Goal: Task Accomplishment & Management: Manage account settings

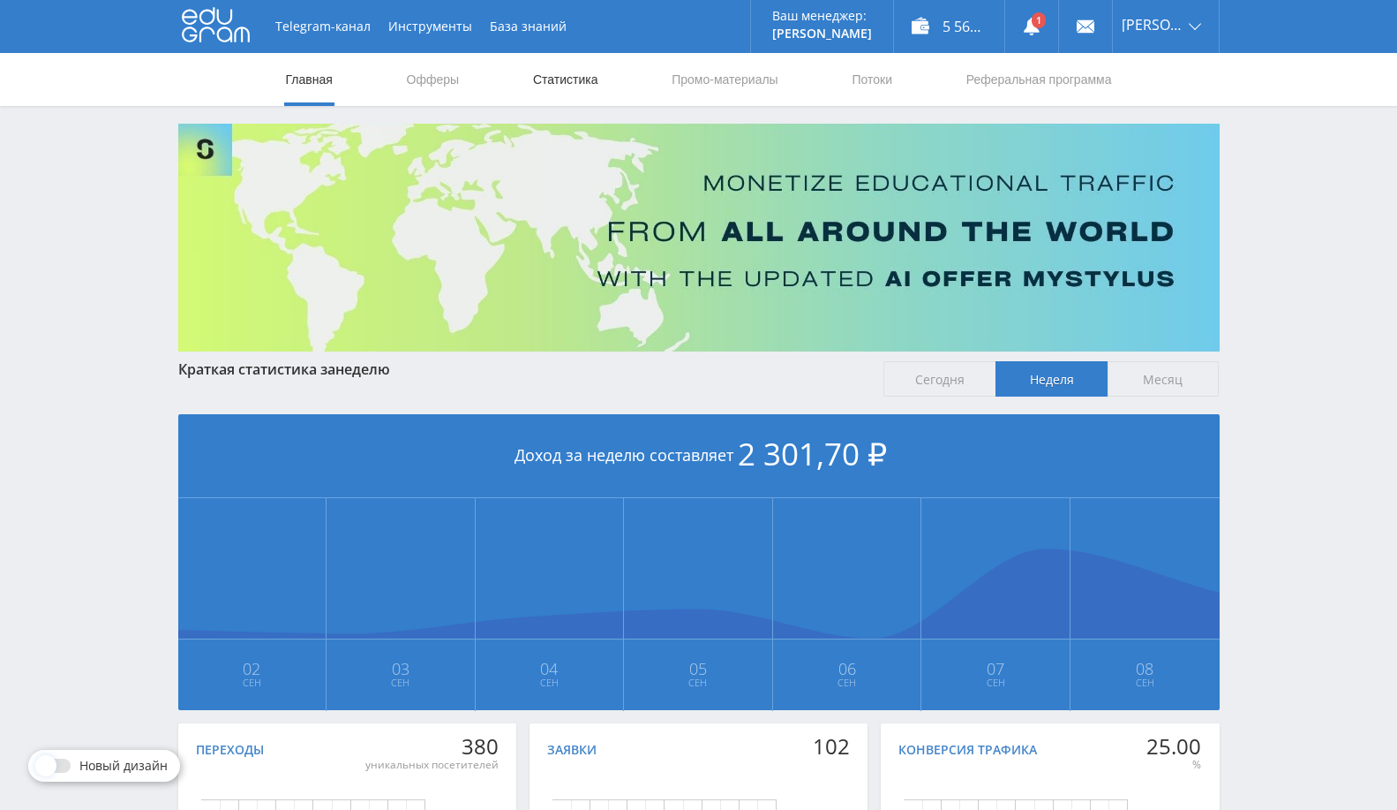
click at [533, 81] on link "Статистика" at bounding box center [565, 79] width 69 height 53
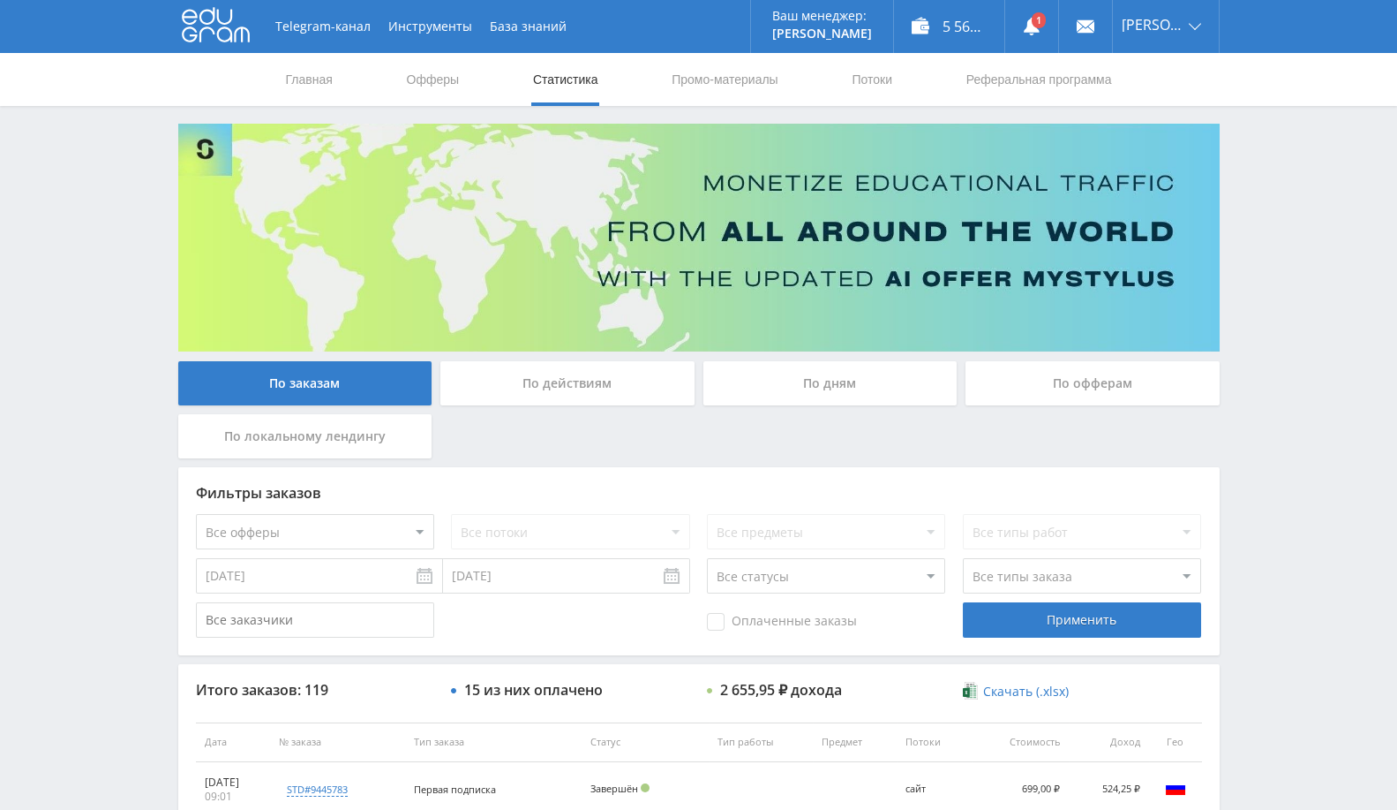
click at [1111, 380] on div "По офферам" at bounding box center [1093, 383] width 254 height 44
click at [0, 0] on input "По офферам" at bounding box center [0, 0] width 0 height 0
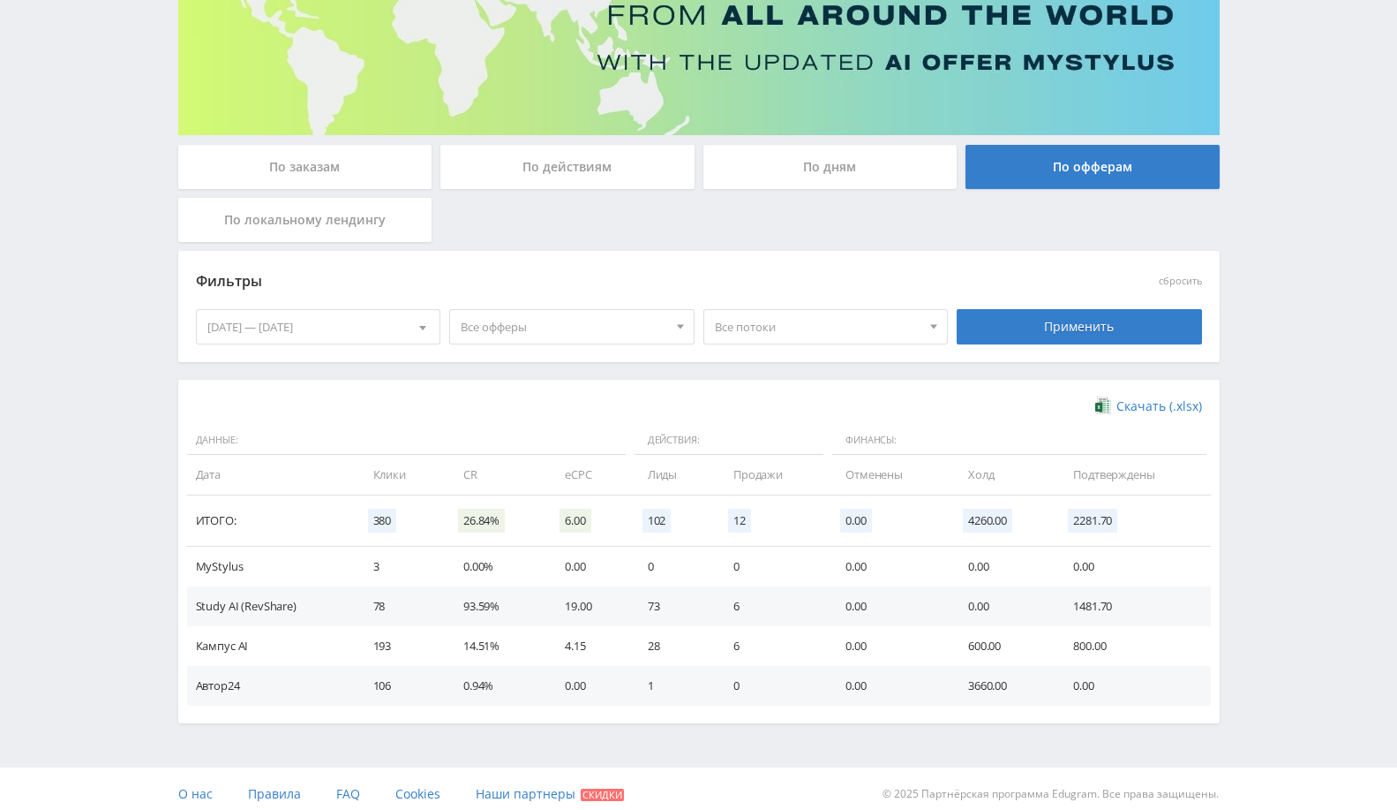
scroll to position [225, 0]
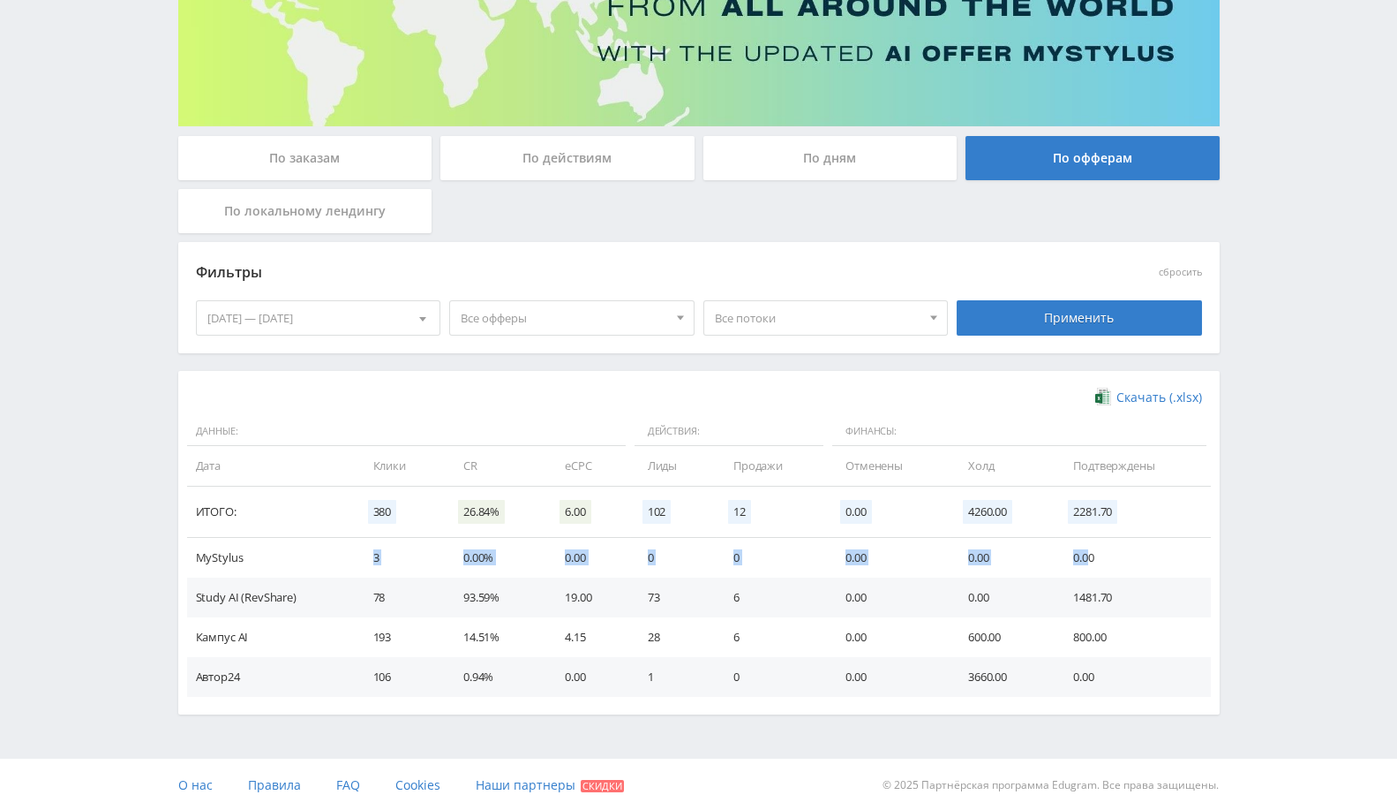
drag, startPoint x: 343, startPoint y: 551, endPoint x: 1087, endPoint y: 548, distance: 744.2
click at [1087, 548] on tr "MyStylus 3 0.00% 0.00 0 0 0.00 0.00 0.00" at bounding box center [699, 558] width 1024 height 40
click at [495, 603] on td "93.59%" at bounding box center [497, 597] width 102 height 40
click at [358, 311] on div "02.09.2025 — 08.09.2025" at bounding box center [319, 318] width 244 height 34
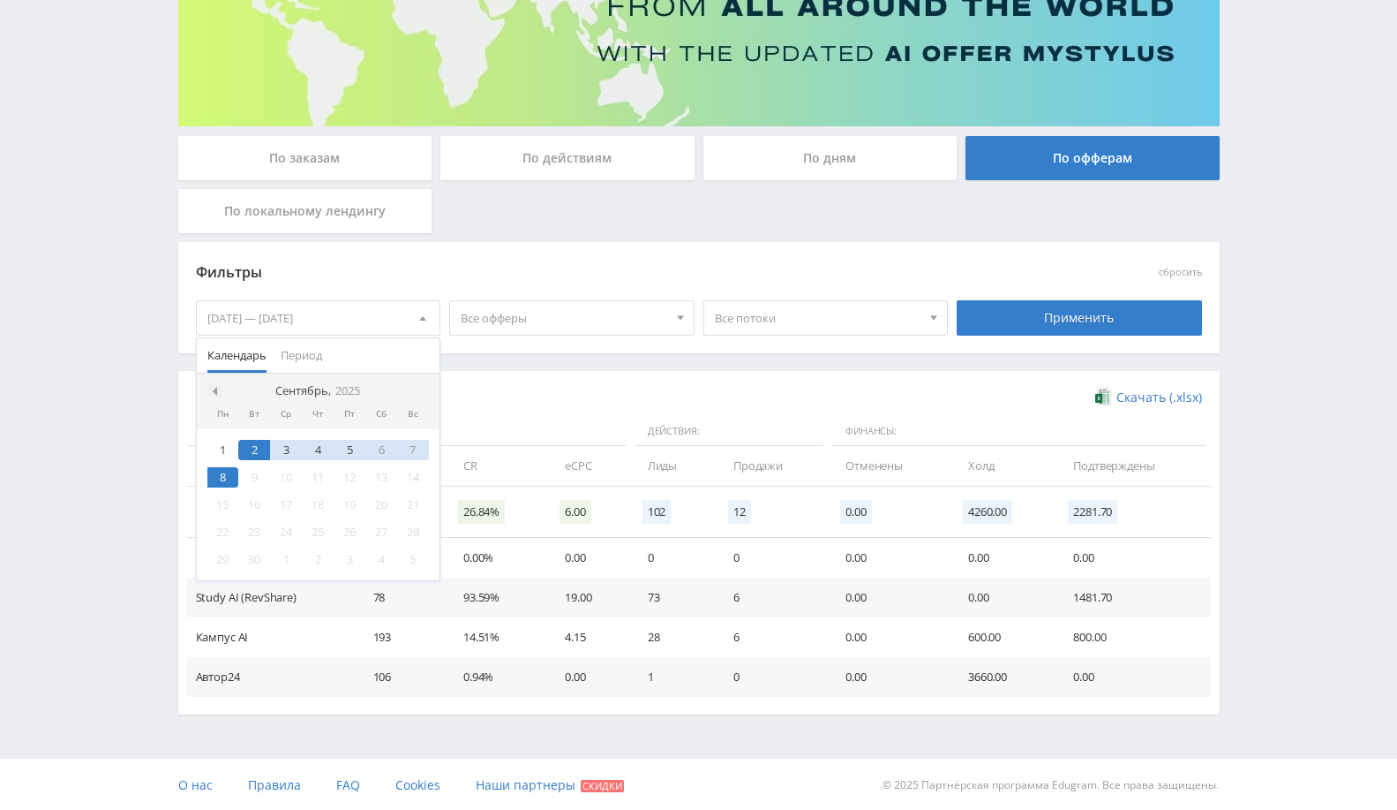
click at [209, 387] on span at bounding box center [212, 391] width 9 height 9
click at [214, 389] on span at bounding box center [212, 391] width 9 height 9
click at [254, 442] on div "1" at bounding box center [254, 450] width 32 height 20
click at [283, 311] on div "01.07.2025" at bounding box center [319, 318] width 244 height 34
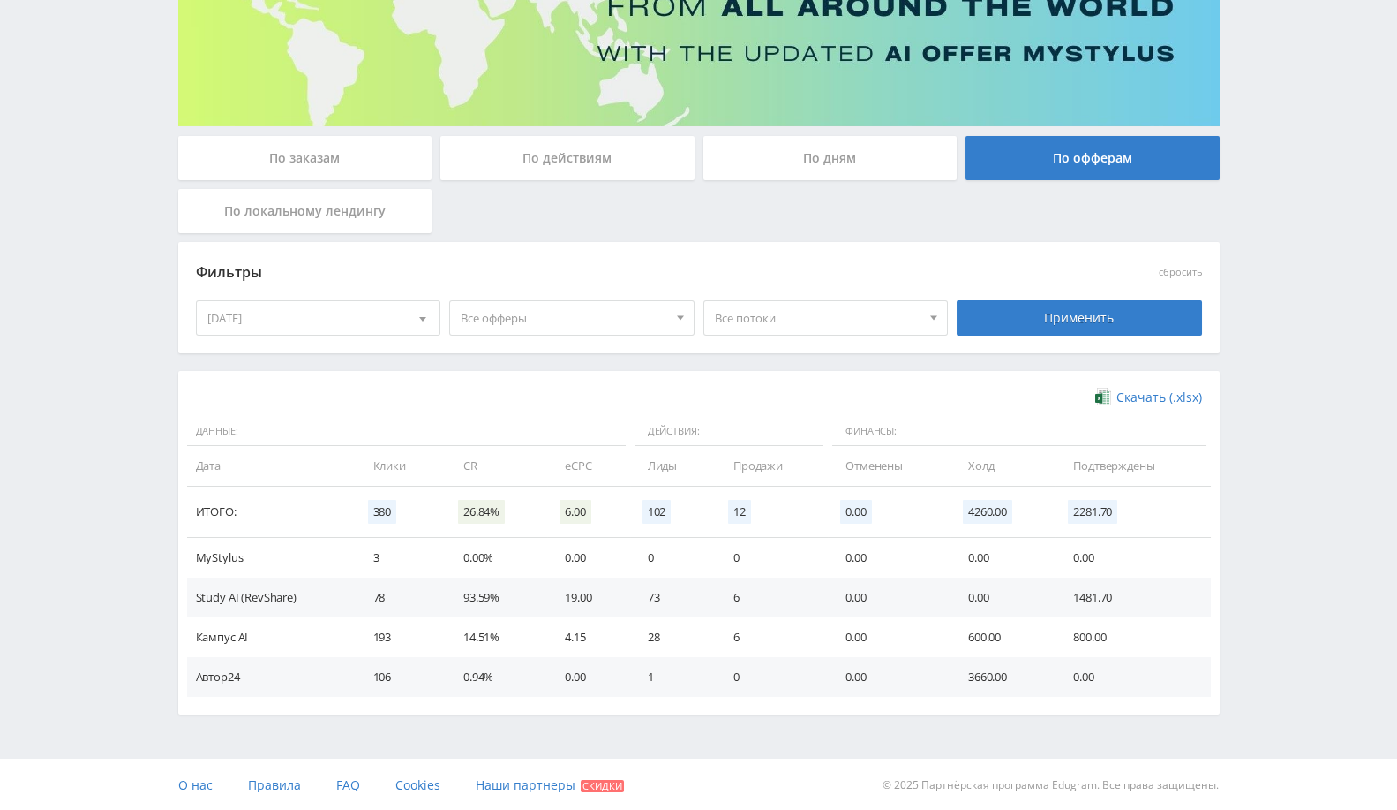
click at [292, 315] on div "01.07.2025" at bounding box center [319, 318] width 244 height 34
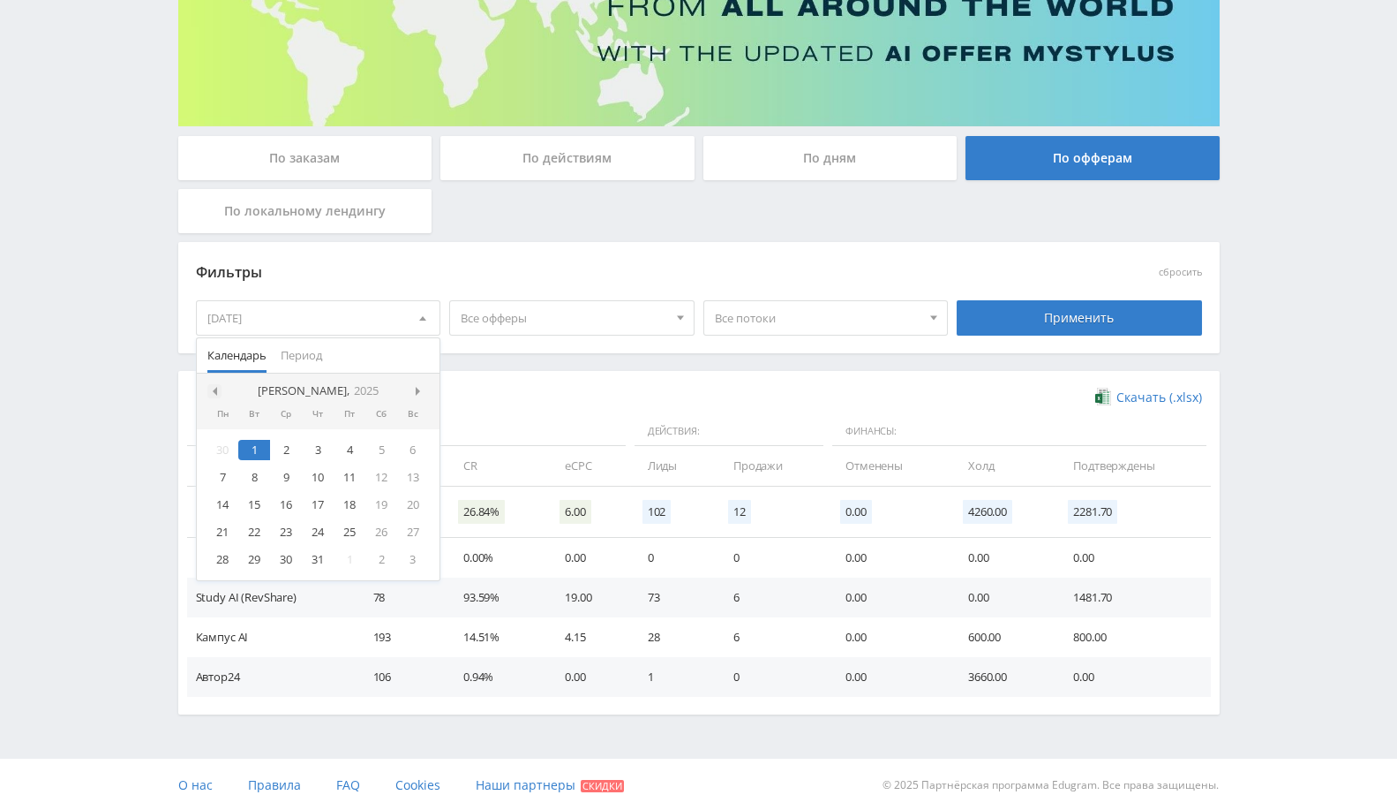
click at [209, 388] on span at bounding box center [212, 391] width 9 height 9
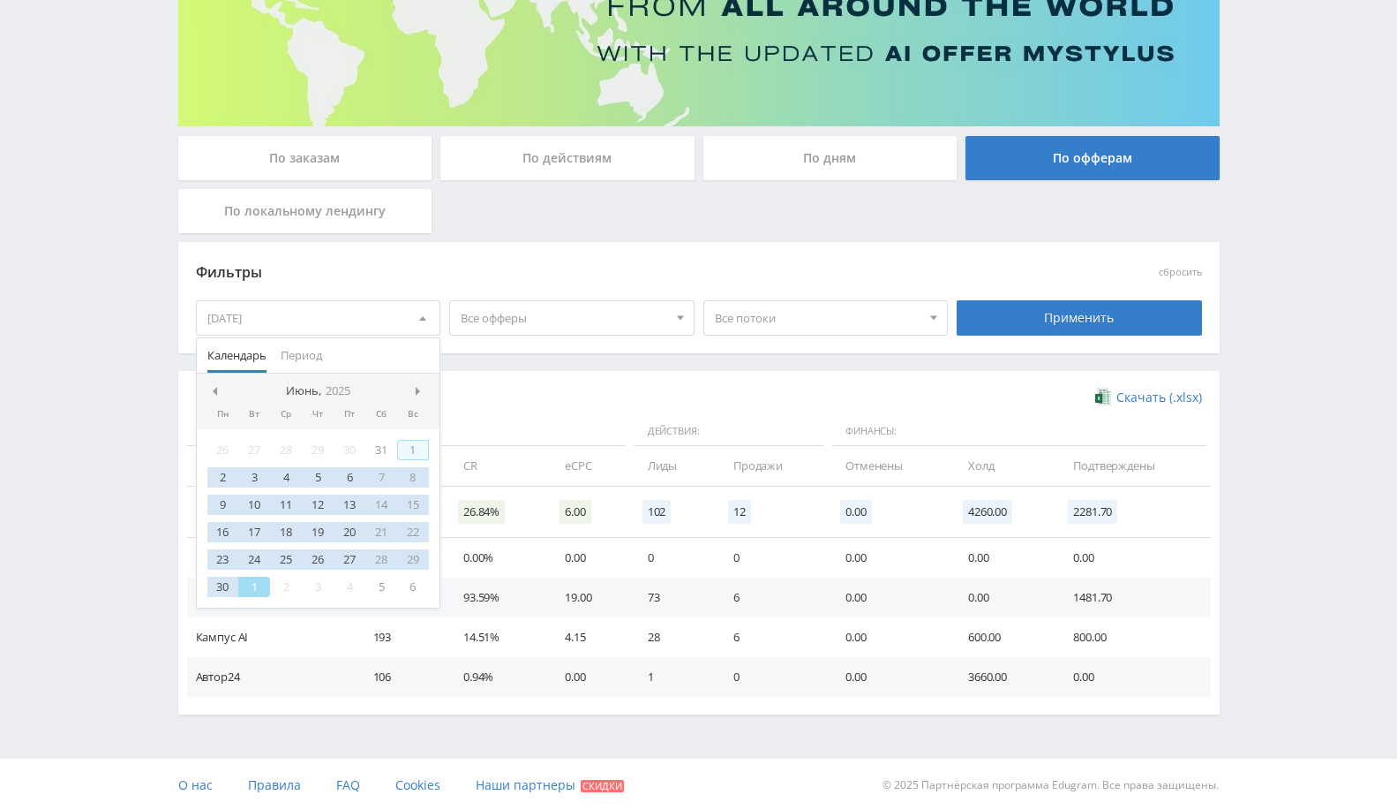
click at [415, 441] on div "1" at bounding box center [413, 450] width 32 height 20
click at [416, 384] on div at bounding box center [422, 391] width 14 height 14
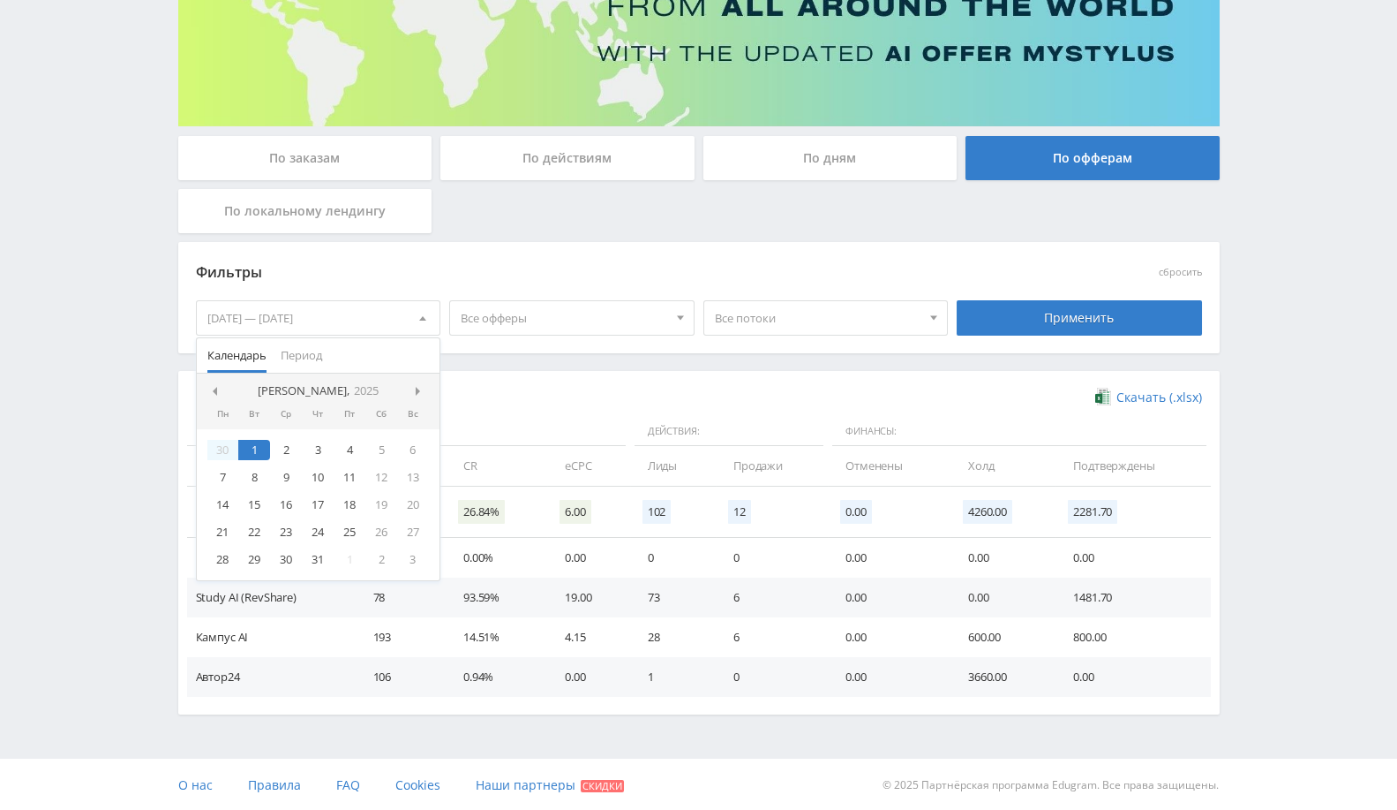
click at [416, 384] on div at bounding box center [422, 391] width 14 height 14
click at [417, 384] on div at bounding box center [422, 391] width 14 height 14
click at [358, 450] on div "5" at bounding box center [350, 450] width 32 height 20
click at [215, 387] on span at bounding box center [212, 391] width 9 height 9
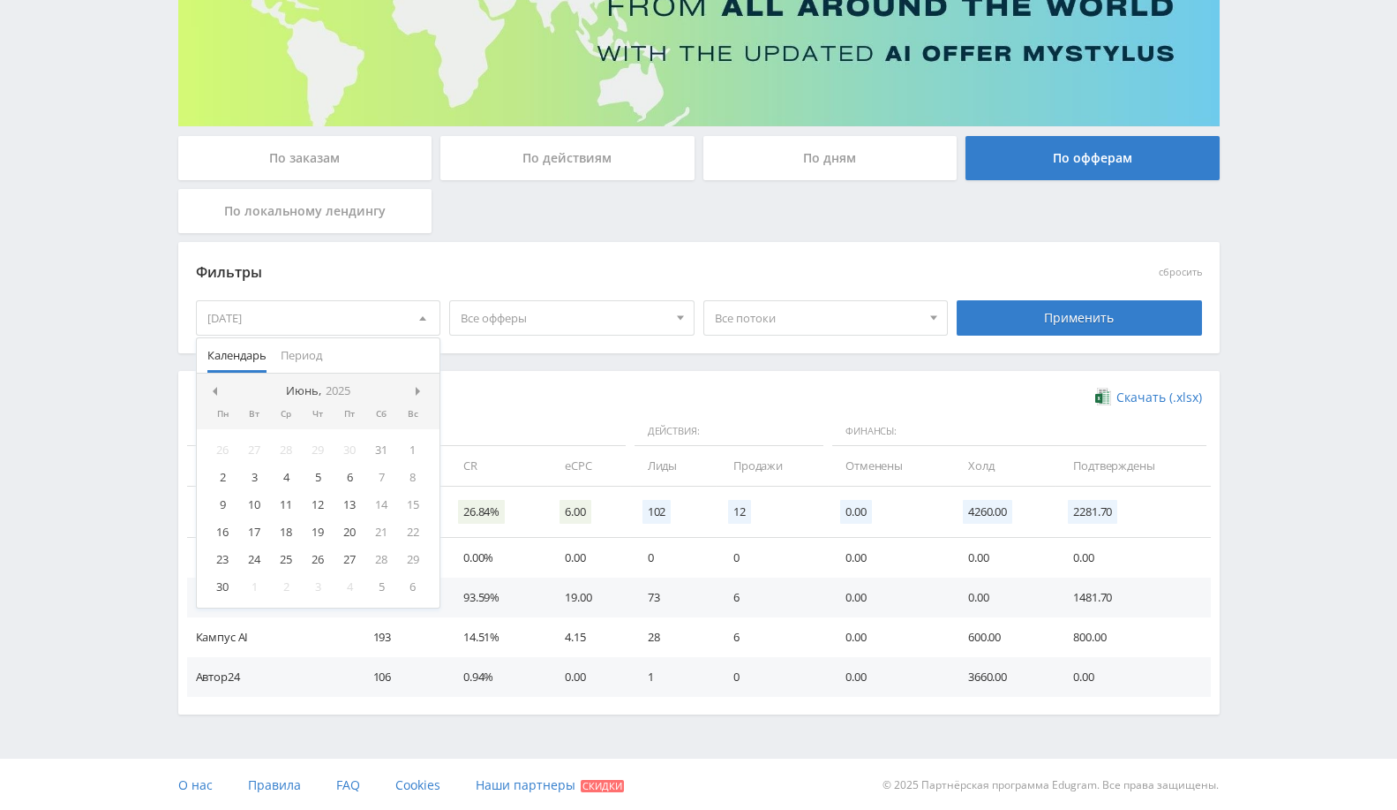
click at [215, 387] on span at bounding box center [212, 391] width 9 height 9
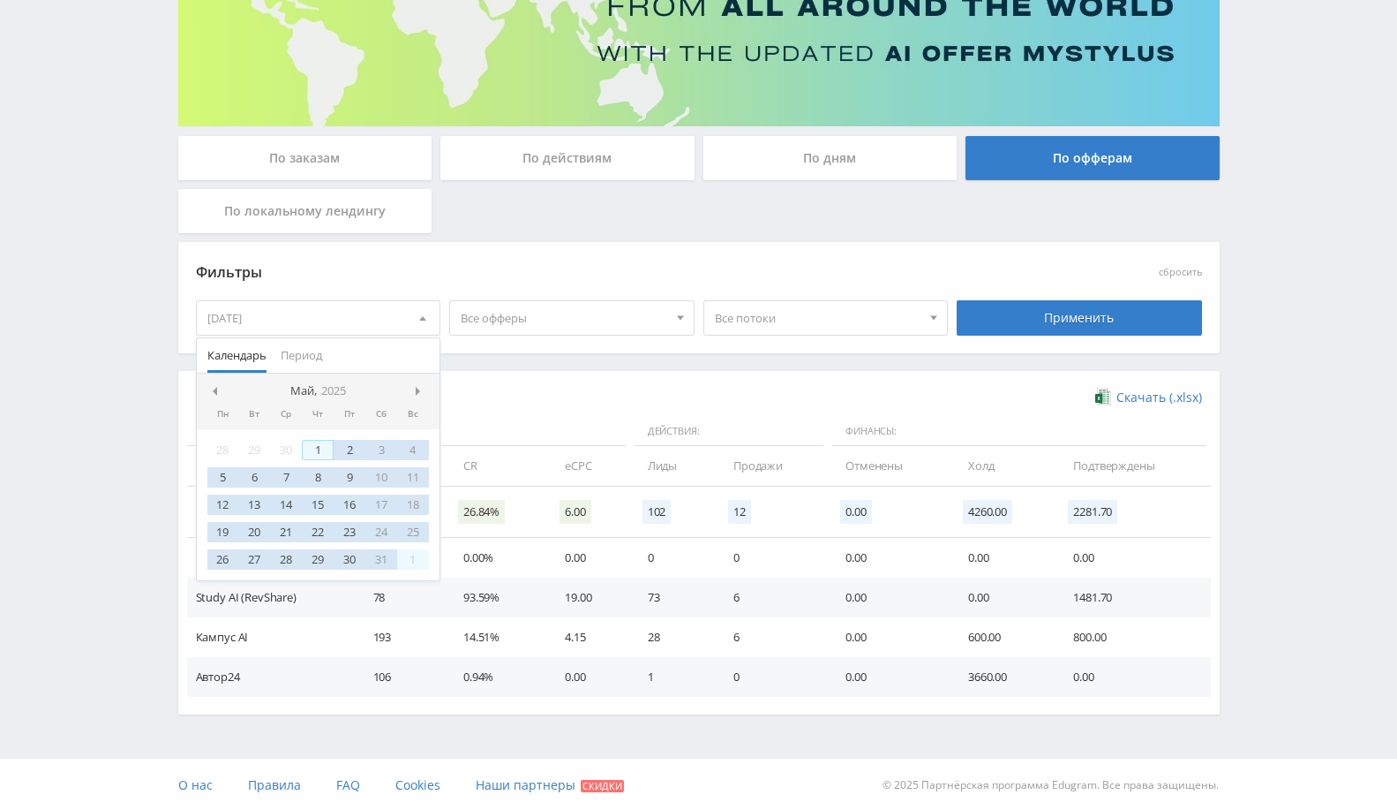
click at [319, 453] on div "1" at bounding box center [318, 450] width 32 height 20
click at [420, 388] on span at bounding box center [420, 391] width 9 height 9
click at [420, 387] on span at bounding box center [420, 391] width 9 height 9
click at [389, 313] on div "01.05.2025 — 05.09.2025" at bounding box center [319, 318] width 244 height 34
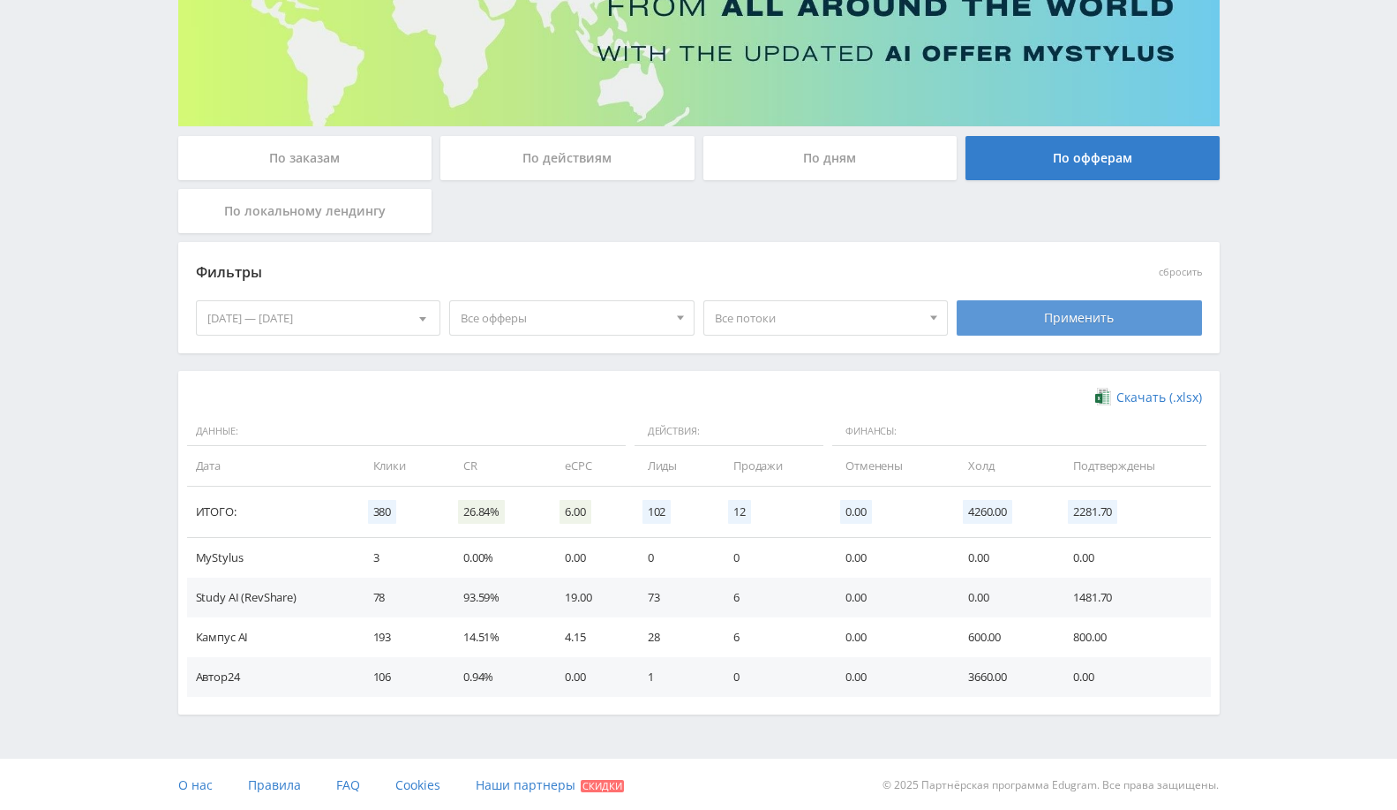
click at [1039, 313] on div "Применить" at bounding box center [1079, 317] width 245 height 35
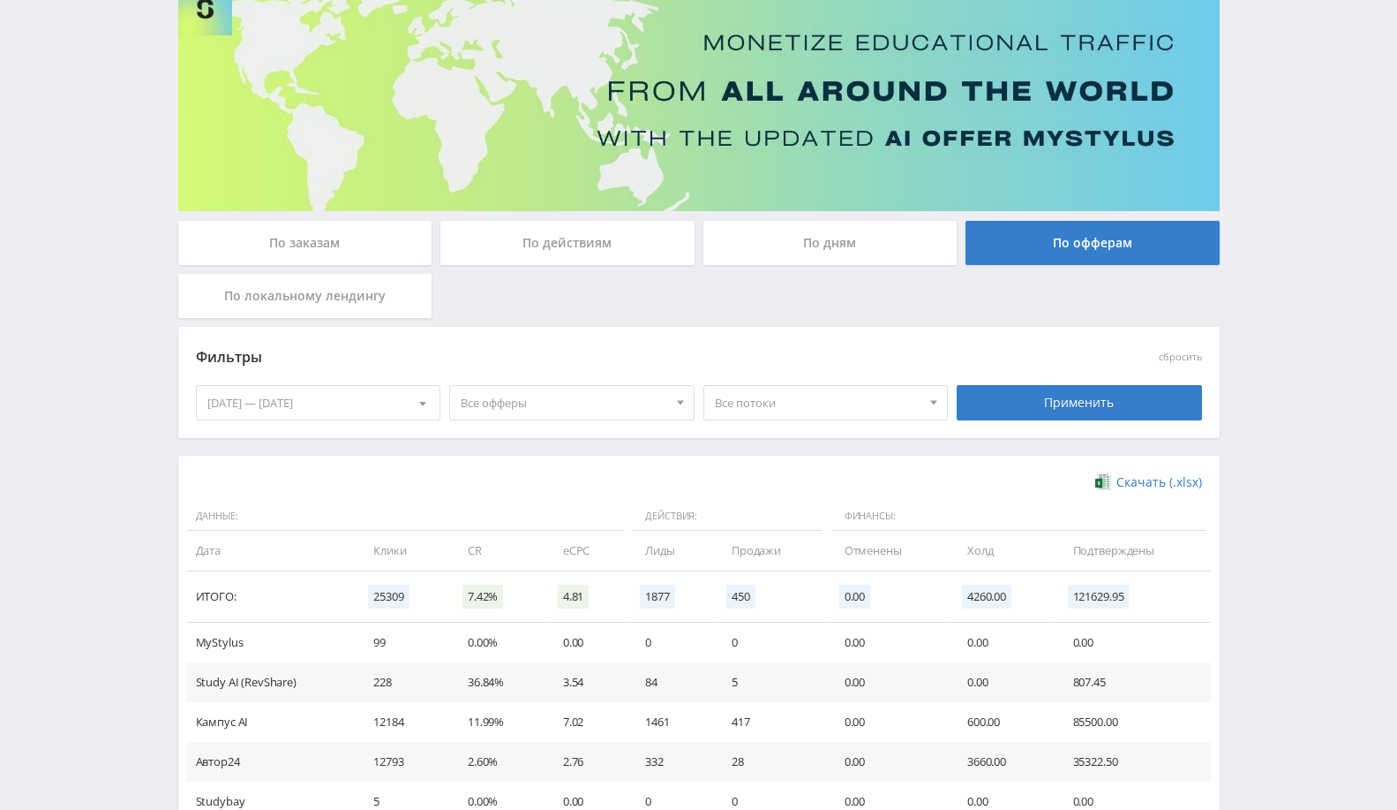
scroll to position [265, 0]
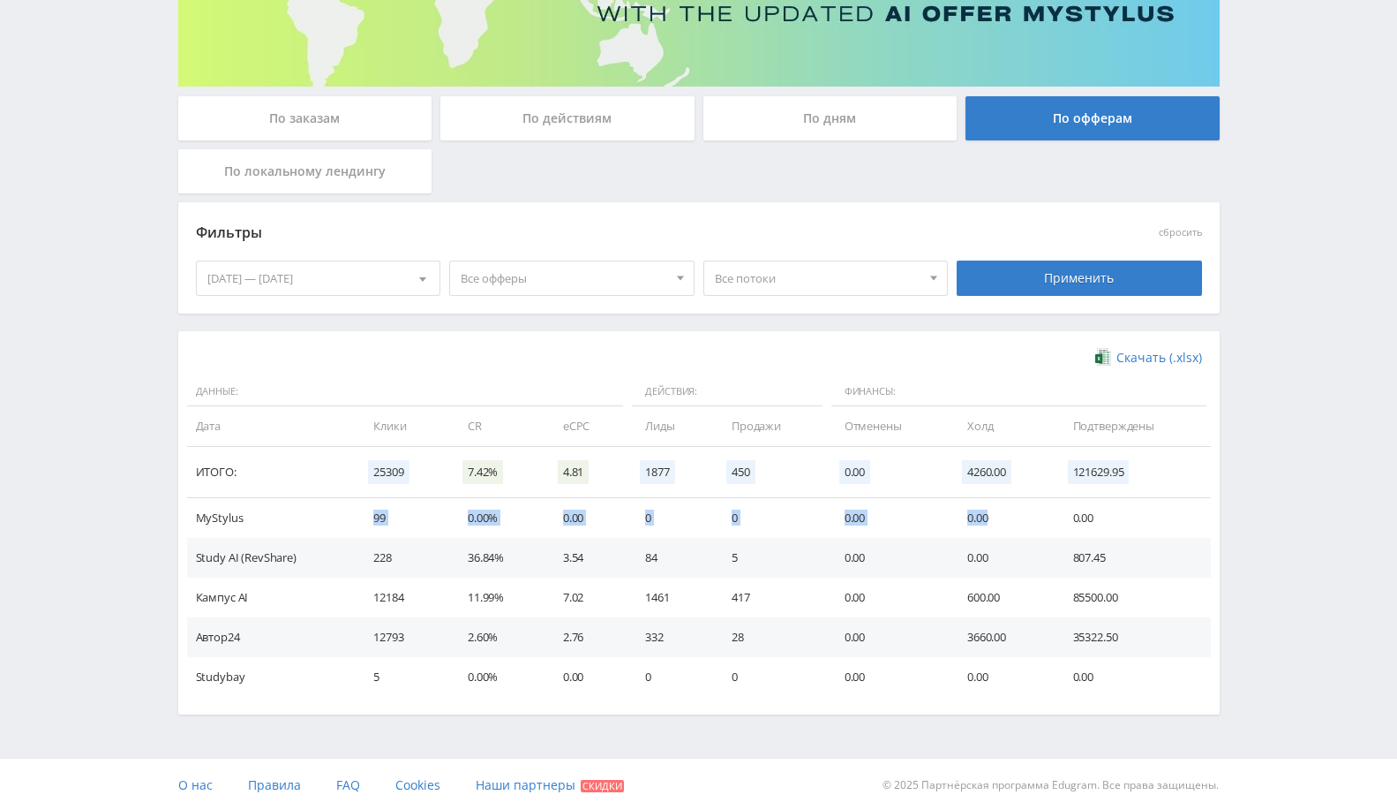
drag, startPoint x: 365, startPoint y: 507, endPoint x: 1021, endPoint y: 507, distance: 655.9
click at [1021, 507] on tr "MyStylus 99 0.00% 0.00 0 0 0.00 0.00 0.00" at bounding box center [699, 518] width 1024 height 40
click at [320, 280] on div "01.05.2025 — 05.09.2025" at bounding box center [319, 278] width 244 height 34
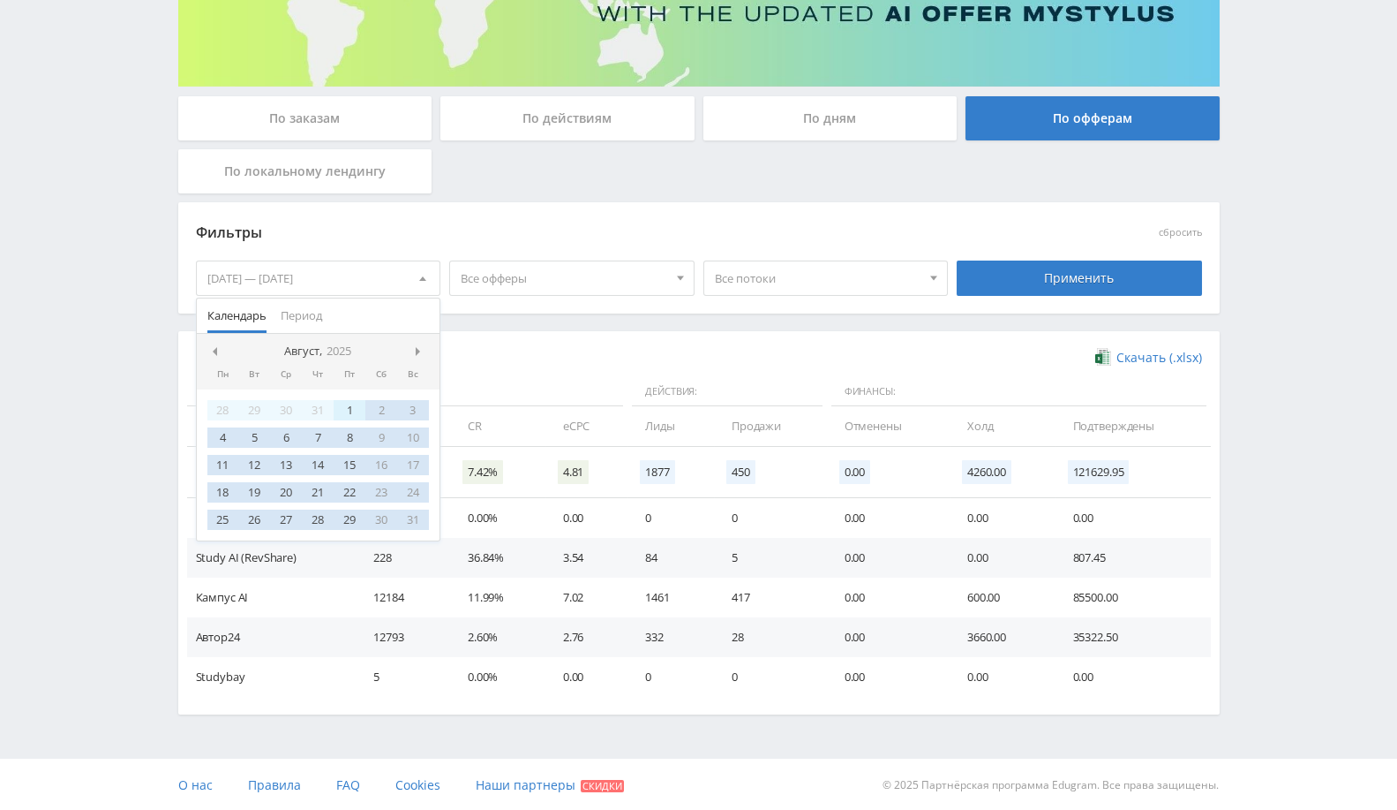
click at [351, 408] on div "1" at bounding box center [350, 410] width 32 height 20
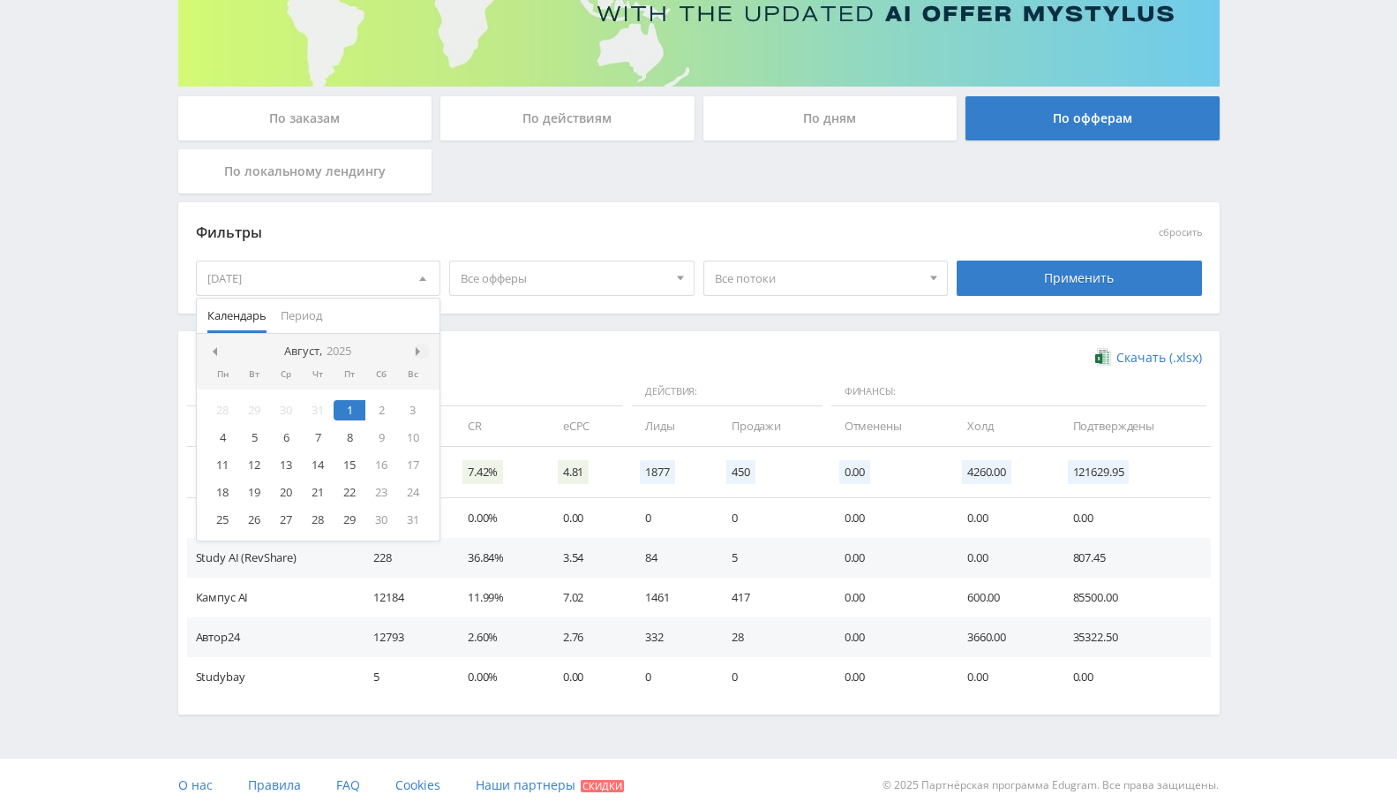
click at [418, 349] on span at bounding box center [420, 351] width 9 height 9
click at [357, 407] on div "5" at bounding box center [350, 410] width 32 height 20
click at [1036, 278] on div "Применить" at bounding box center [1079, 277] width 245 height 35
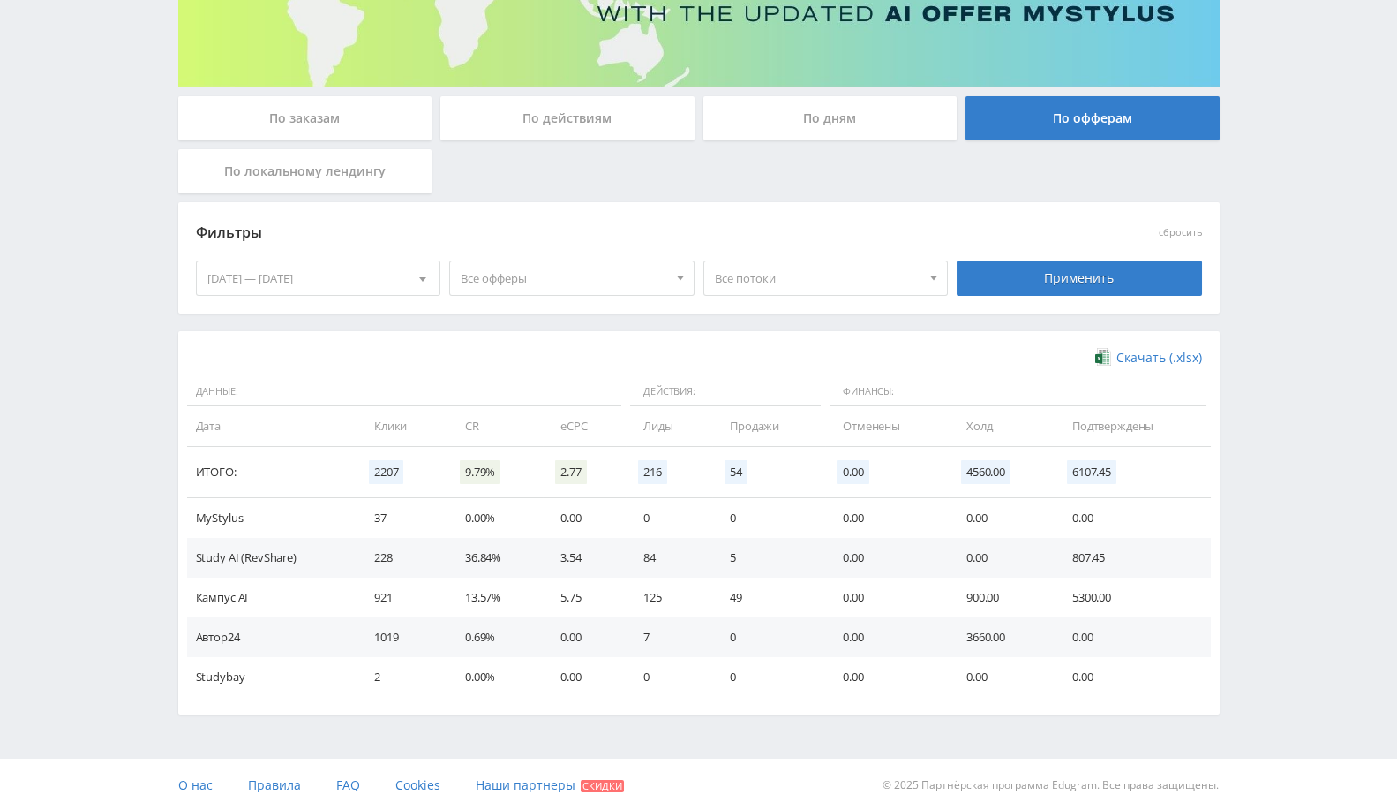
scroll to position [0, 0]
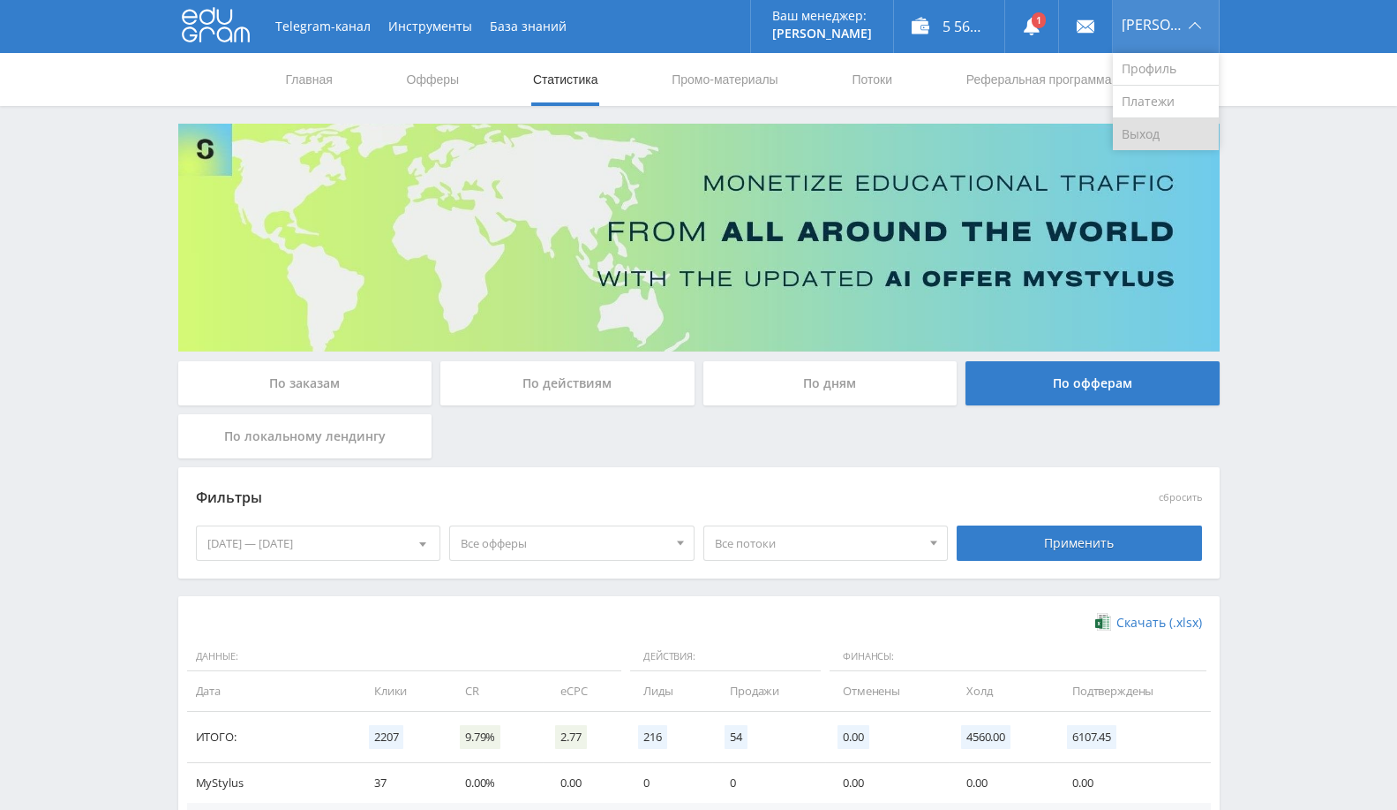
click at [1167, 127] on link "Выход" at bounding box center [1166, 134] width 106 height 32
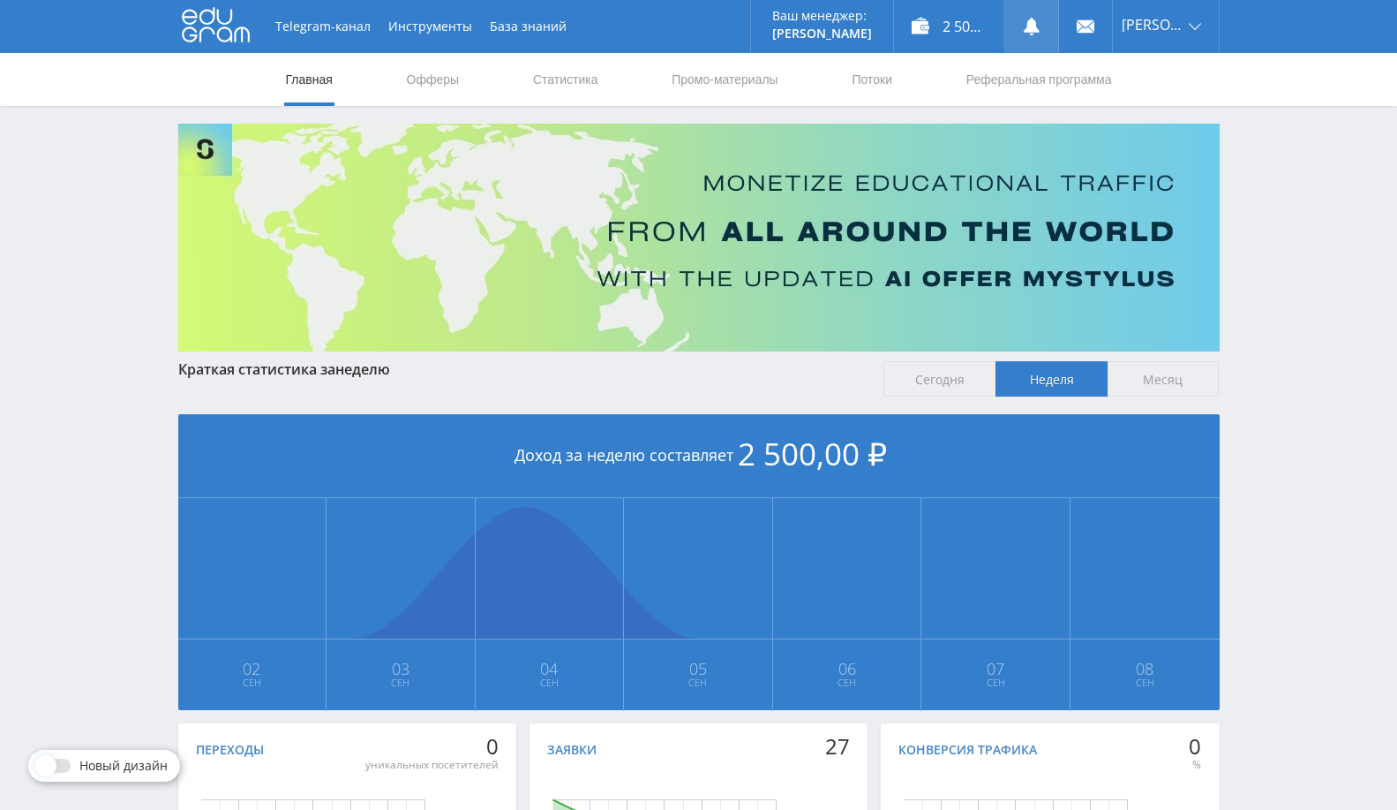
click at [1037, 34] on icon at bounding box center [1032, 27] width 18 height 18
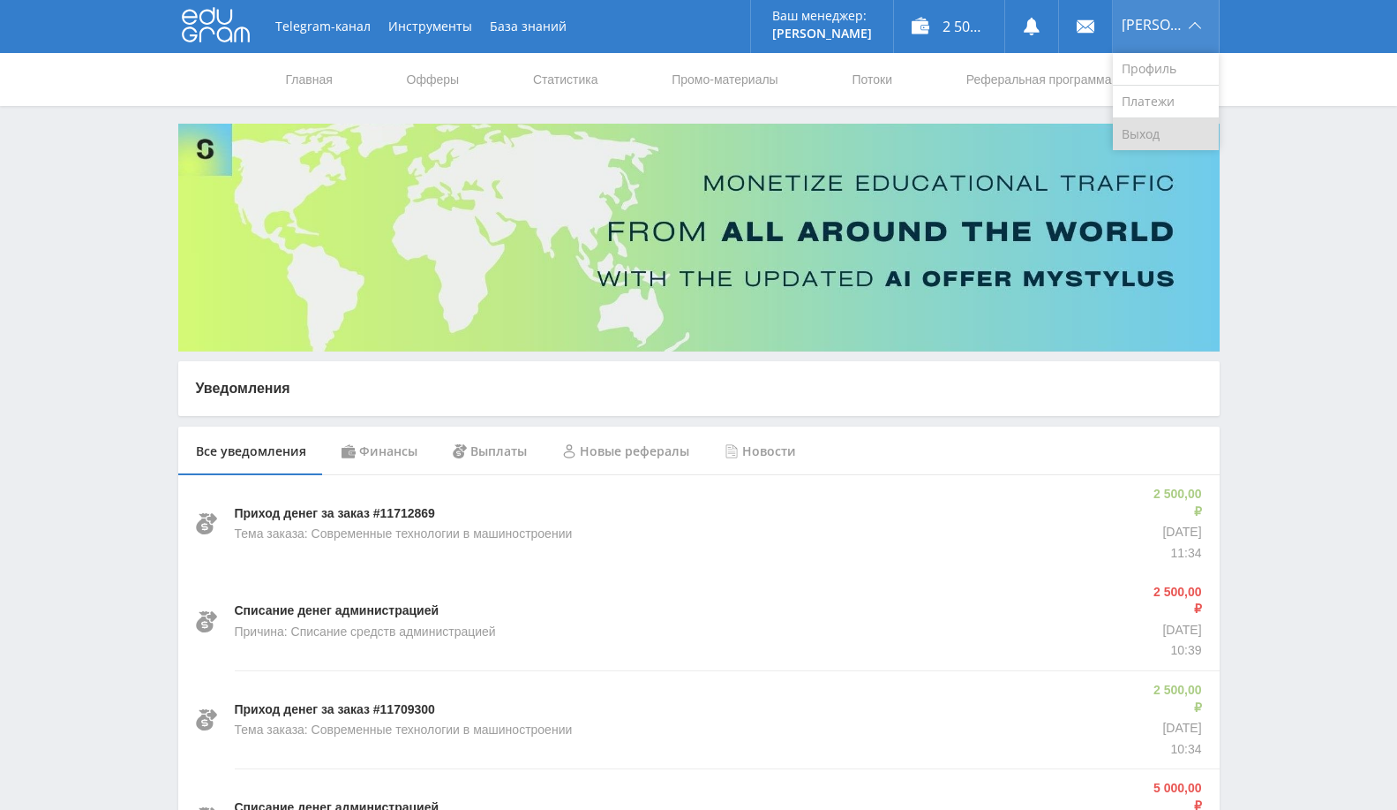
click at [1178, 134] on link "Выход" at bounding box center [1166, 134] width 106 height 32
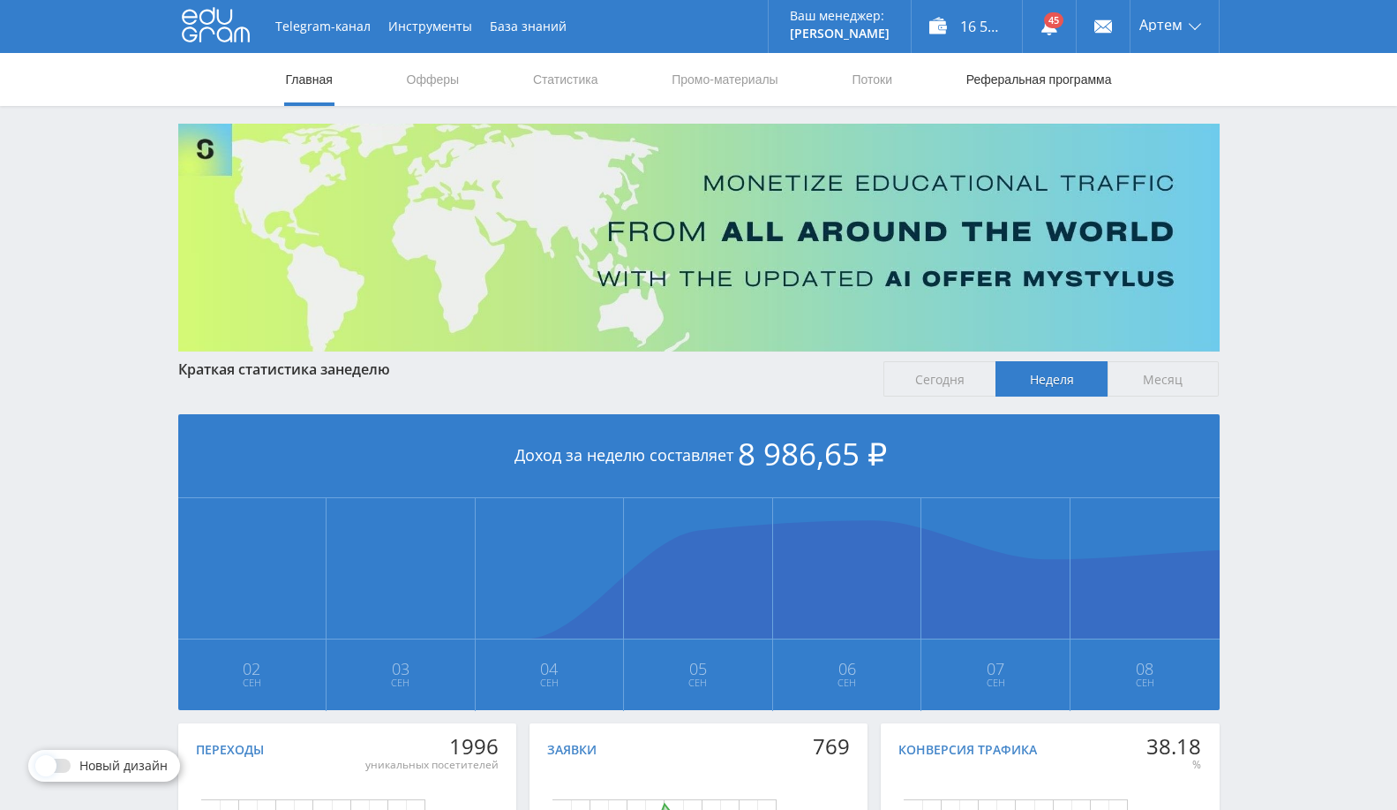
click at [1079, 79] on link "Реферальная программа" at bounding box center [1039, 79] width 149 height 53
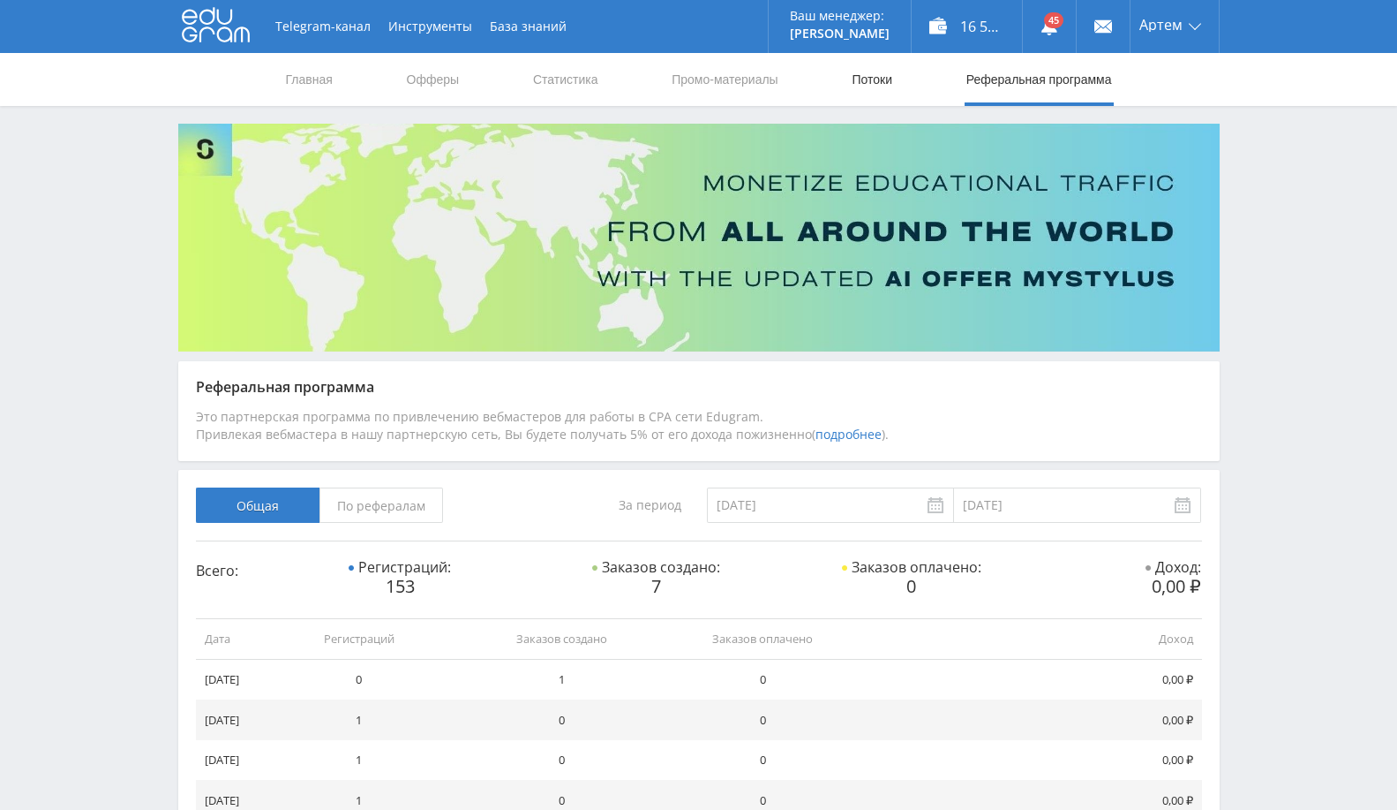
click at [855, 79] on link "Потоки" at bounding box center [872, 79] width 44 height 53
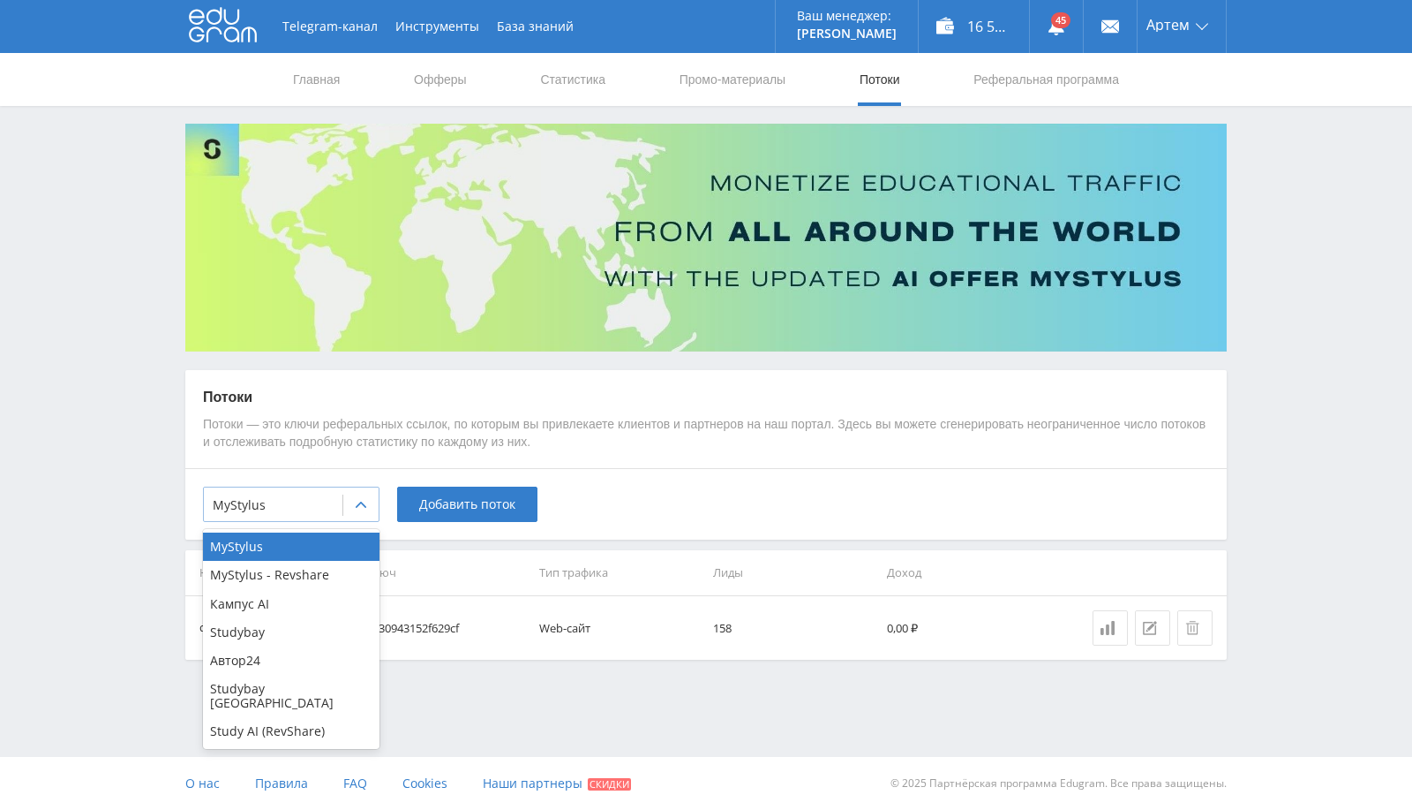
click at [363, 508] on icon at bounding box center [361, 505] width 14 height 14
click at [272, 571] on div "MyStylus - Revshare" at bounding box center [291, 575] width 177 height 28
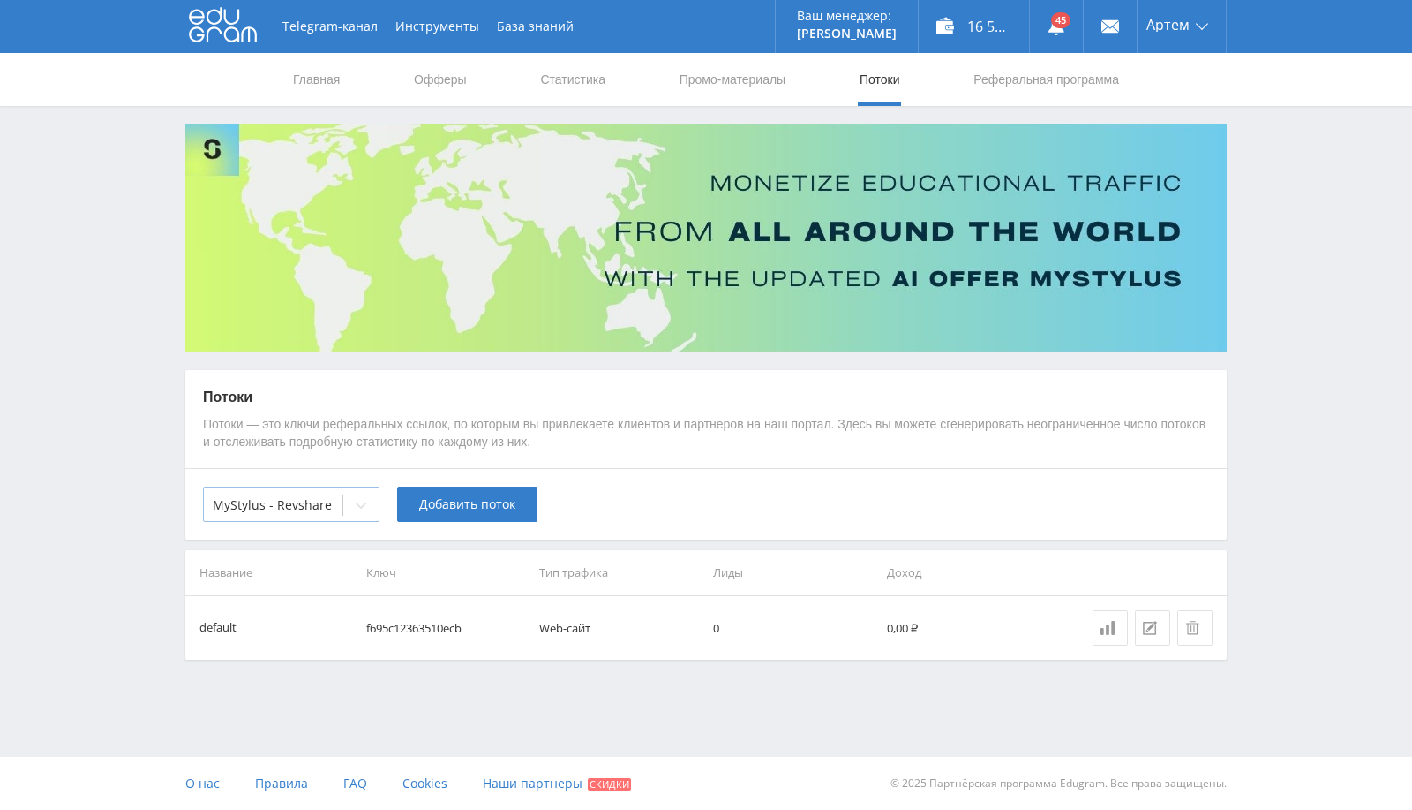
click at [301, 508] on div at bounding box center [273, 505] width 121 height 18
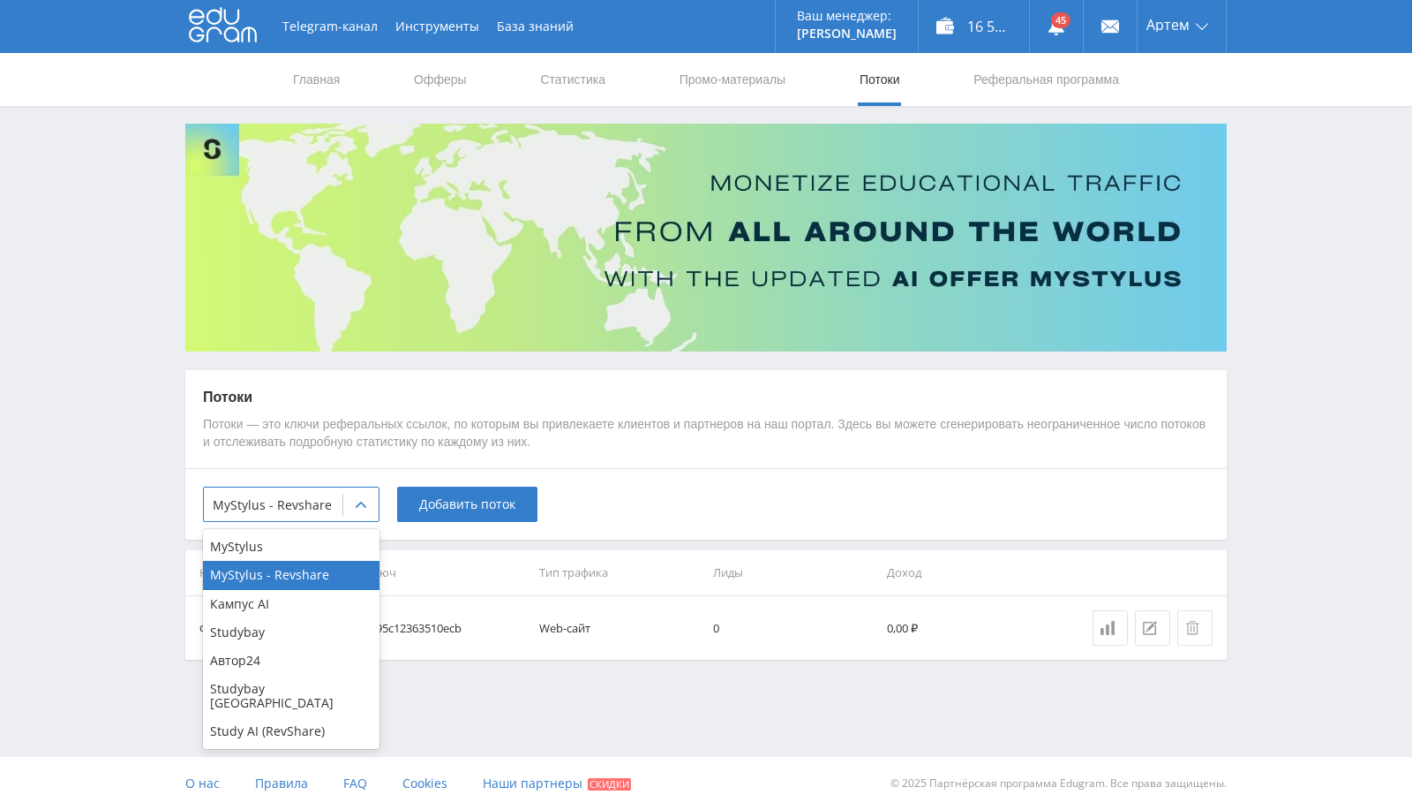
click at [288, 548] on div "MyStylus" at bounding box center [291, 546] width 177 height 28
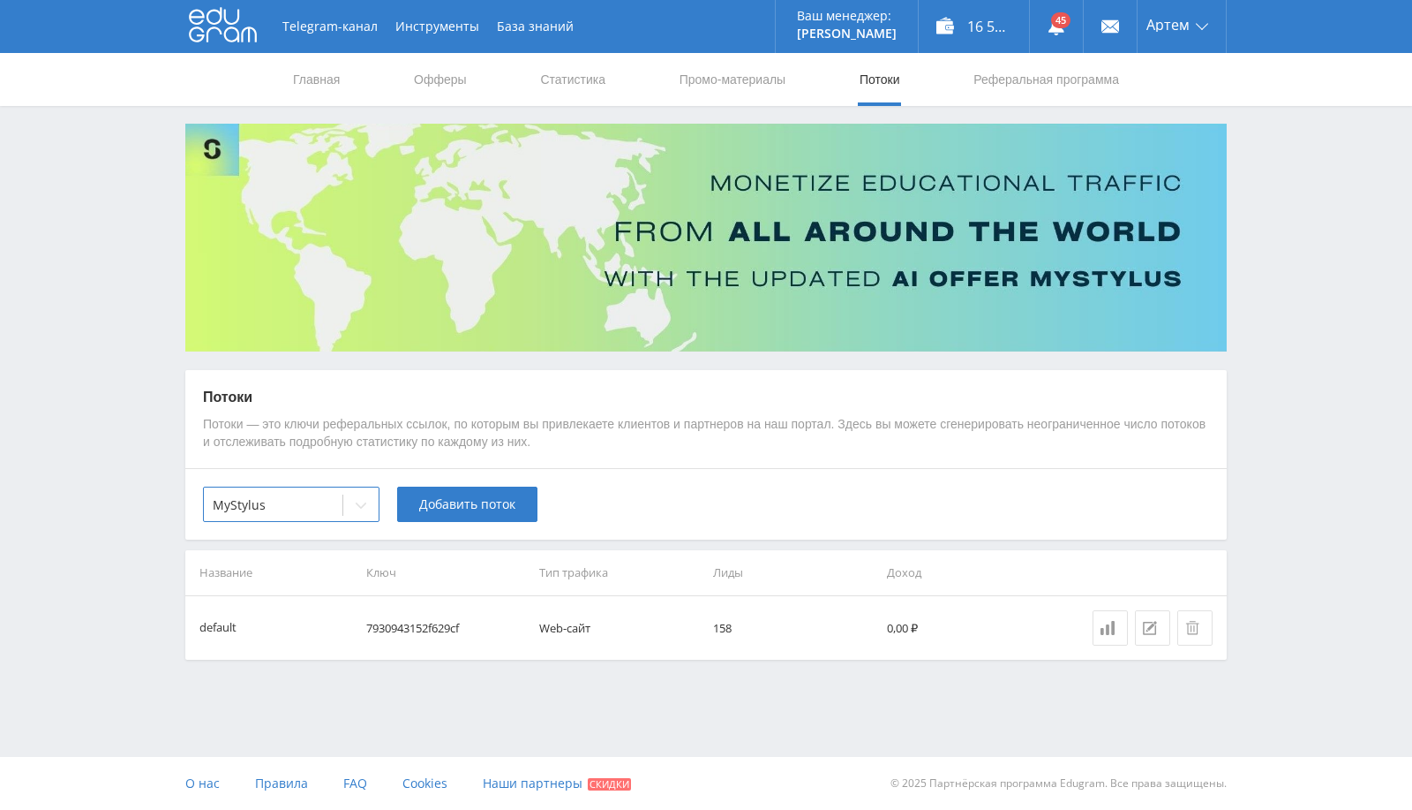
click at [471, 577] on th "Ключ" at bounding box center [446, 572] width 174 height 45
click at [720, 69] on link "Промо-материалы" at bounding box center [732, 79] width 109 height 53
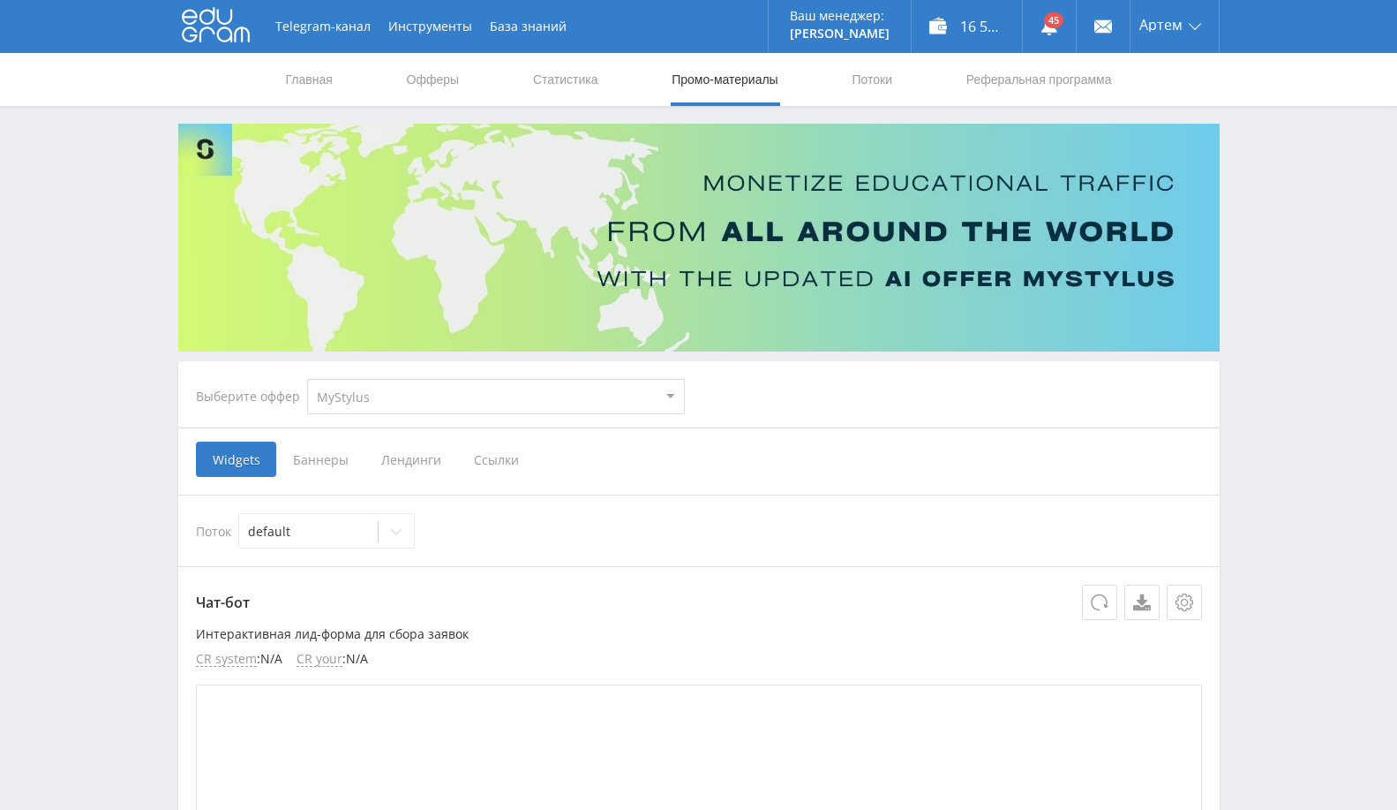
click at [479, 399] on select "MyStylus MyStylus - Revshare Кампус AI Studybay Автор24 Studybay Brazil Study A…" at bounding box center [496, 396] width 378 height 35
click at [307, 379] on select "MyStylus MyStylus - Revshare Кампус AI Studybay Автор24 Studybay Brazil Study A…" at bounding box center [496, 396] width 378 height 35
click at [508, 450] on span "Ссылки" at bounding box center [496, 458] width 79 height 35
click at [0, 0] on input "Ссылки" at bounding box center [0, 0] width 0 height 0
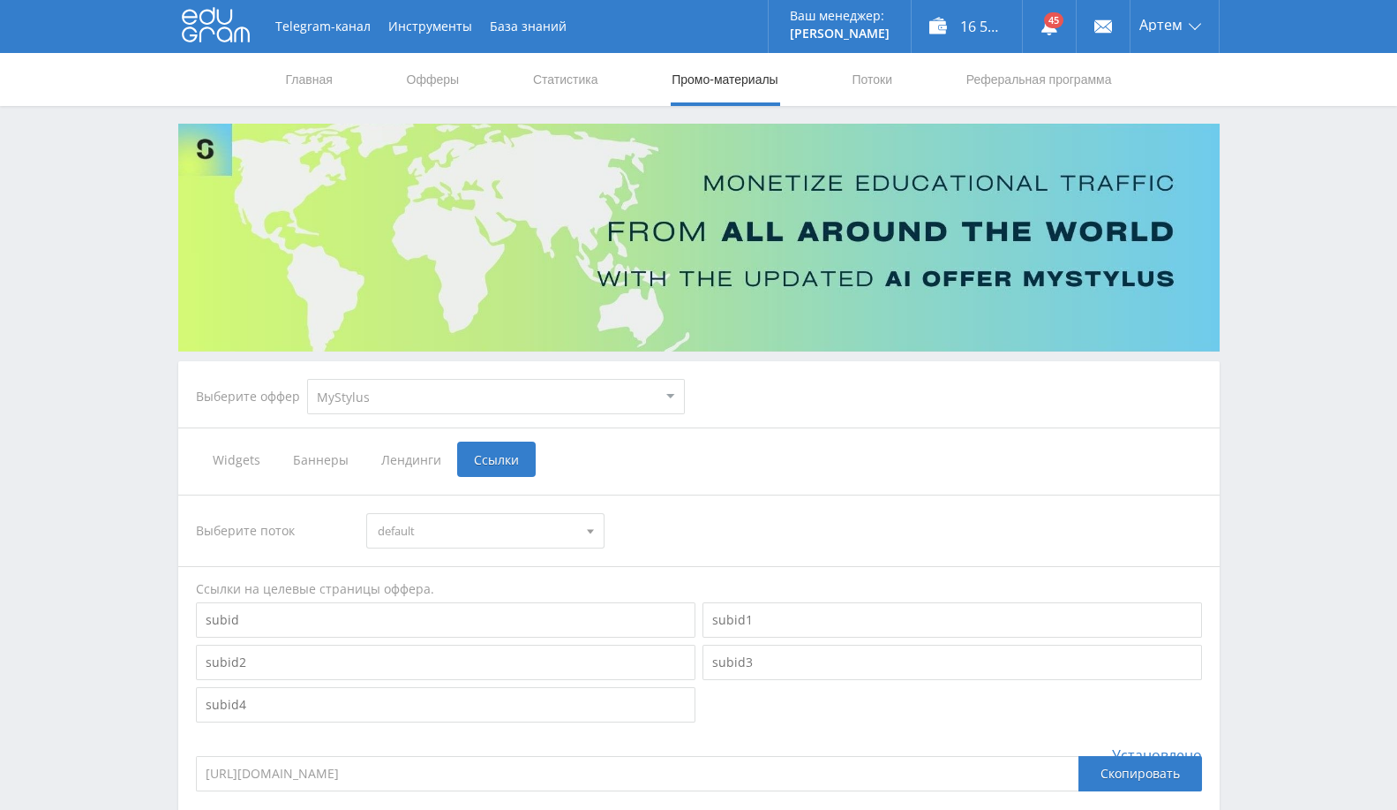
scroll to position [196, 0]
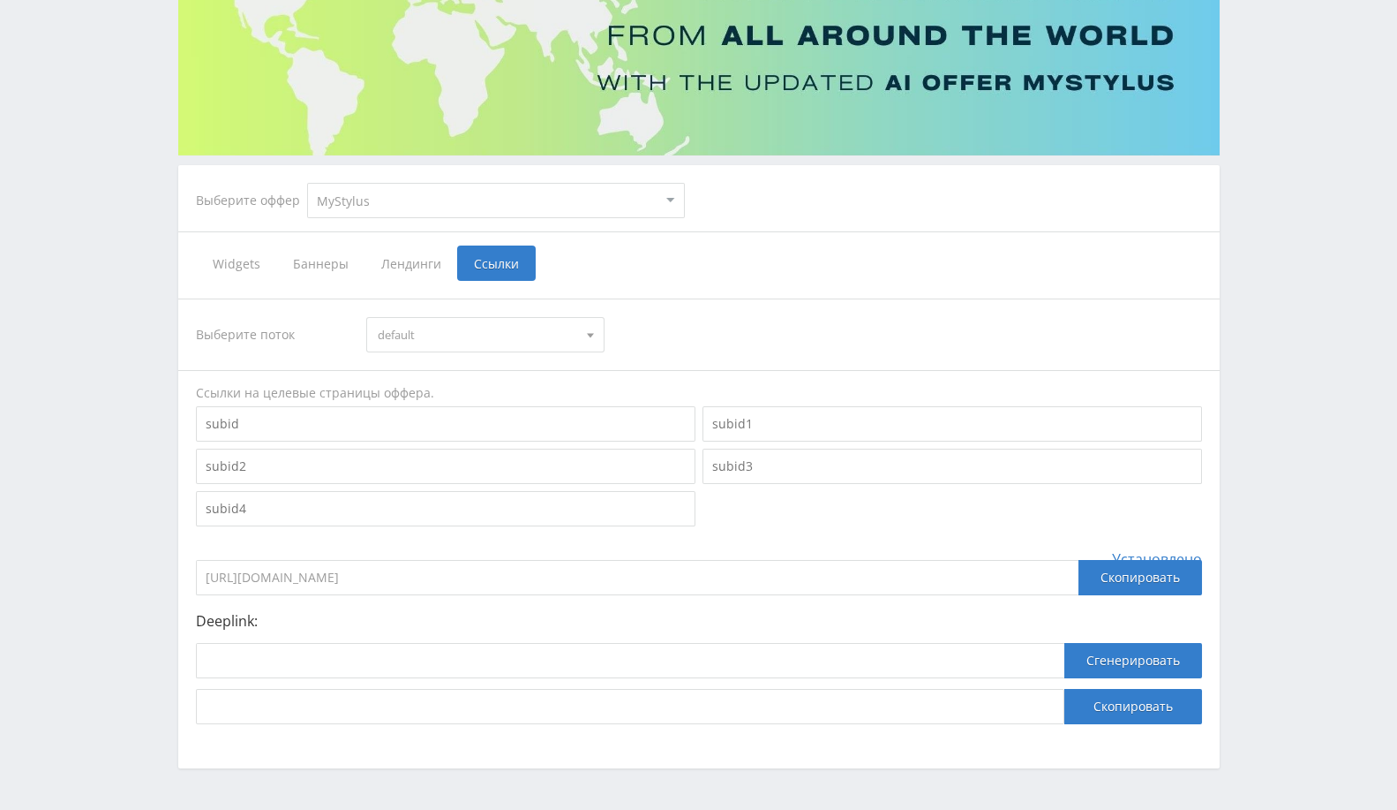
click at [604, 431] on input at bounding box center [446, 423] width 500 height 35
click at [530, 463] on input at bounding box center [446, 465] width 500 height 35
click at [546, 441] on div at bounding box center [445, 424] width 507 height 42
click at [556, 432] on input at bounding box center [446, 423] width 500 height 35
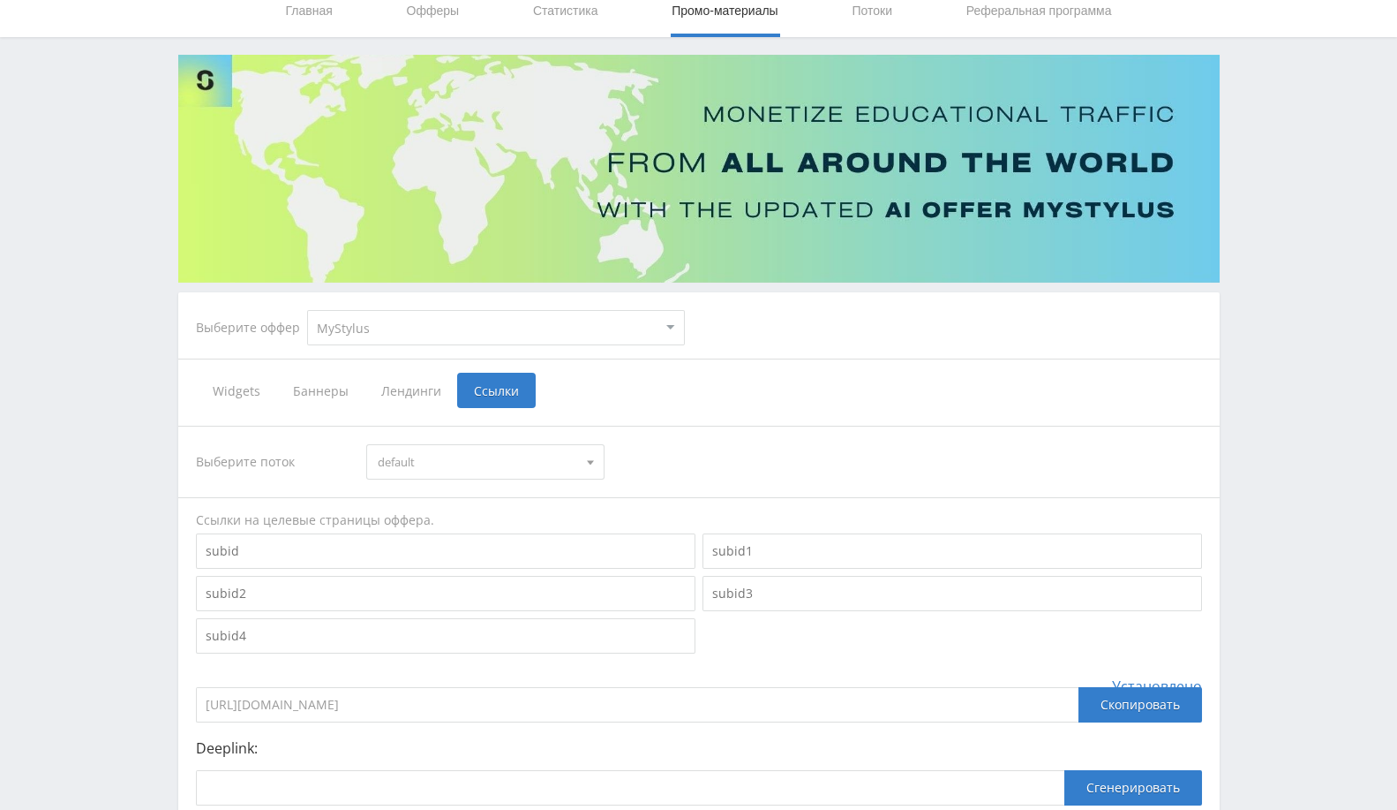
scroll to position [0, 0]
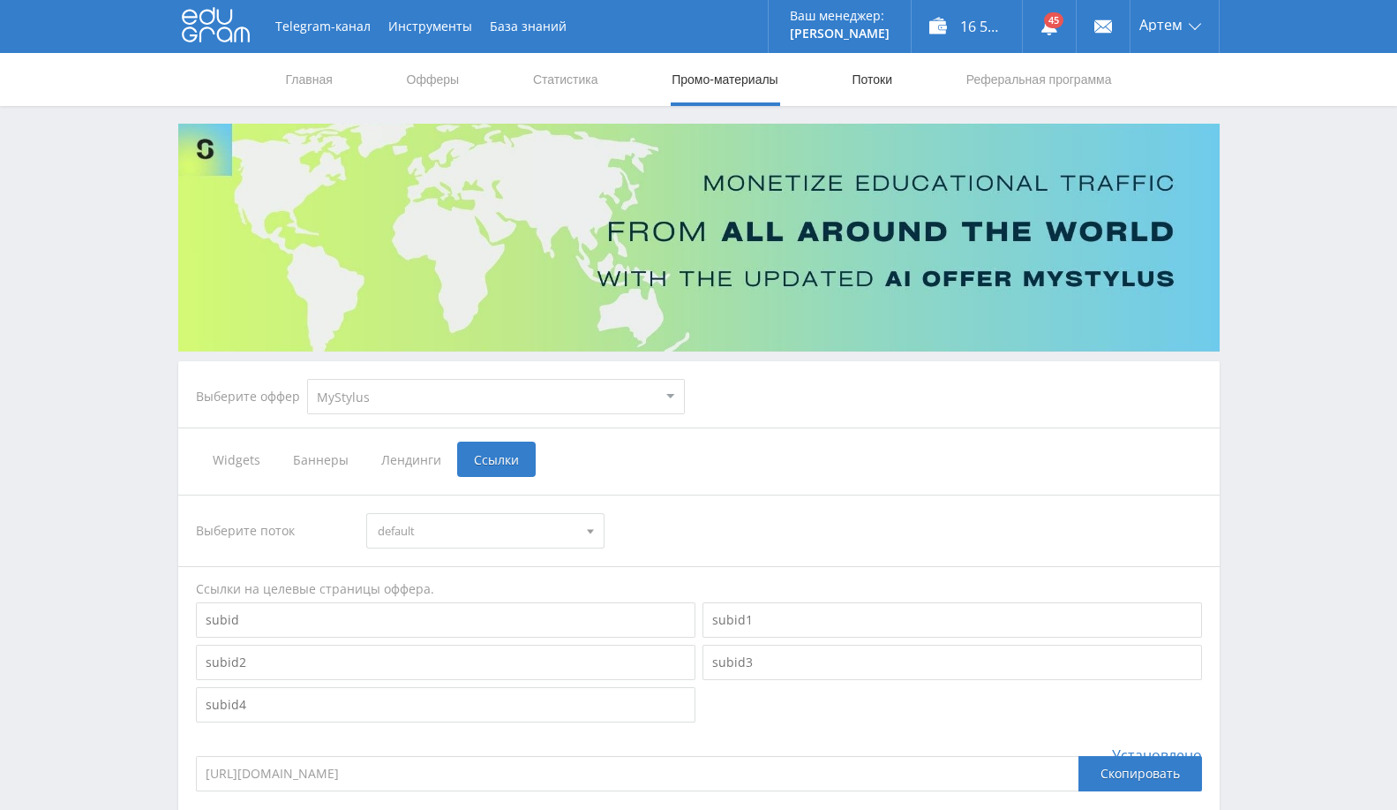
click at [863, 74] on link "Потоки" at bounding box center [872, 79] width 44 height 53
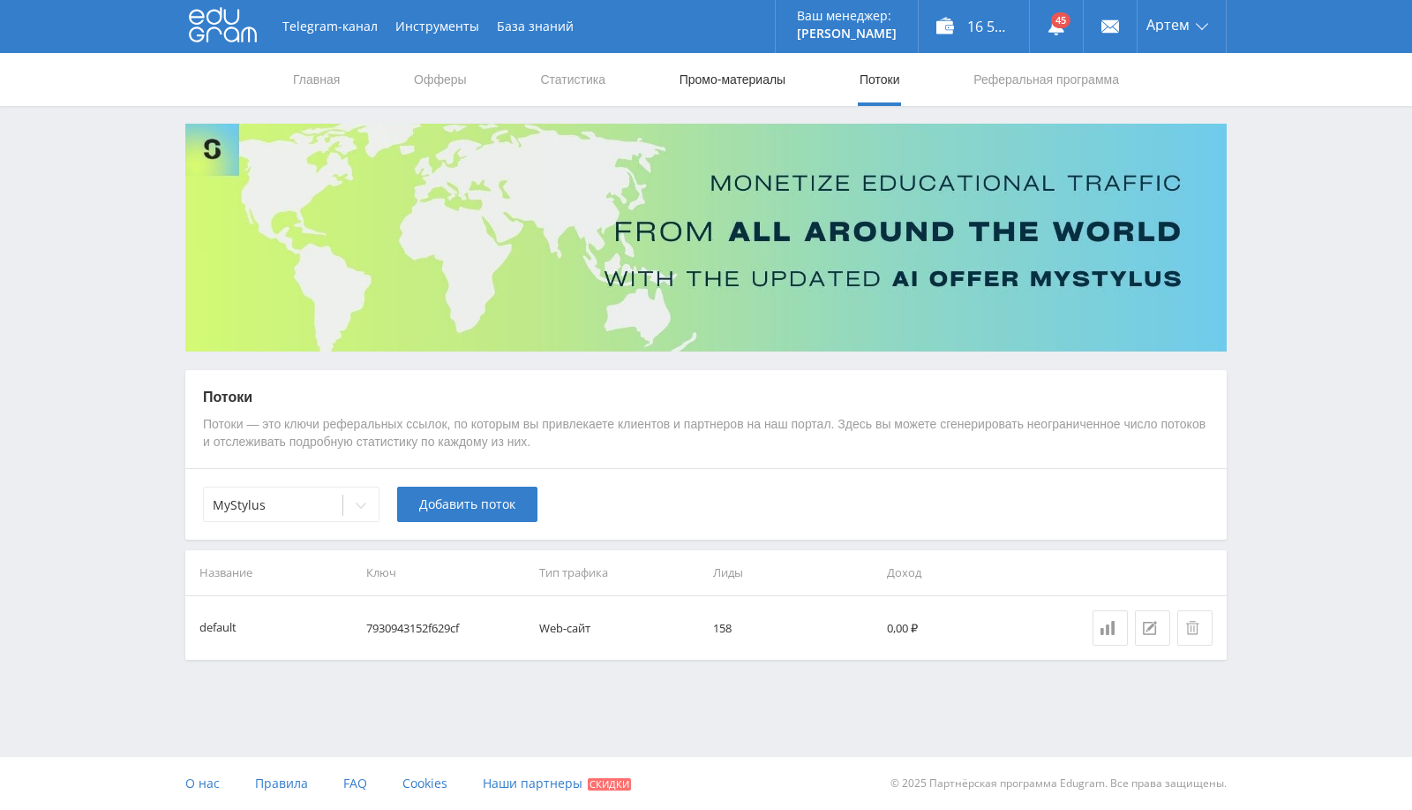
click at [741, 79] on link "Промо-материалы" at bounding box center [732, 79] width 109 height 53
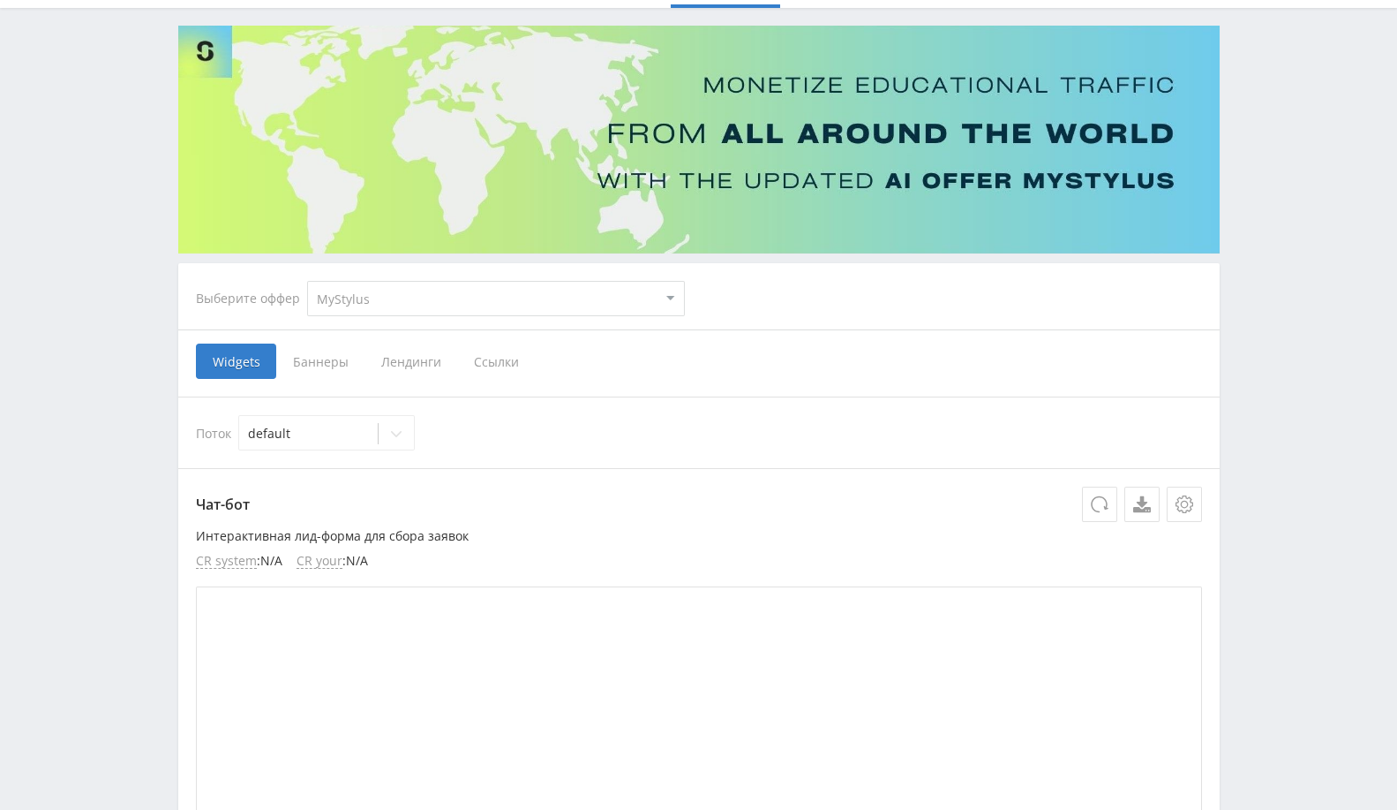
scroll to position [98, 0]
click at [481, 359] on span "Ссылки" at bounding box center [496, 360] width 79 height 35
click at [0, 0] on input "Ссылки" at bounding box center [0, 0] width 0 height 0
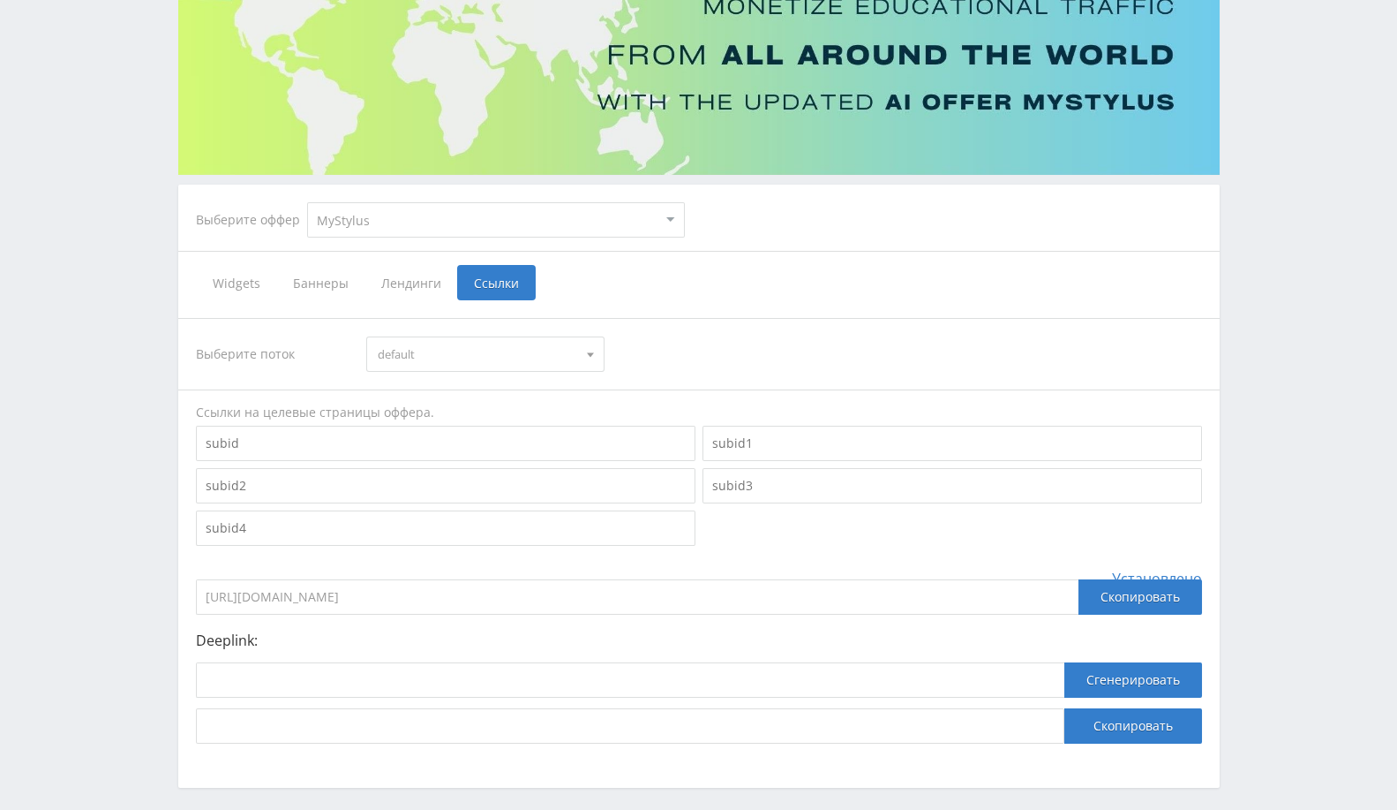
scroll to position [251, 0]
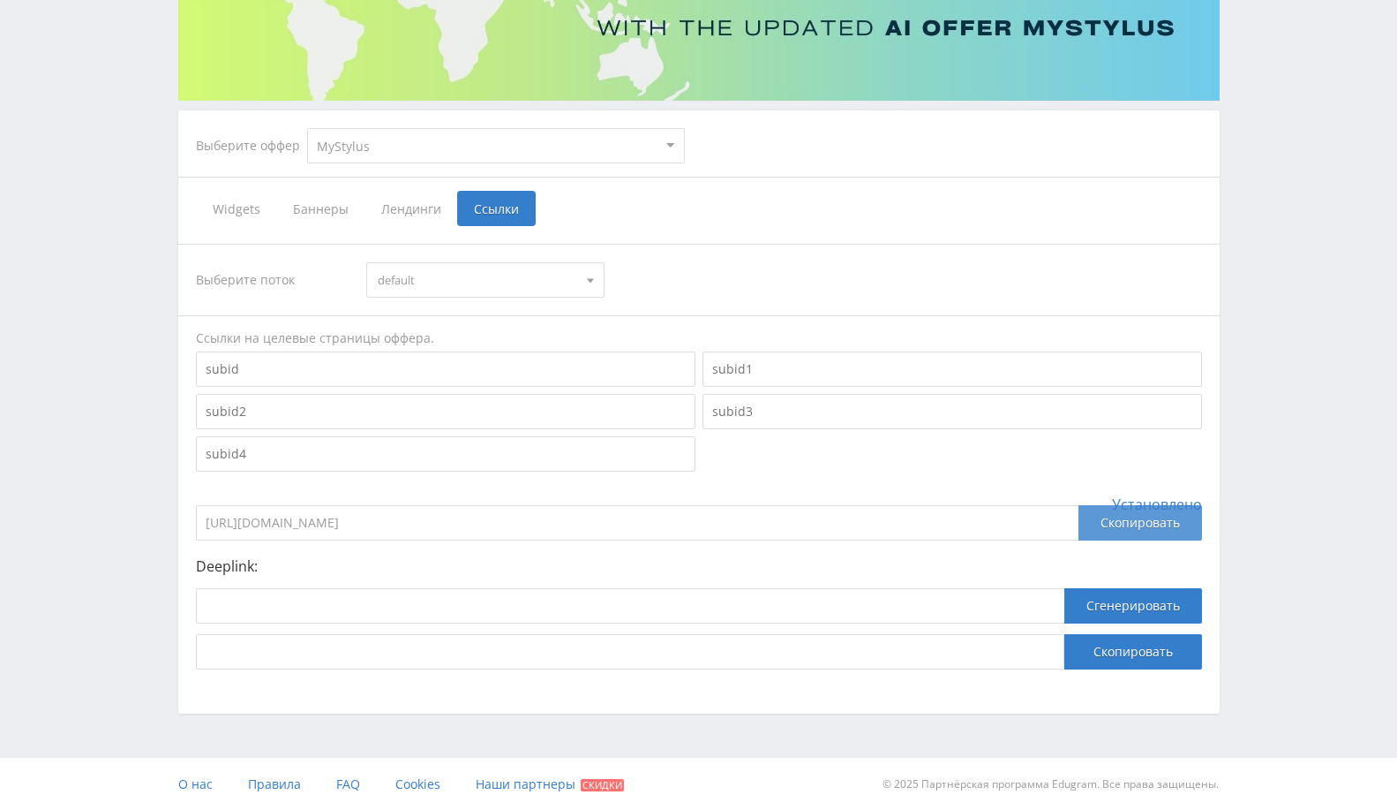
click at [1118, 521] on div "Скопировать" at bounding box center [1141, 522] width 124 height 35
click at [997, 342] on div "Ссылки на целевые страницы оффера." at bounding box center [699, 338] width 1006 height 18
click at [560, 262] on div "default" at bounding box center [485, 279] width 238 height 35
click at [519, 301] on button "default" at bounding box center [485, 312] width 237 height 25
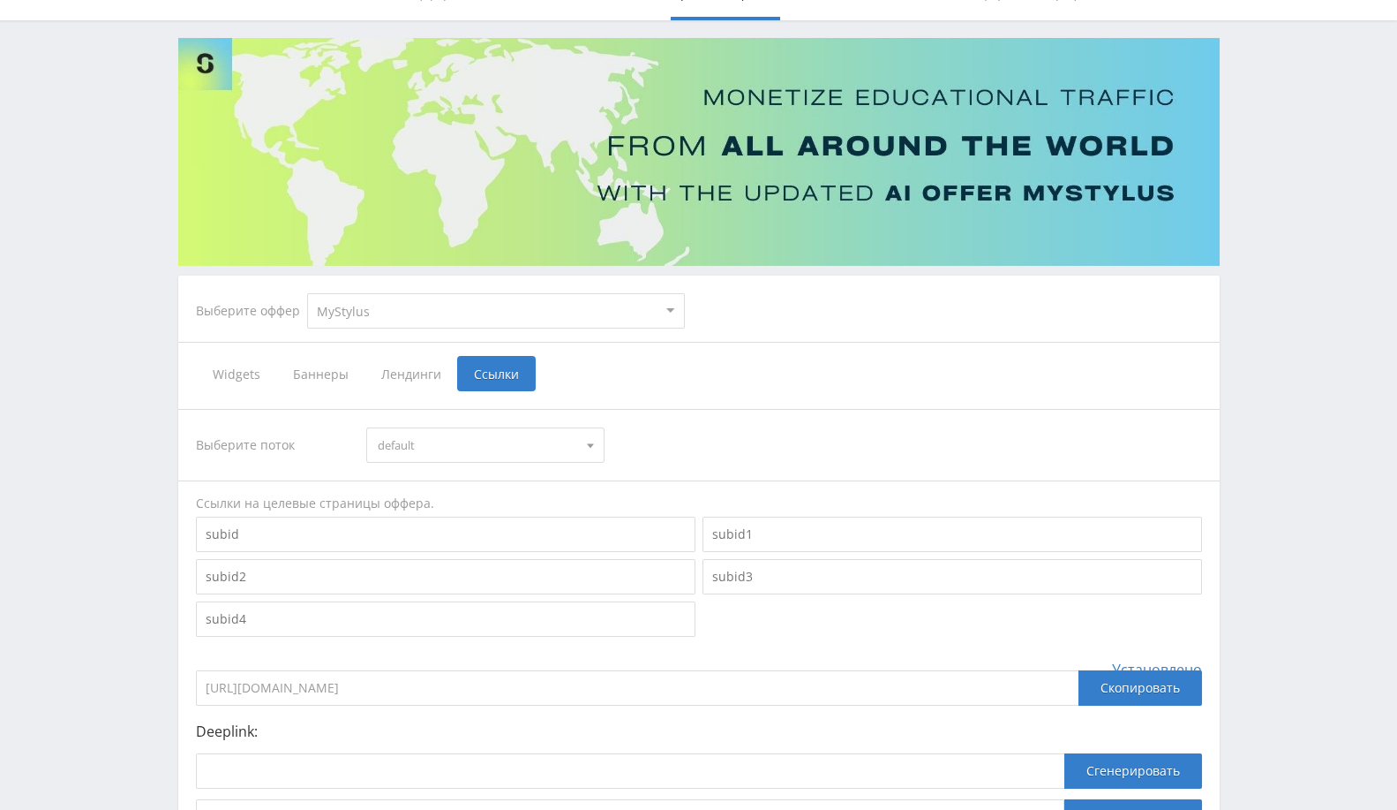
scroll to position [0, 0]
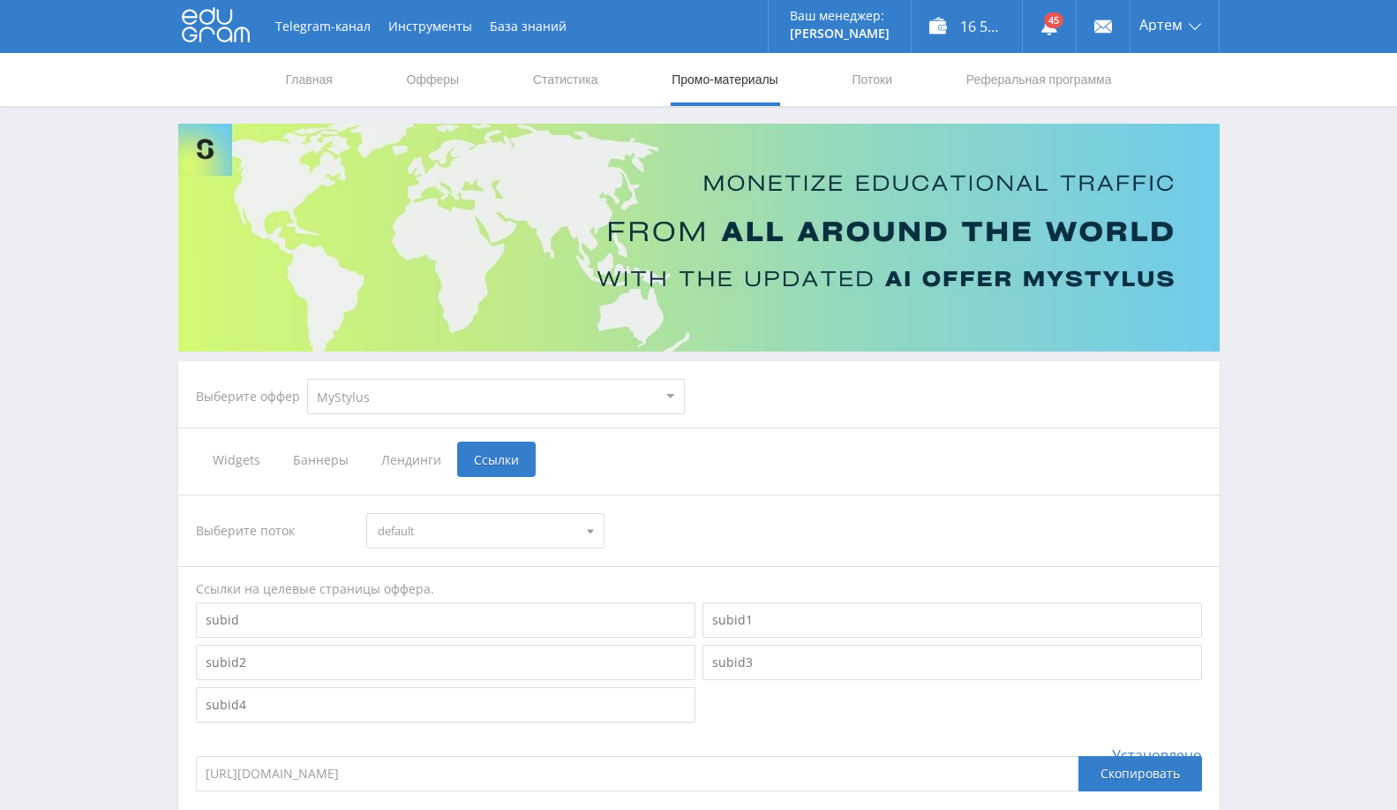
click at [461, 533] on span "default" at bounding box center [478, 531] width 200 height 34
click at [881, 75] on link "Потоки" at bounding box center [872, 79] width 44 height 53
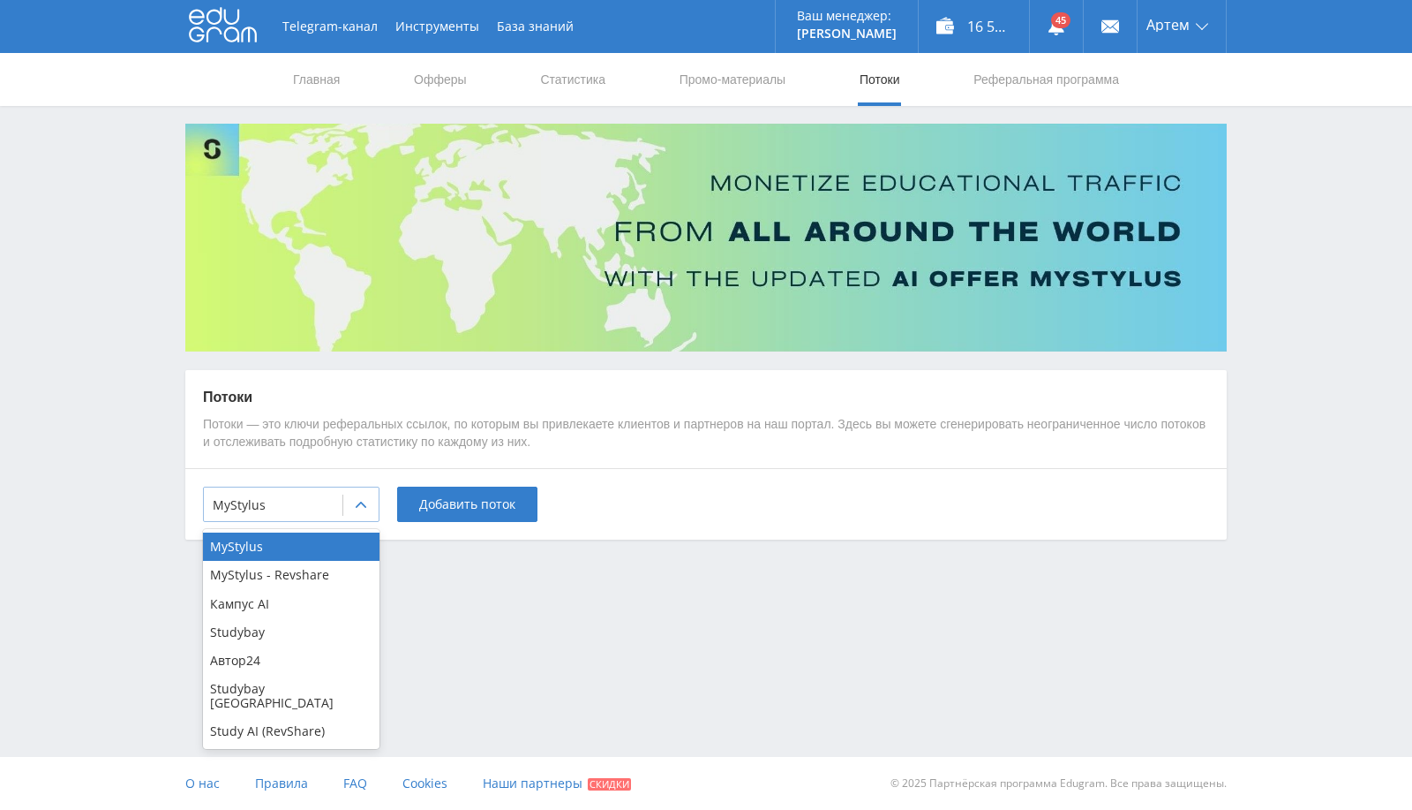
click at [350, 514] on div at bounding box center [360, 504] width 35 height 35
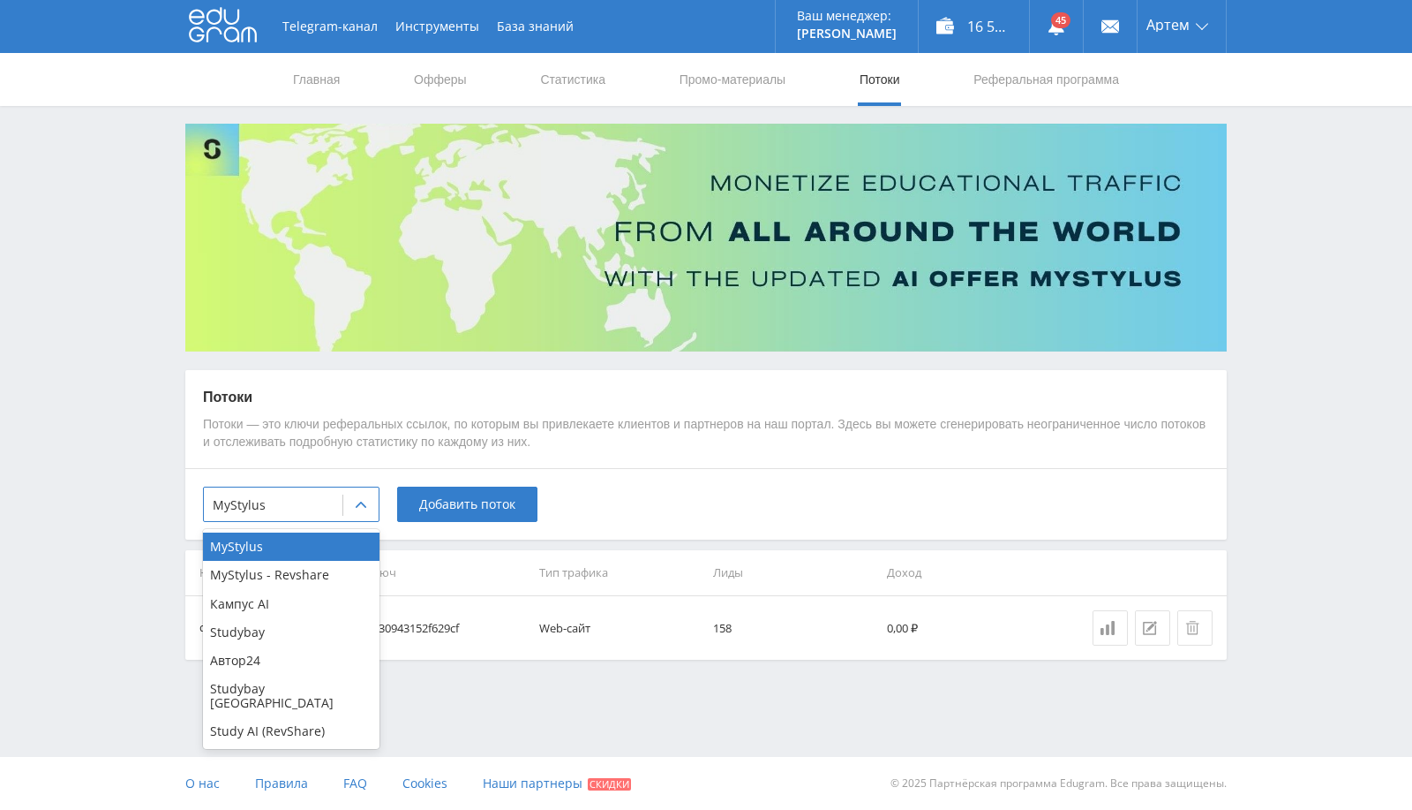
drag, startPoint x: 751, startPoint y: 564, endPoint x: 653, endPoint y: 574, distance: 98.5
click at [749, 566] on th "Лиды" at bounding box center [793, 572] width 174 height 45
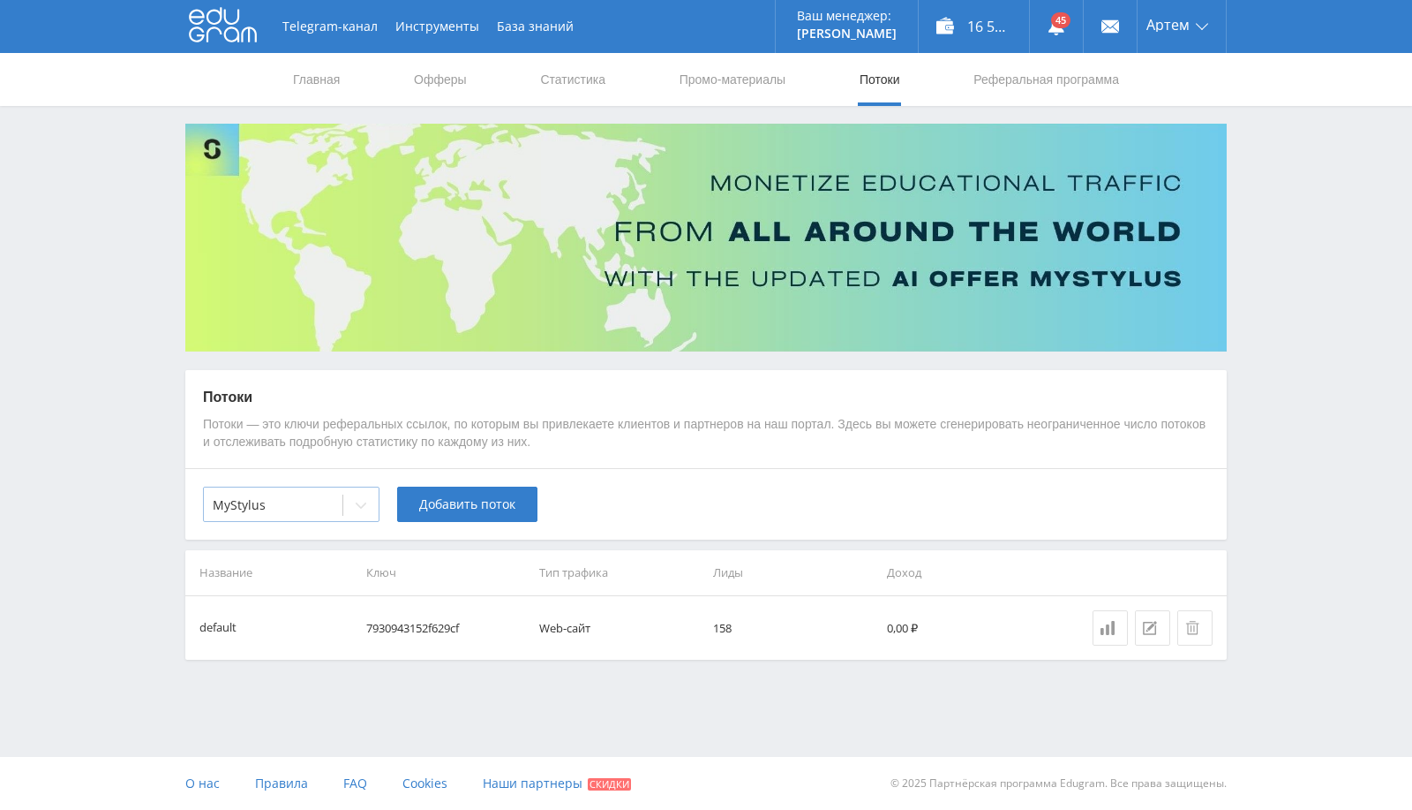
drag, startPoint x: 346, startPoint y: 495, endPoint x: 330, endPoint y: 508, distance: 20.7
click at [343, 495] on div at bounding box center [360, 504] width 35 height 35
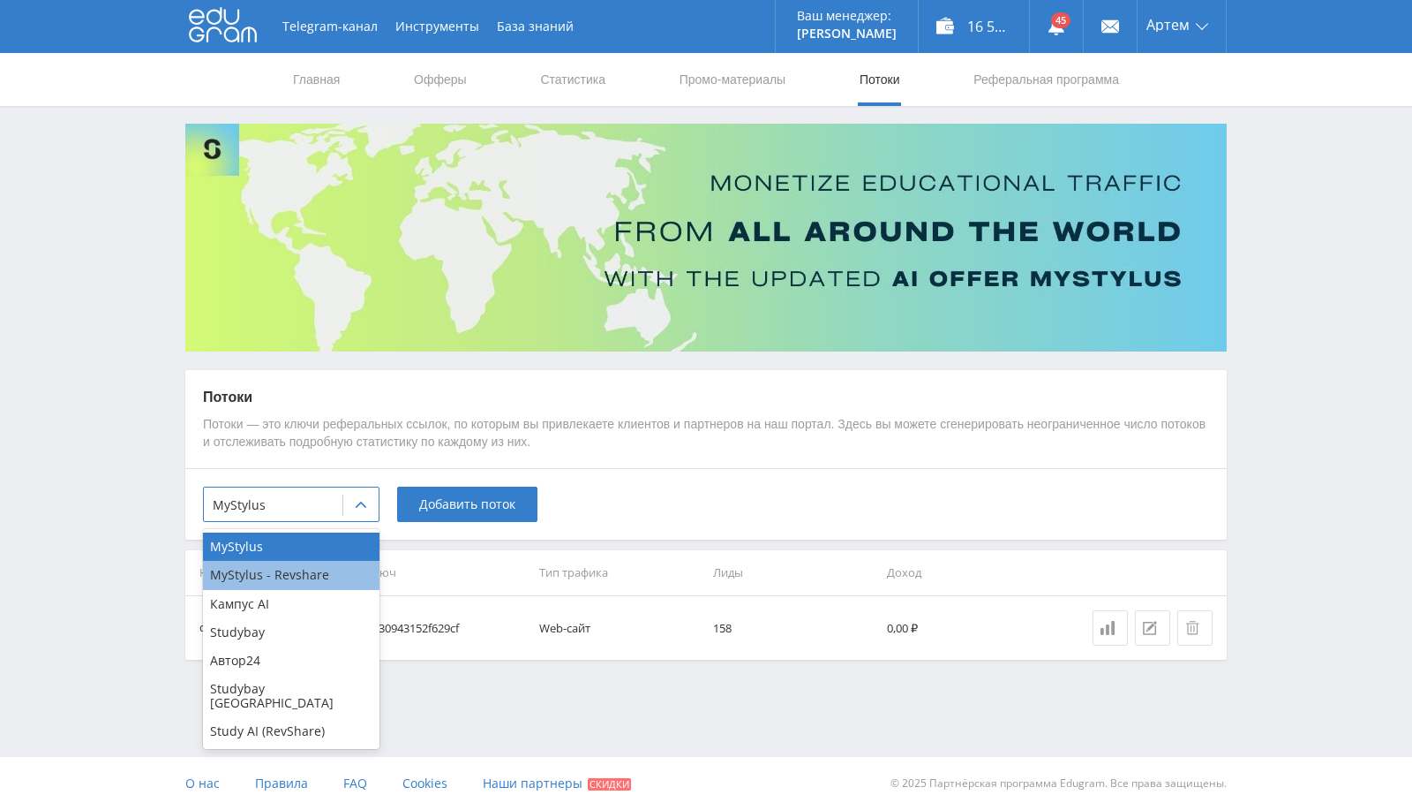
click at [325, 566] on div "MyStylus - Revshare" at bounding box center [291, 575] width 177 height 28
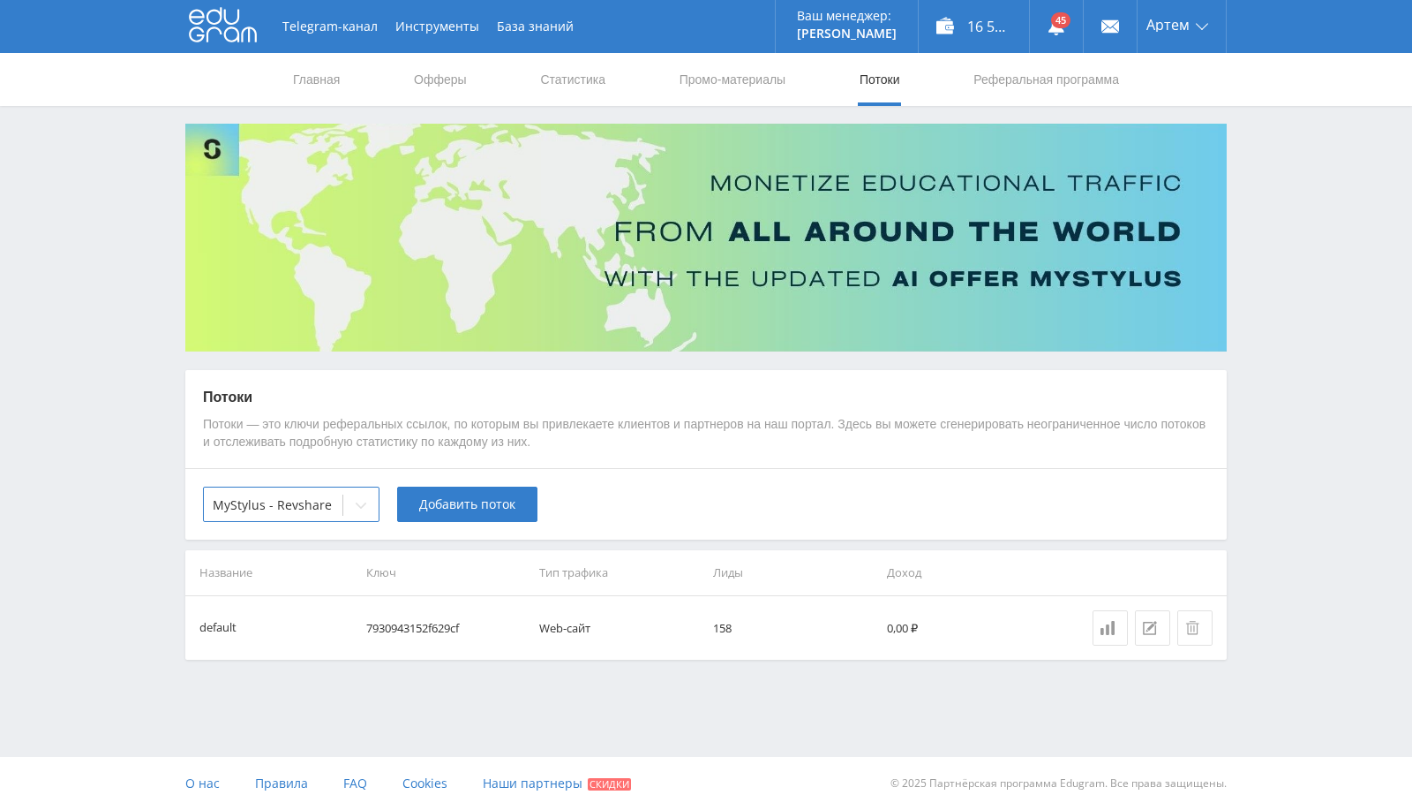
click at [407, 539] on div "option MyStylus - Revshare, selected. MyStylus - Revshare Добавить поток" at bounding box center [706, 504] width 1042 height 72
click at [554, 80] on link "Статистика" at bounding box center [573, 79] width 69 height 53
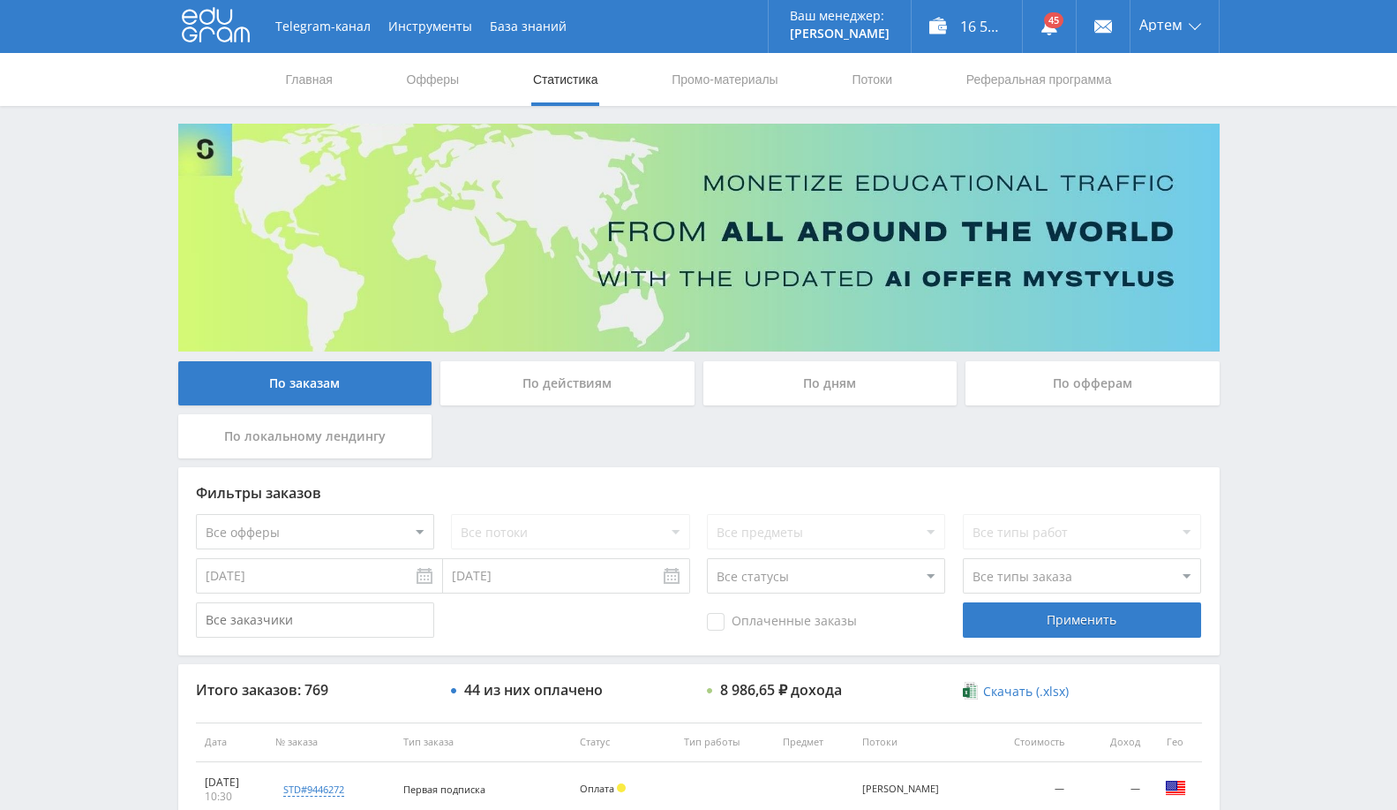
click at [618, 384] on div "По действиям" at bounding box center [568, 383] width 254 height 44
click at [0, 0] on input "По действиям" at bounding box center [0, 0] width 0 height 0
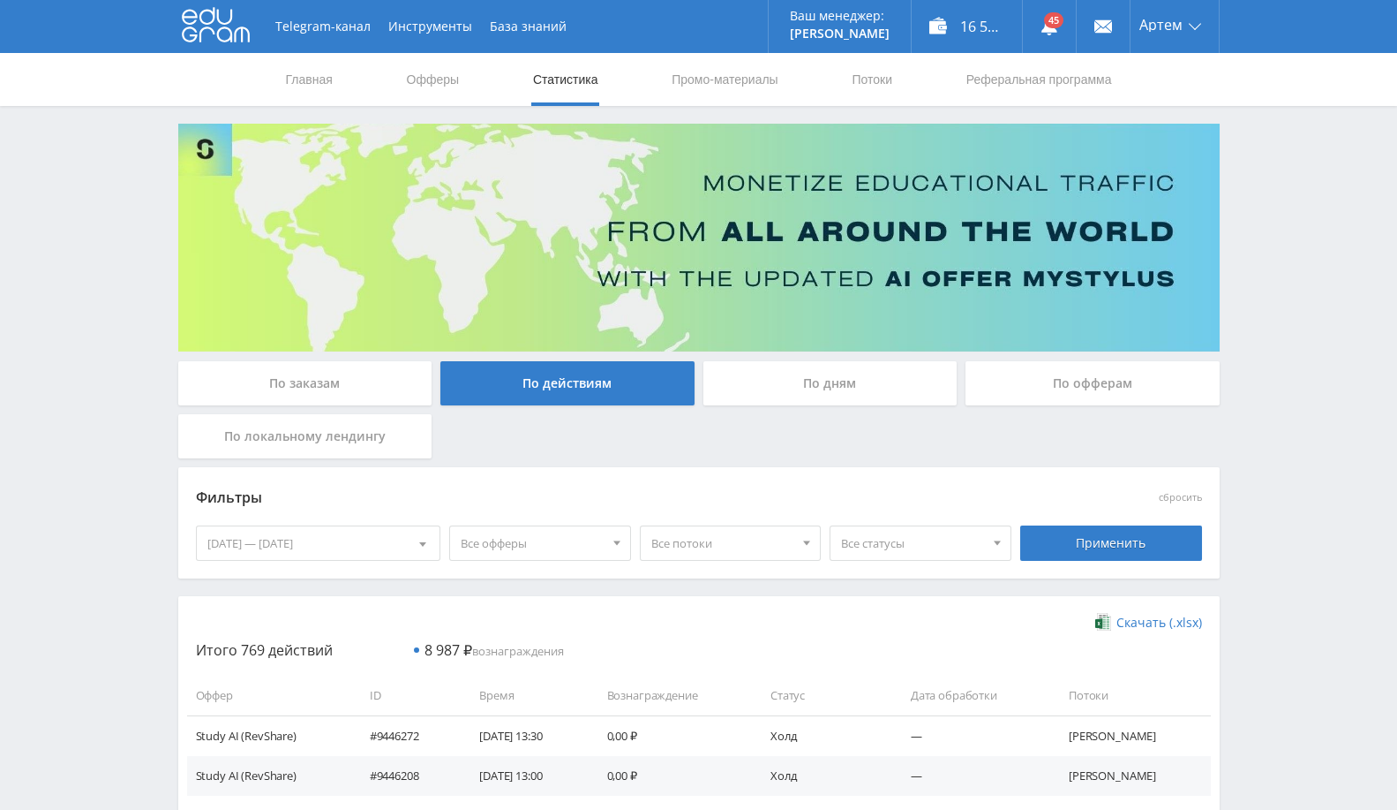
click at [789, 385] on div "По дням" at bounding box center [831, 383] width 254 height 44
click at [0, 0] on input "По дням" at bounding box center [0, 0] width 0 height 0
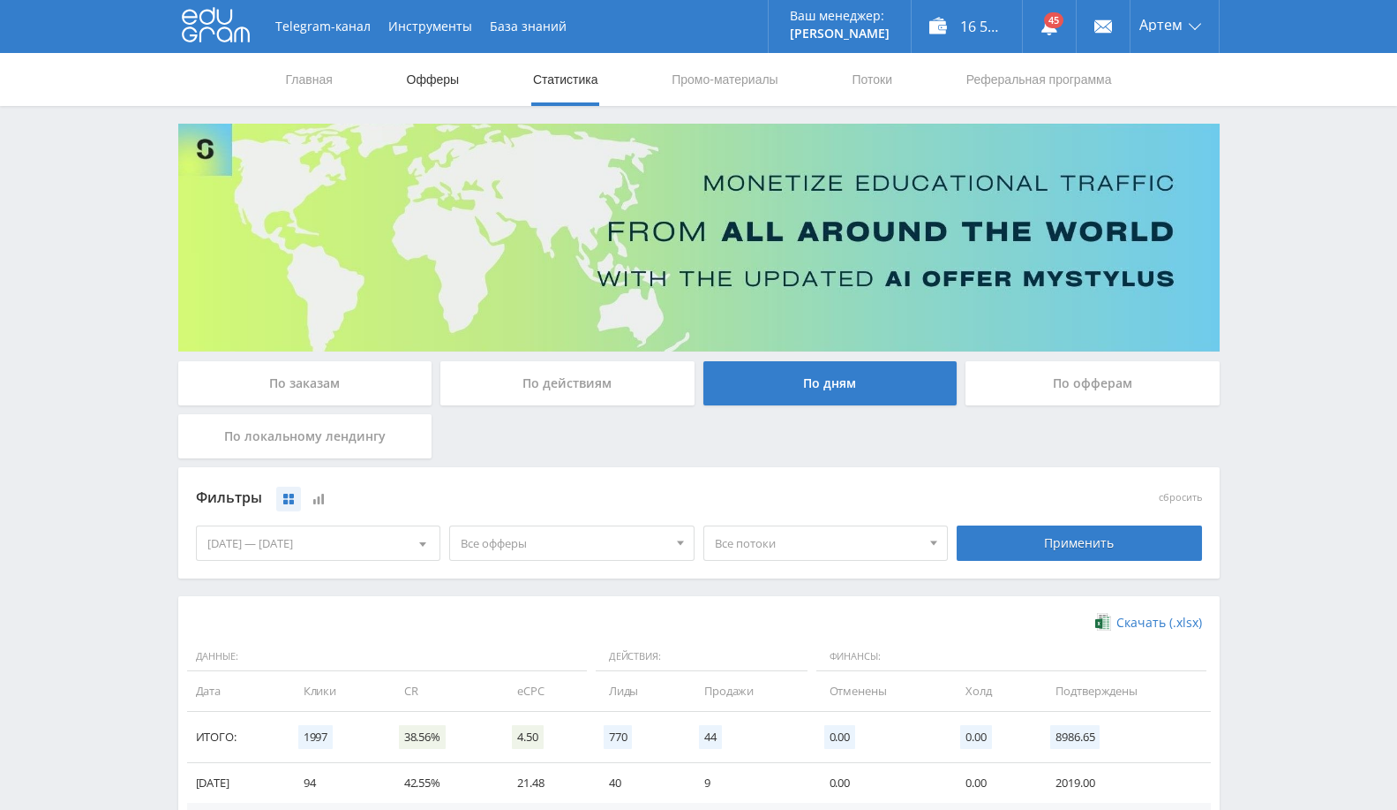
click at [448, 105] on link "Офферы" at bounding box center [433, 79] width 56 height 53
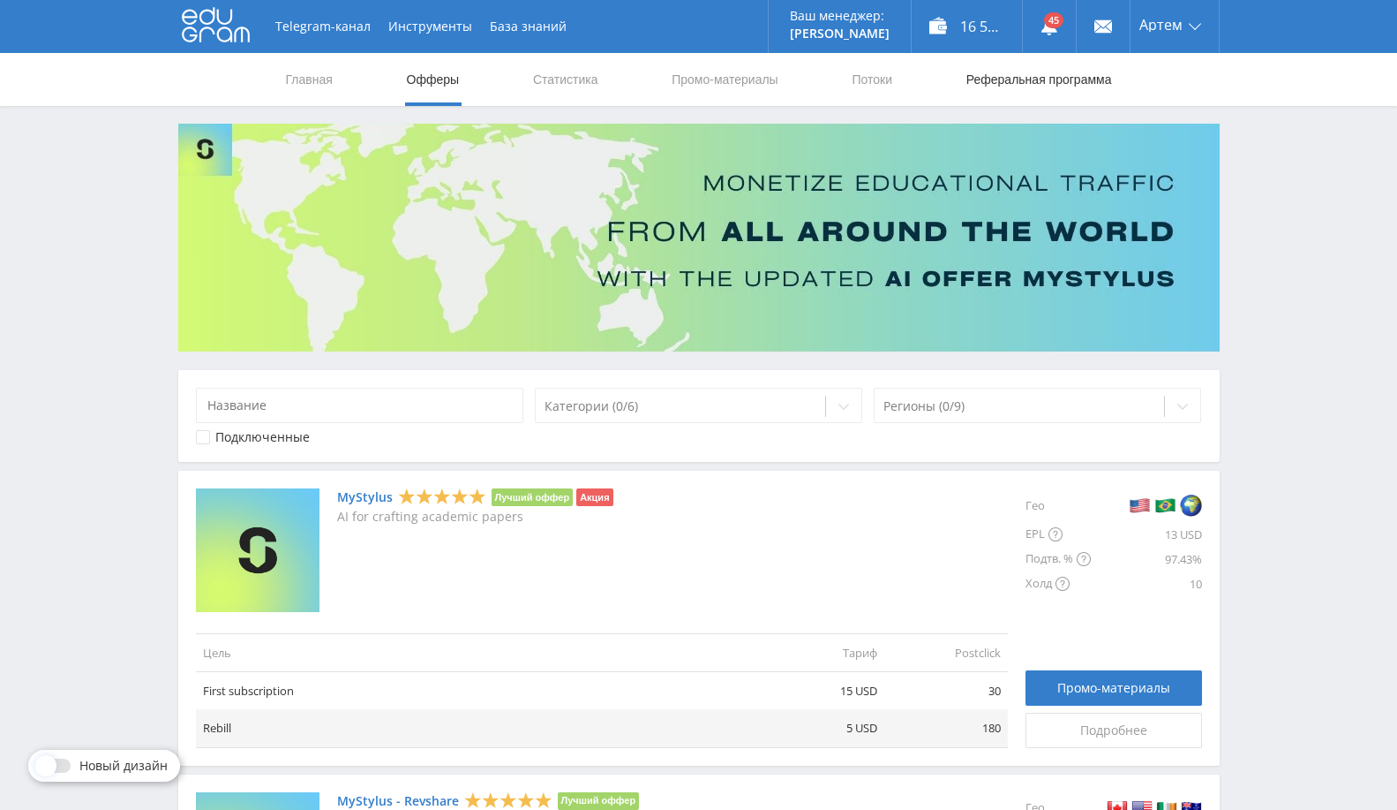
click at [1042, 72] on link "Реферальная программа" at bounding box center [1039, 79] width 149 height 53
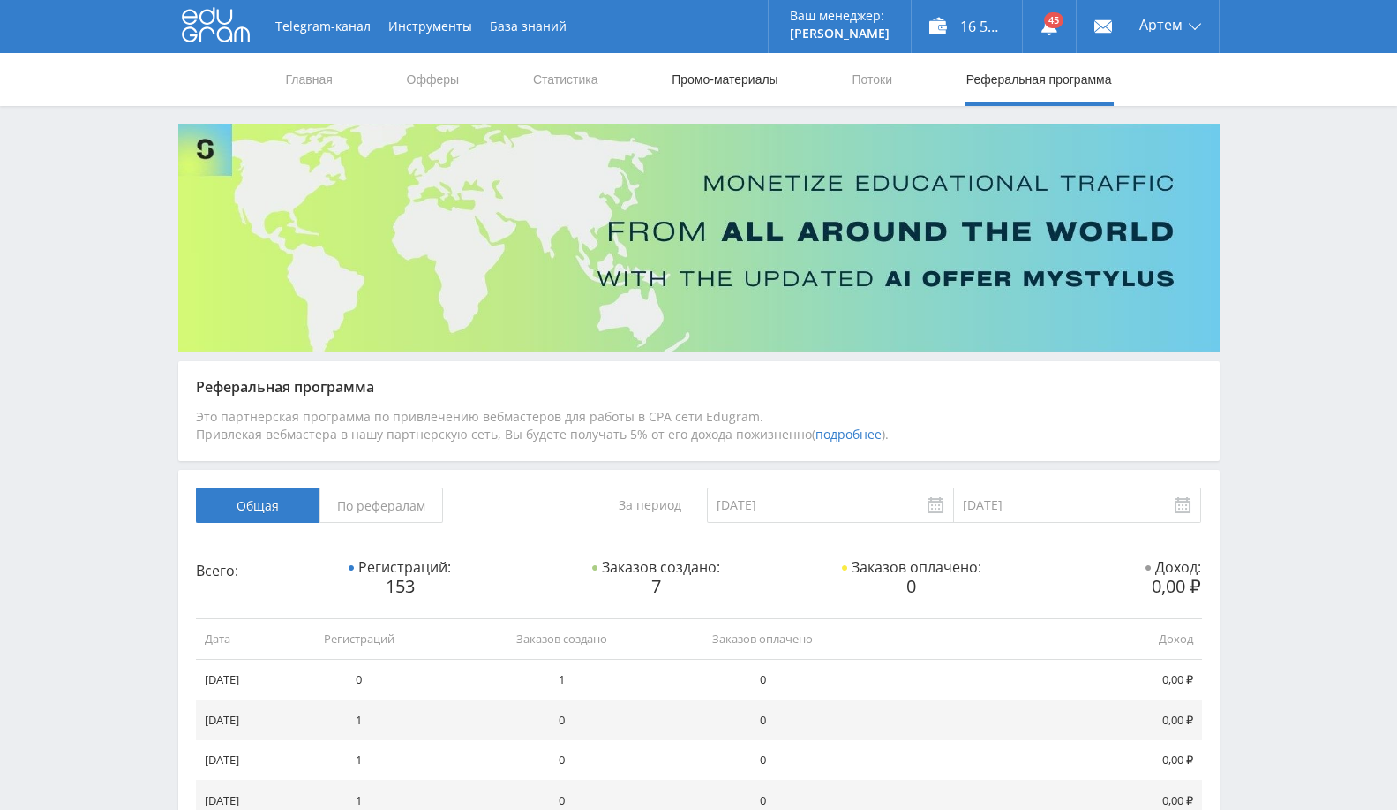
click at [729, 81] on link "Промо-материалы" at bounding box center [724, 79] width 109 height 53
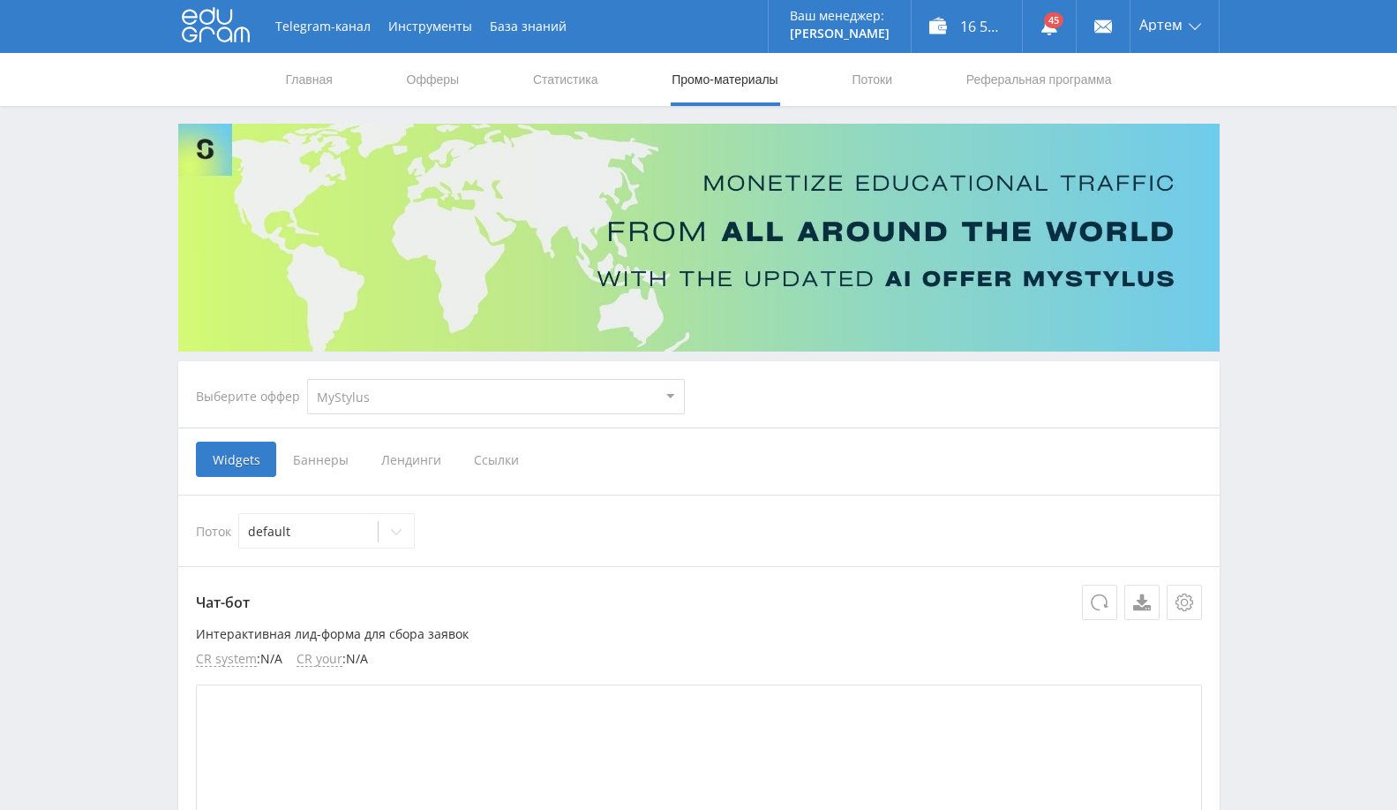
click at [500, 460] on span "Ссылки" at bounding box center [496, 458] width 79 height 35
click at [0, 0] on input "Ссылки" at bounding box center [0, 0] width 0 height 0
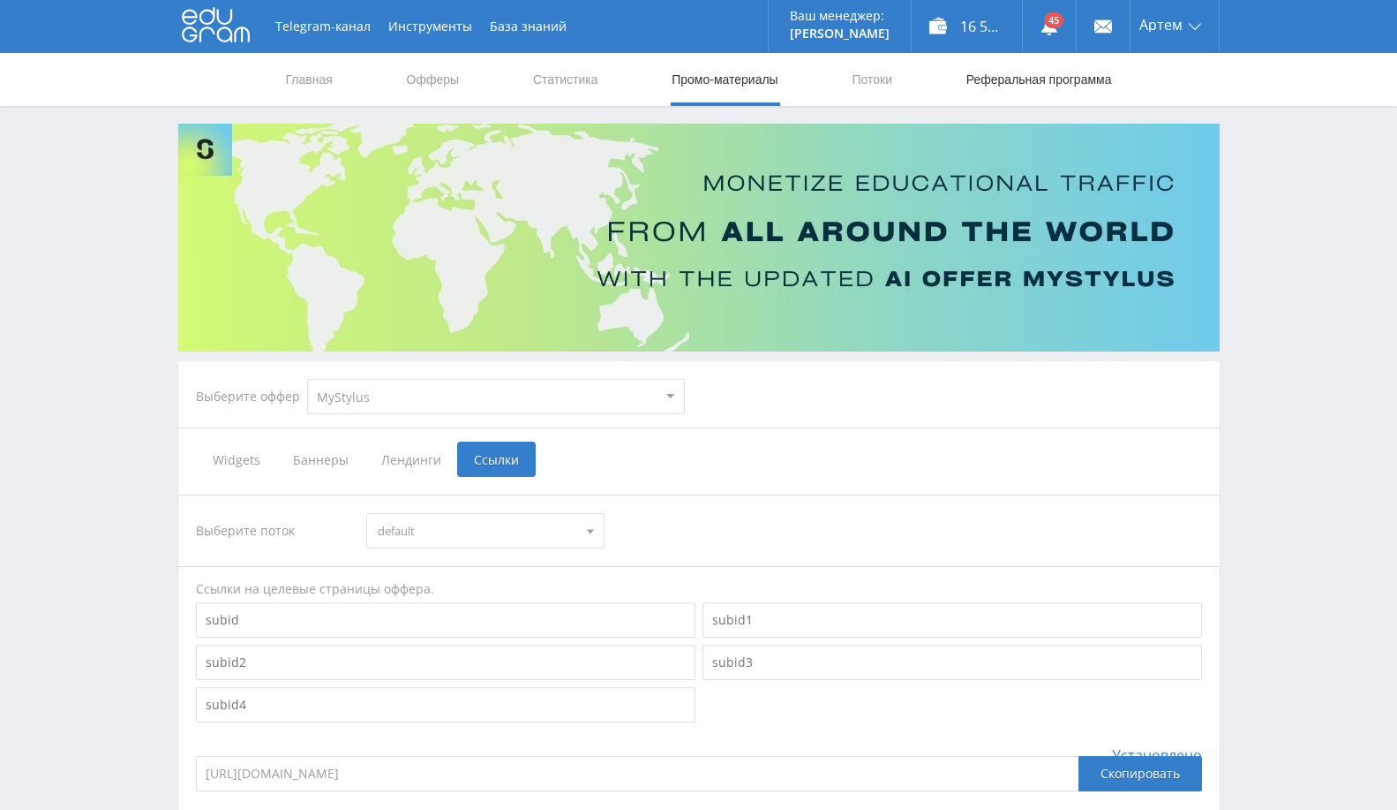
click at [1077, 66] on link "Реферальная программа" at bounding box center [1039, 79] width 149 height 53
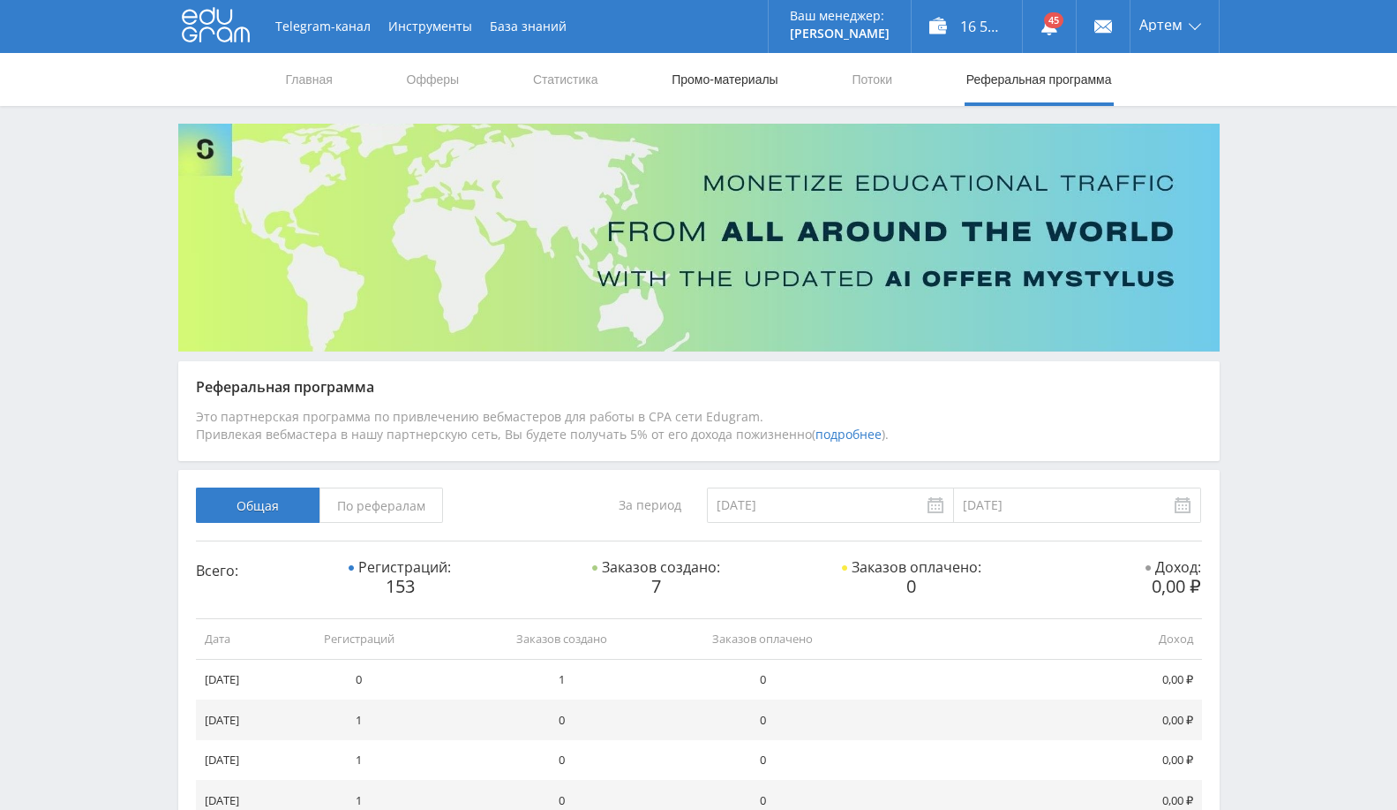
click at [742, 96] on link "Промо-материалы" at bounding box center [724, 79] width 109 height 53
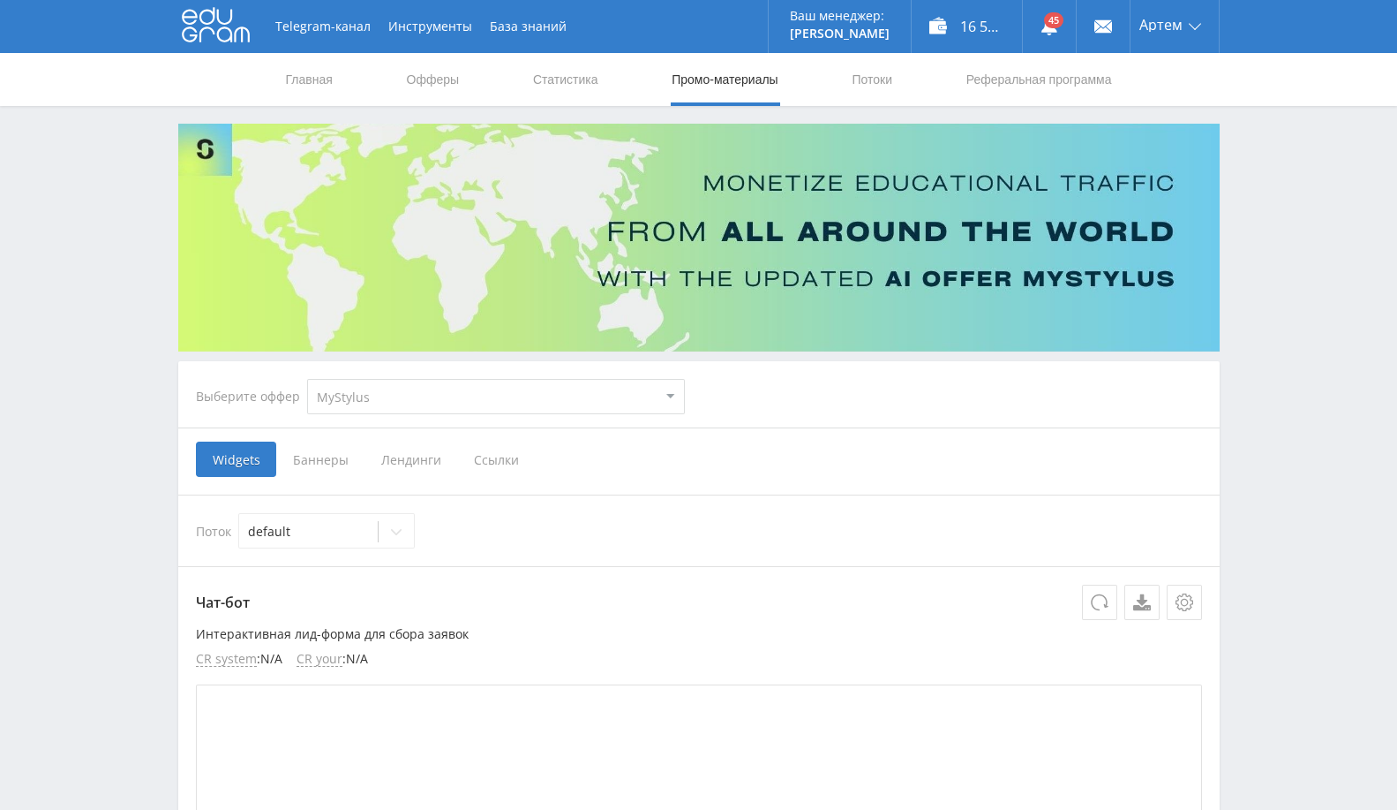
click at [501, 450] on span "Ссылки" at bounding box center [496, 458] width 79 height 35
click at [0, 0] on input "Ссылки" at bounding box center [0, 0] width 0 height 0
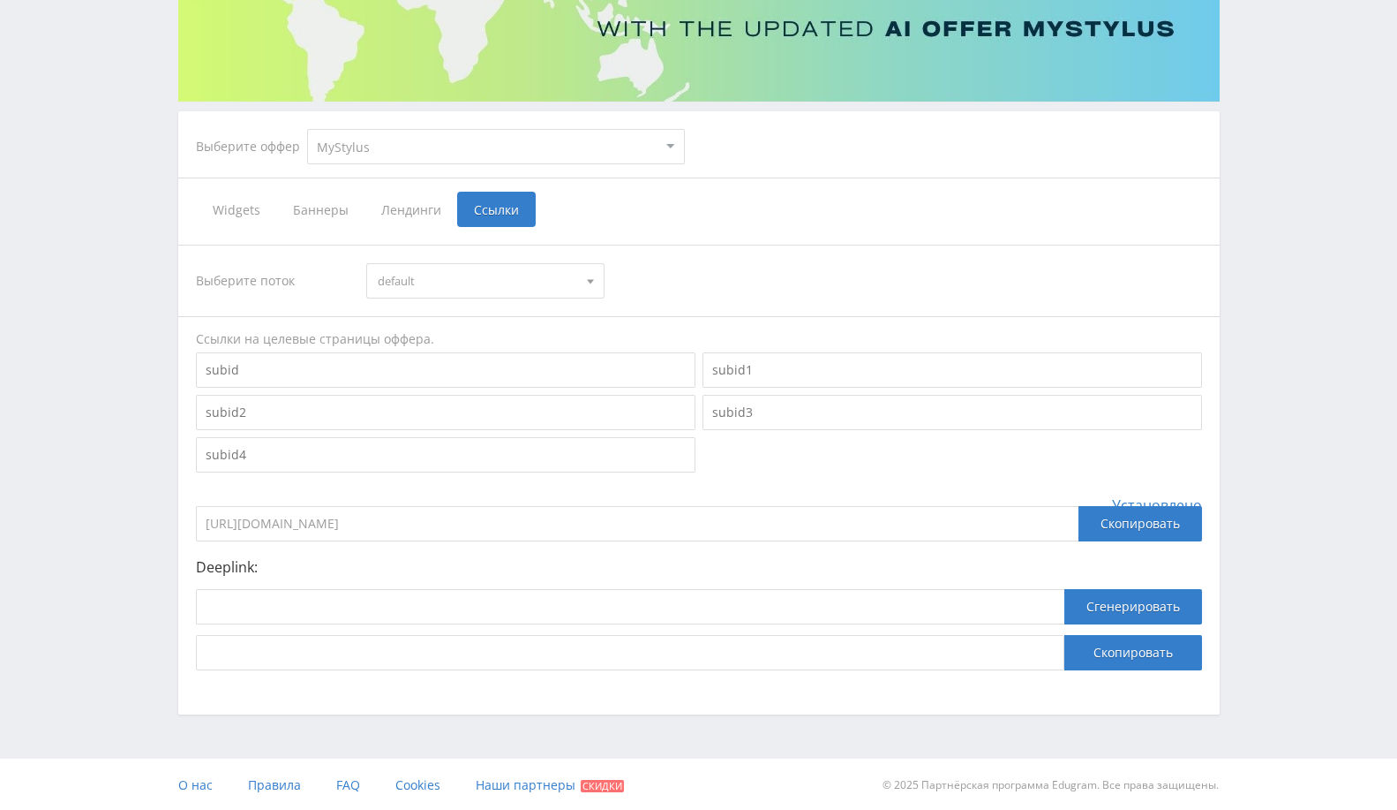
scroll to position [251, 0]
click at [431, 162] on select "MyStylus MyStylus - Revshare Кампус AI Studybay Автор24 Studybay Brazil Study A…" at bounding box center [496, 145] width 378 height 35
click at [307, 128] on select "MyStylus MyStylus - Revshare Кампус AI Studybay Автор24 Studybay Brazil Study A…" at bounding box center [496, 145] width 378 height 35
click at [923, 237] on div "Выберите поток default default Ссылки на целевые страницы оффера. Установлено h…" at bounding box center [699, 456] width 1042 height 461
click at [517, 282] on span "default" at bounding box center [478, 280] width 200 height 34
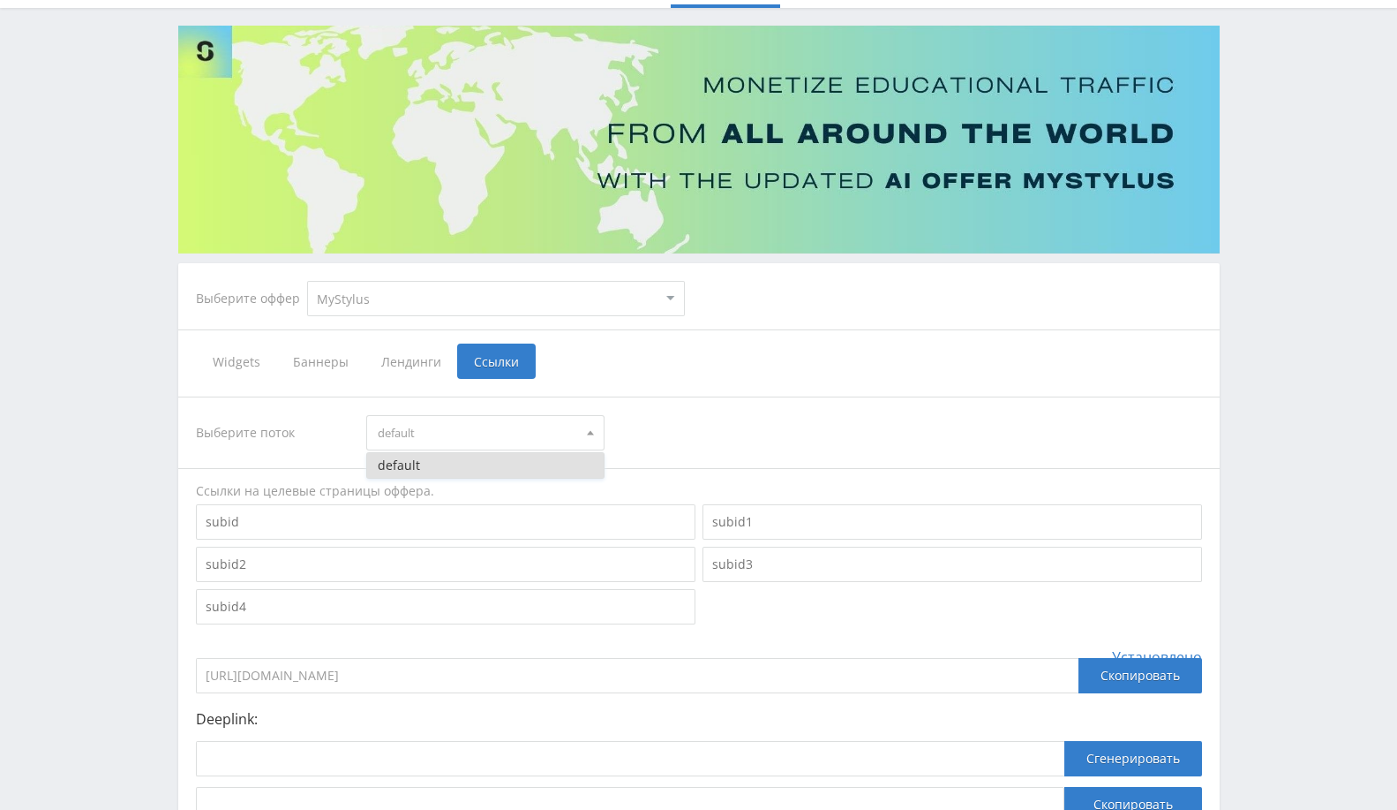
scroll to position [196, 0]
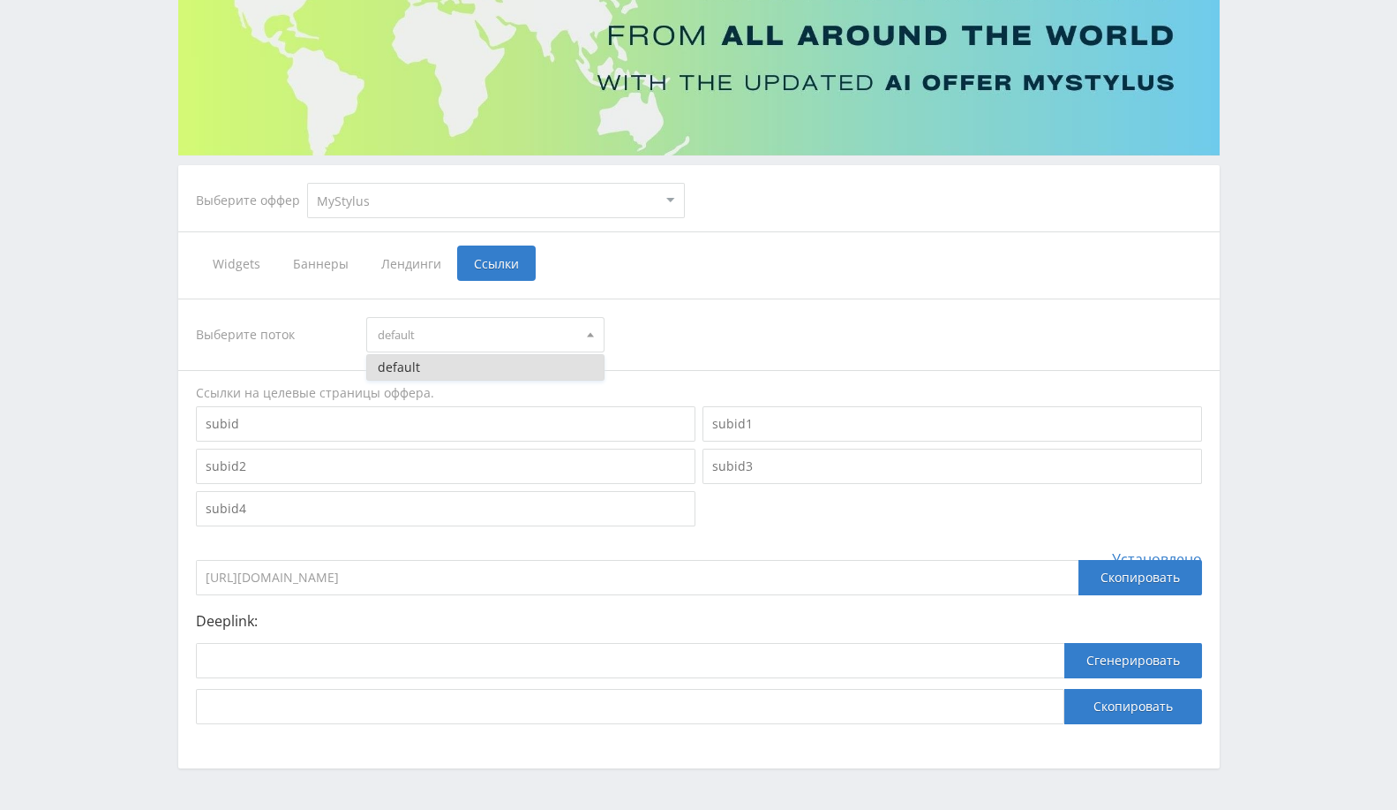
click at [441, 453] on input at bounding box center [446, 465] width 500 height 35
click at [462, 433] on input at bounding box center [446, 423] width 500 height 35
click at [459, 434] on input at bounding box center [446, 423] width 500 height 35
click at [448, 466] on input at bounding box center [446, 465] width 500 height 35
click at [530, 335] on span "default" at bounding box center [478, 335] width 200 height 34
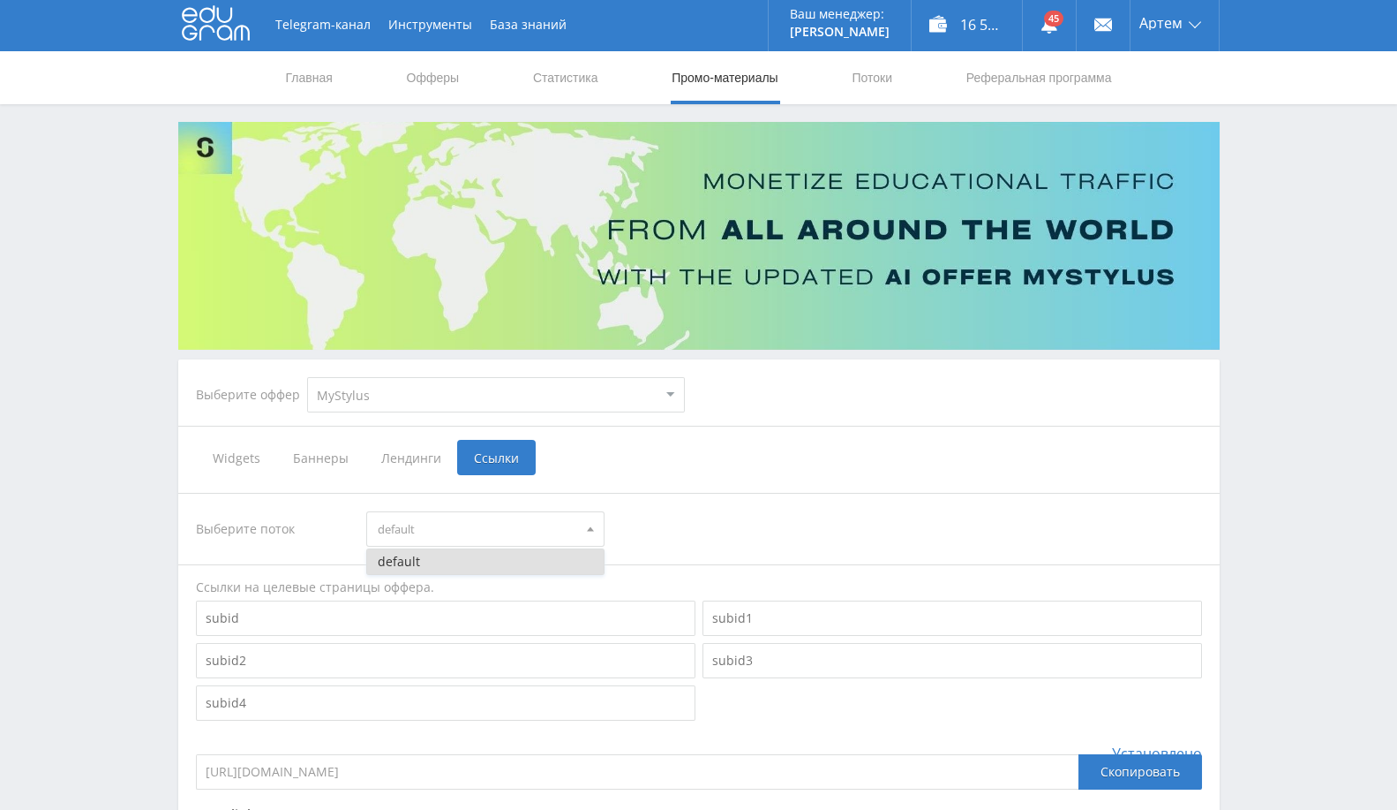
scroll to position [0, 0]
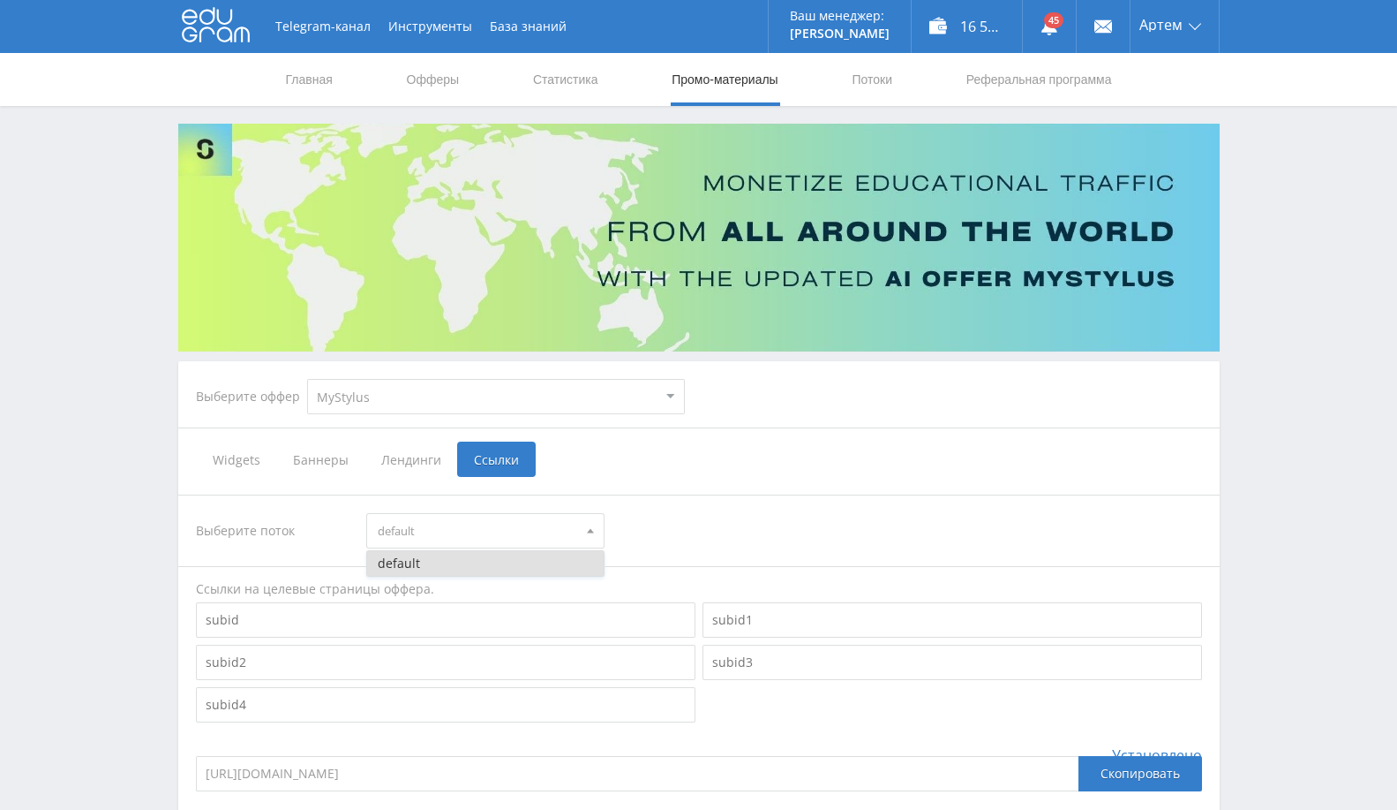
click at [831, 619] on input at bounding box center [953, 619] width 500 height 35
click at [880, 80] on link "Потоки" at bounding box center [872, 79] width 44 height 53
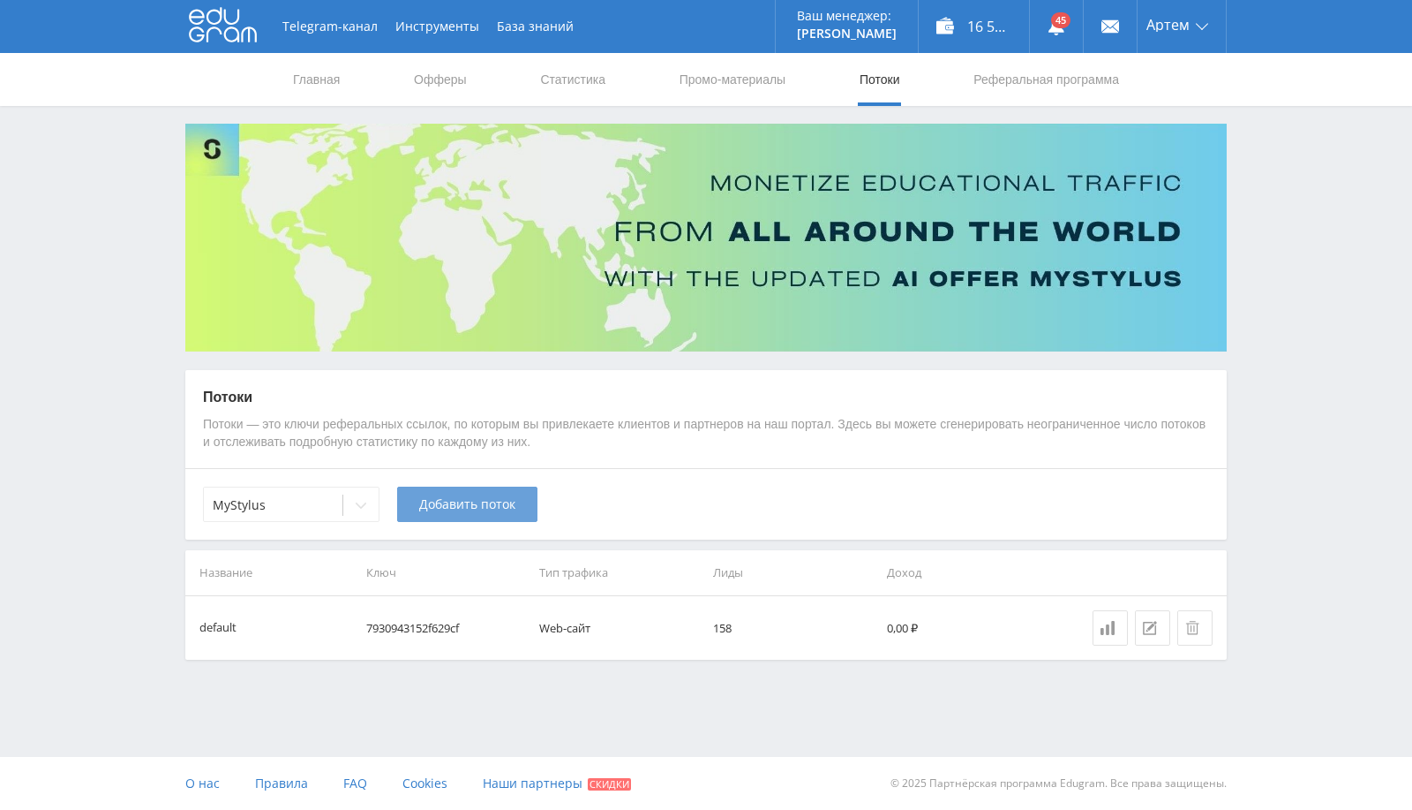
click at [455, 503] on span "Добавить поток" at bounding box center [467, 504] width 96 height 14
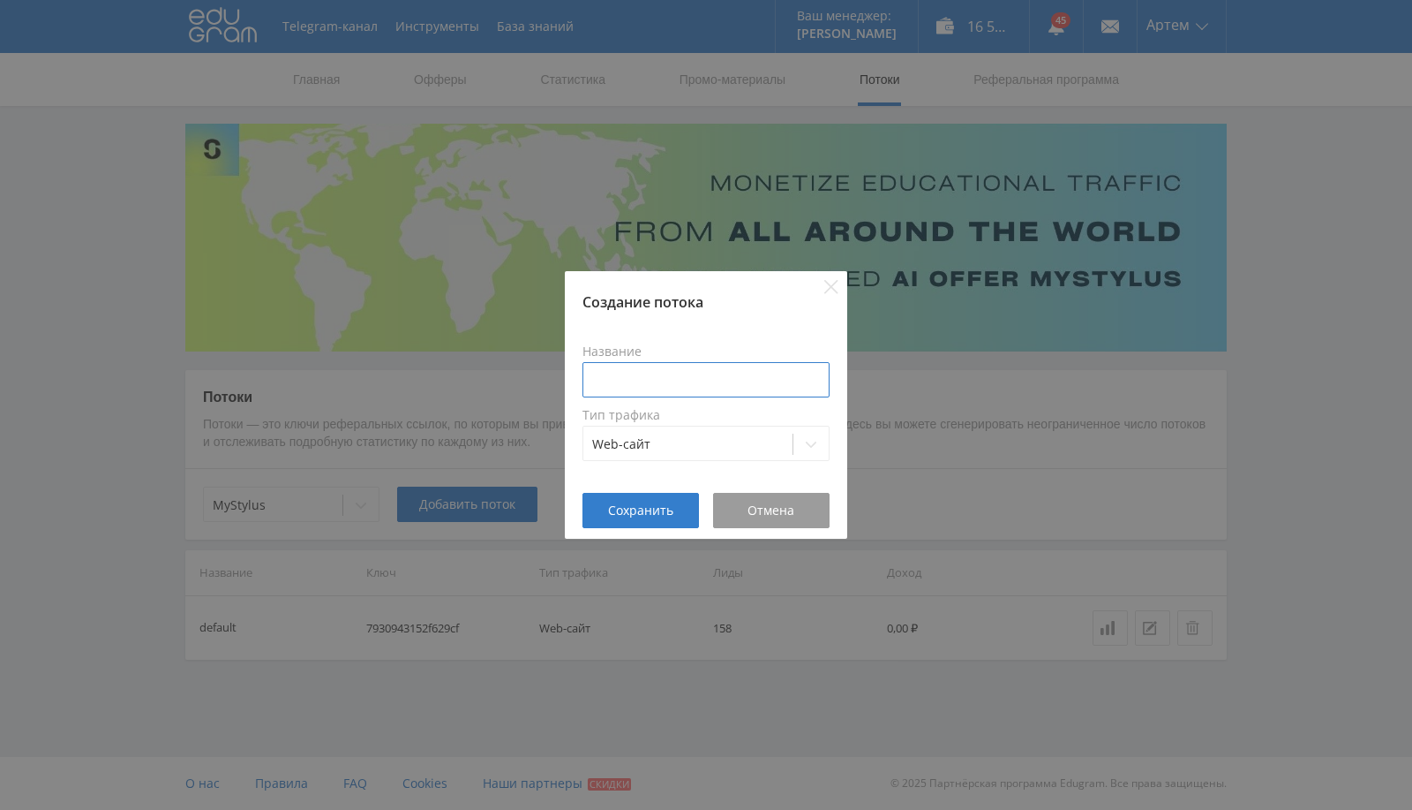
click at [689, 373] on input at bounding box center [706, 379] width 247 height 35
type input "New рефка 2"
click at [632, 517] on span "Сохранить" at bounding box center [640, 510] width 65 height 14
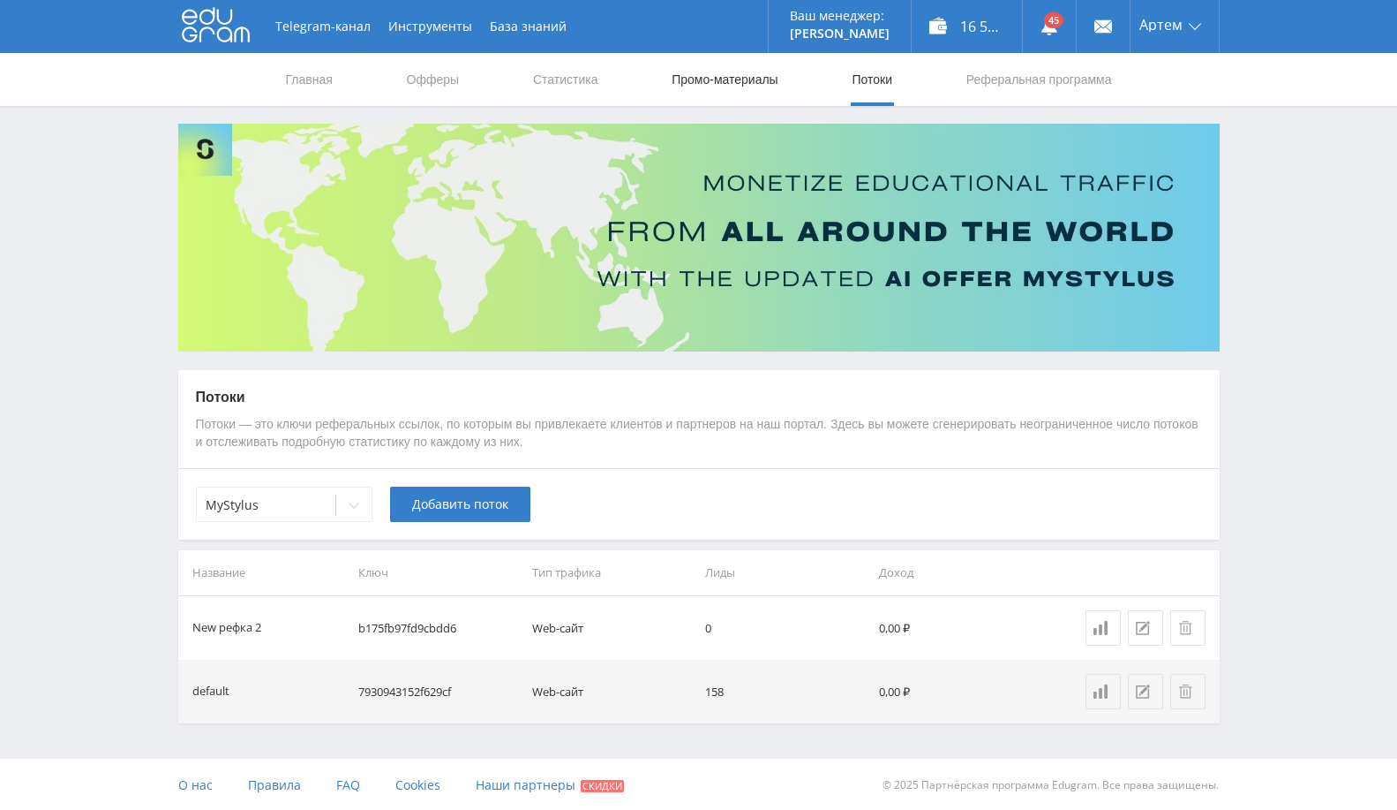
click at [713, 63] on link "Промо-материалы" at bounding box center [724, 79] width 109 height 53
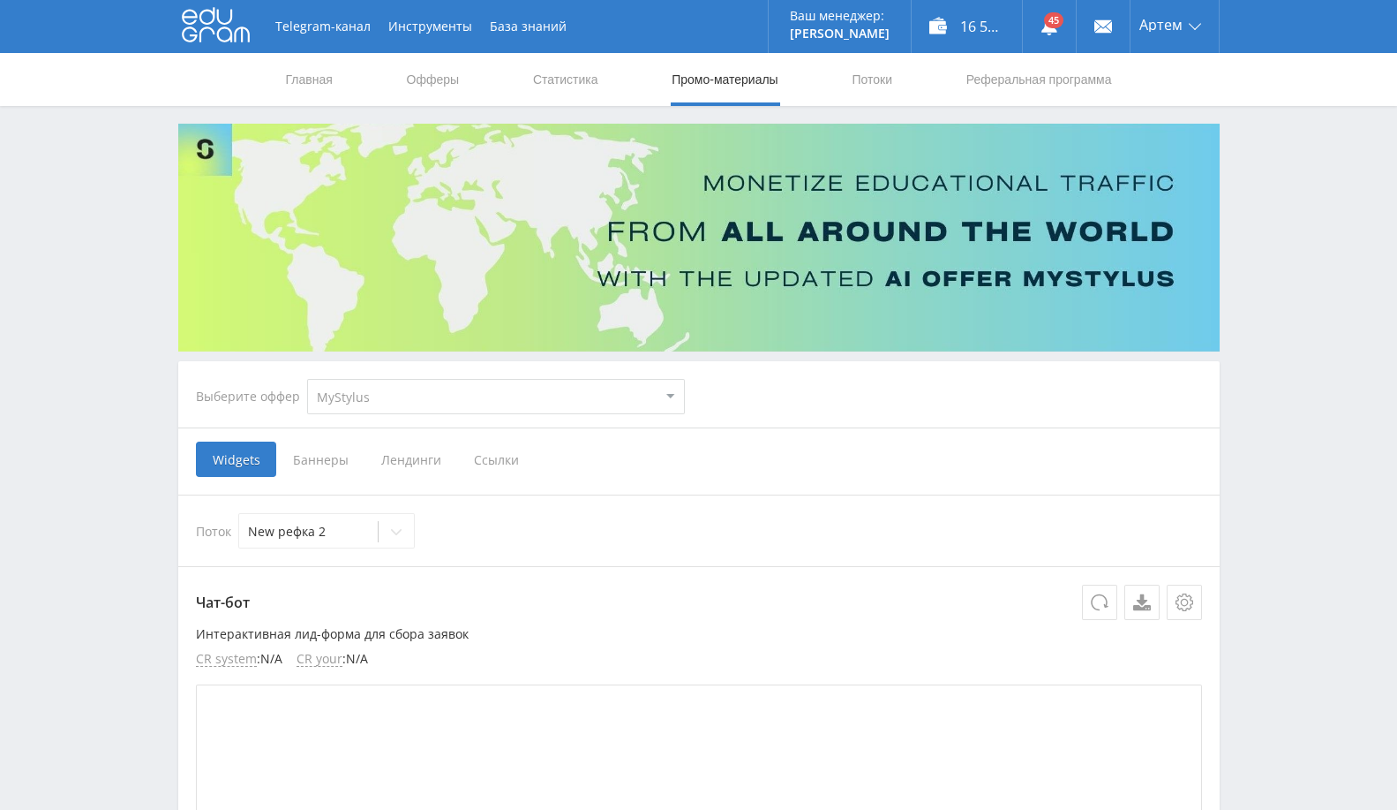
click at [487, 456] on span "Ссылки" at bounding box center [496, 458] width 79 height 35
click at [0, 0] on input "Ссылки" at bounding box center [0, 0] width 0 height 0
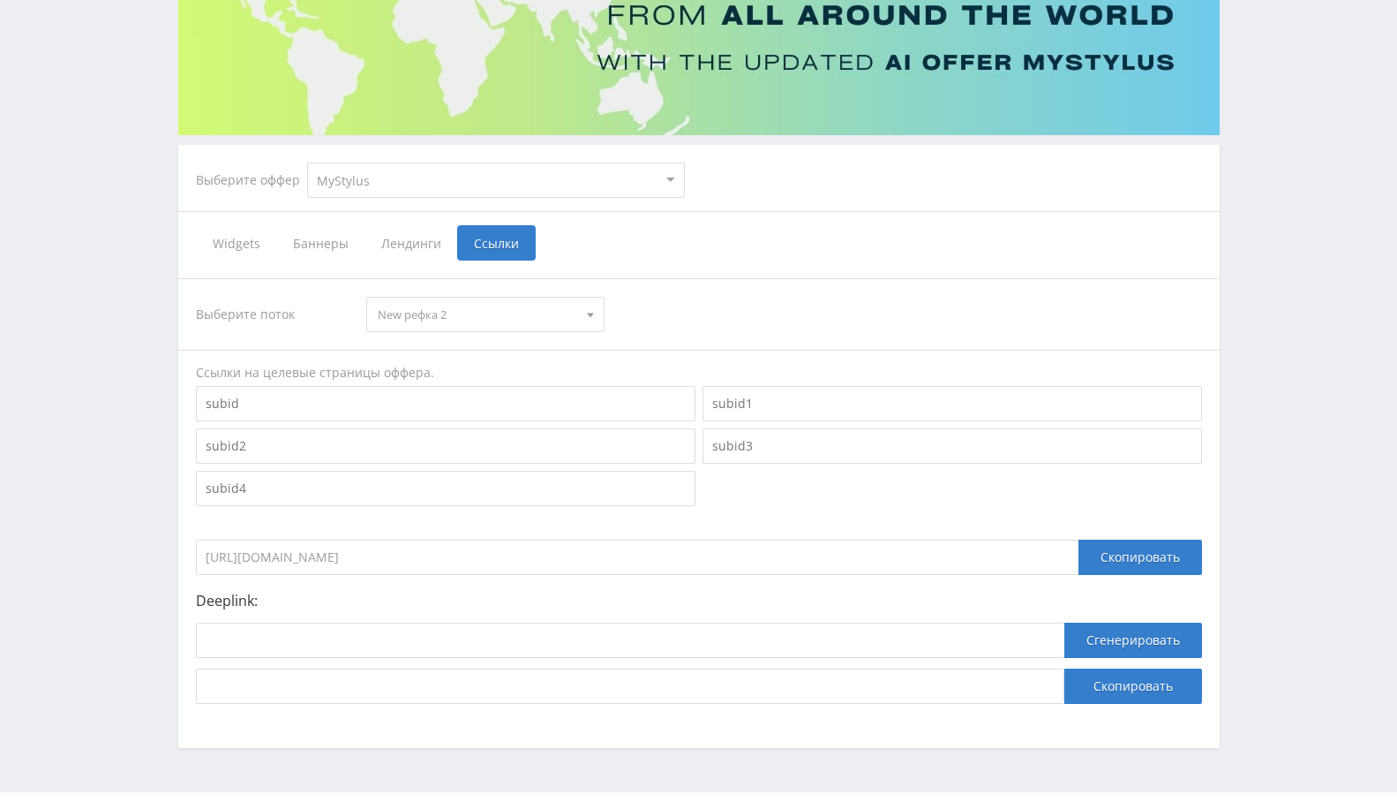
scroll to position [251, 0]
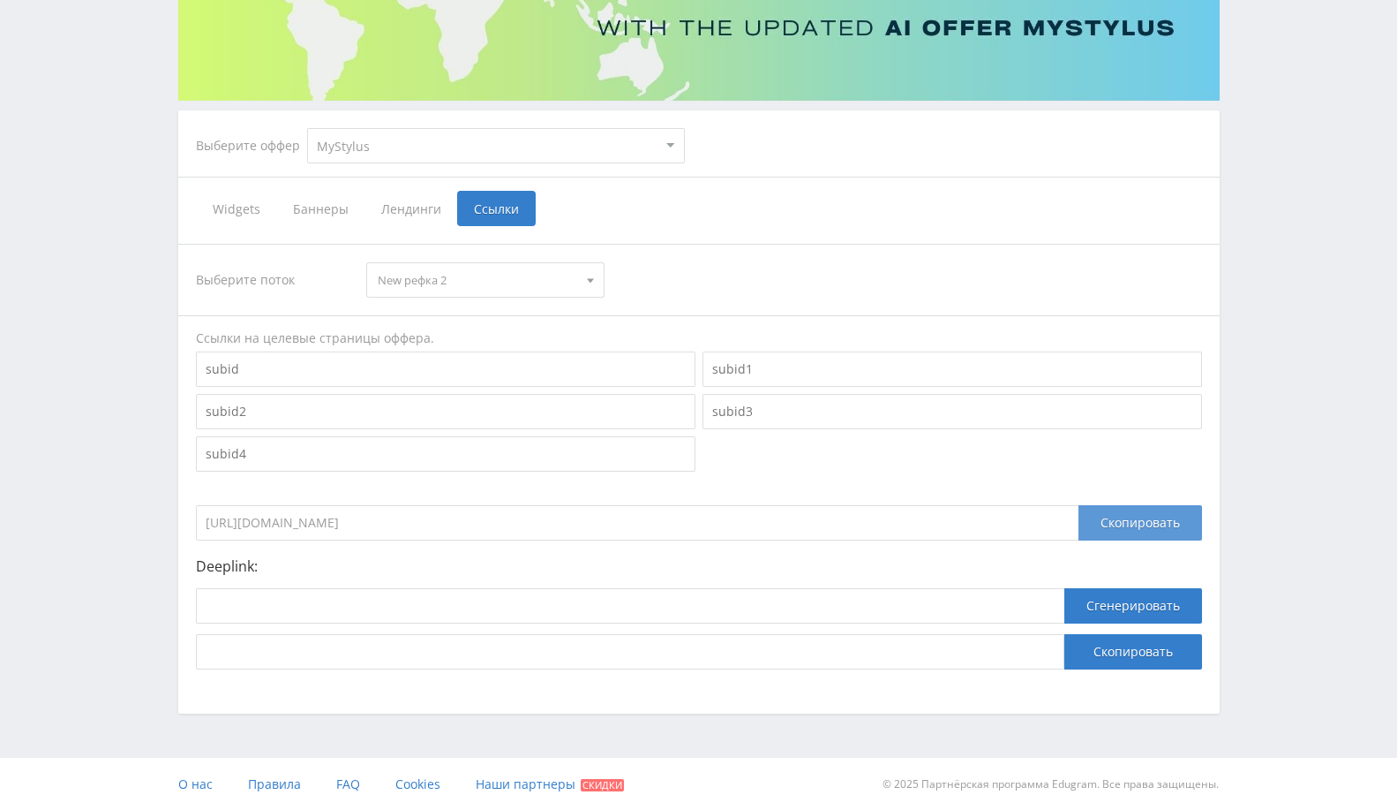
click at [1141, 525] on div "Скопировать" at bounding box center [1141, 522] width 124 height 35
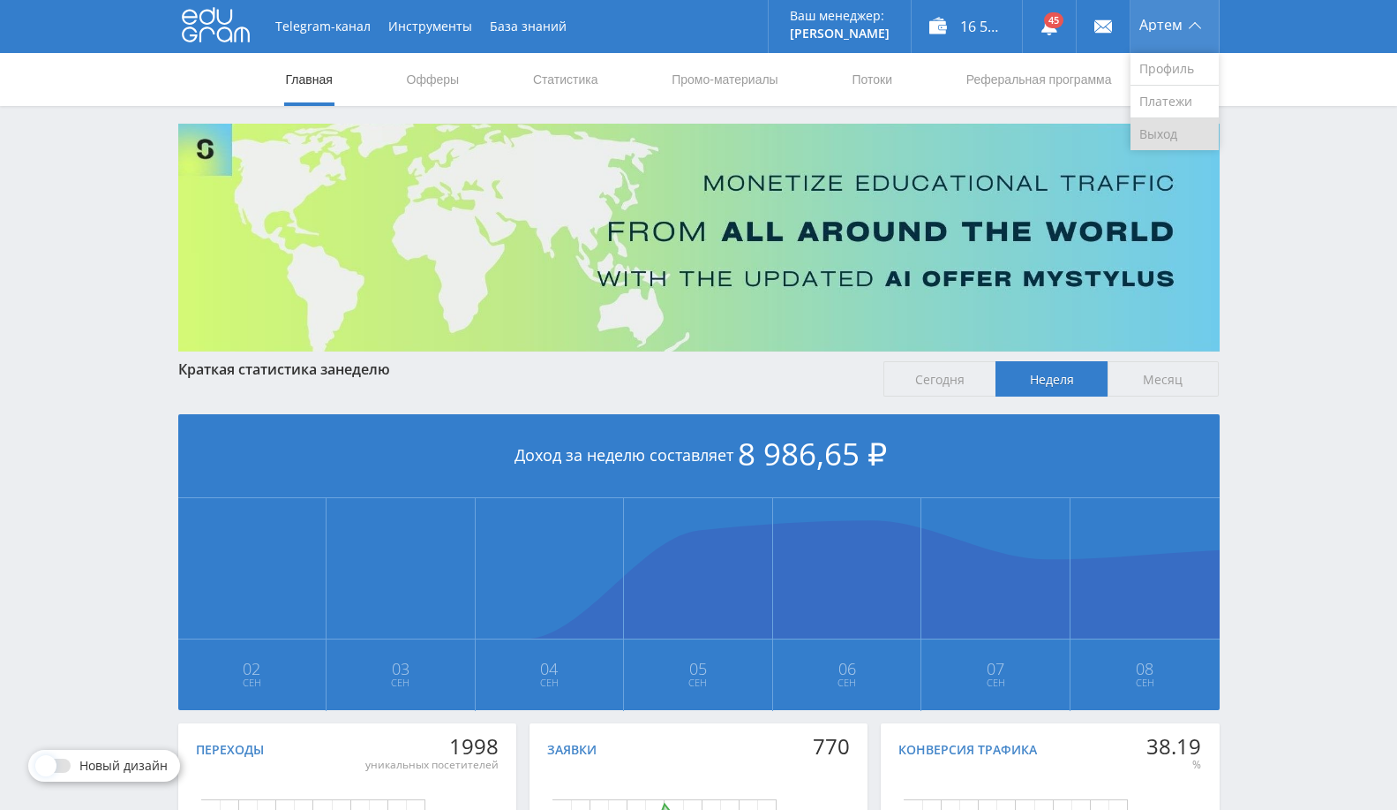
click at [1171, 140] on link "Выход" at bounding box center [1175, 134] width 88 height 32
click at [731, 75] on link "Промо-материалы" at bounding box center [724, 79] width 109 height 53
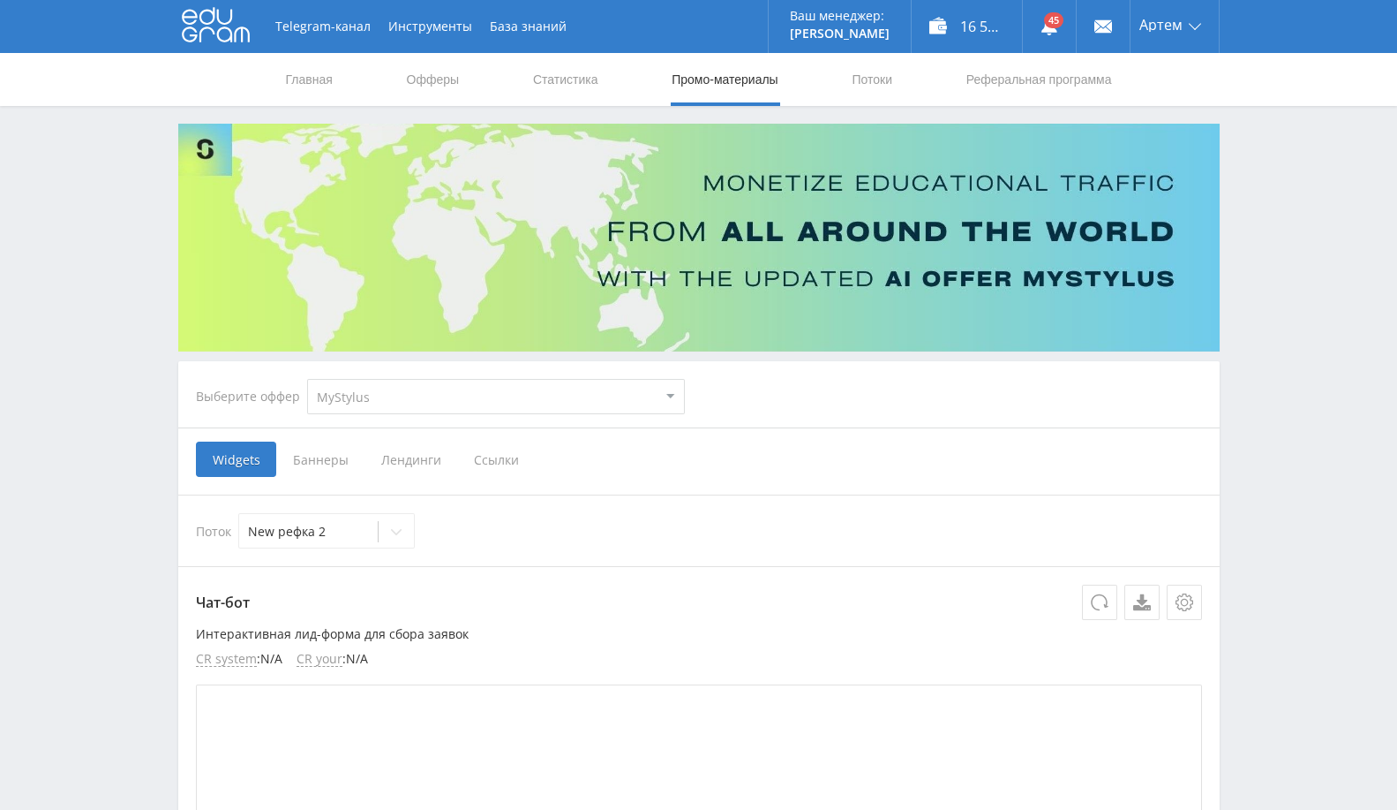
click at [527, 374] on div "Выберите оффер MyStylus MyStylus - Revshare Кампус AI Studybay Автор24 Studybay…" at bounding box center [440, 397] width 517 height 64
click at [521, 396] on select "MyStylus MyStylus - Revshare Кампус AI Studybay Автор24 Studybay Brazil Study A…" at bounding box center [496, 396] width 378 height 35
click at [307, 379] on select "MyStylus MyStylus - Revshare Кампус AI Studybay Автор24 Studybay Brazil Study A…" at bounding box center [496, 396] width 378 height 35
click at [492, 458] on span "Ссылки" at bounding box center [496, 458] width 79 height 35
click at [0, 0] on input "Ссылки" at bounding box center [0, 0] width 0 height 0
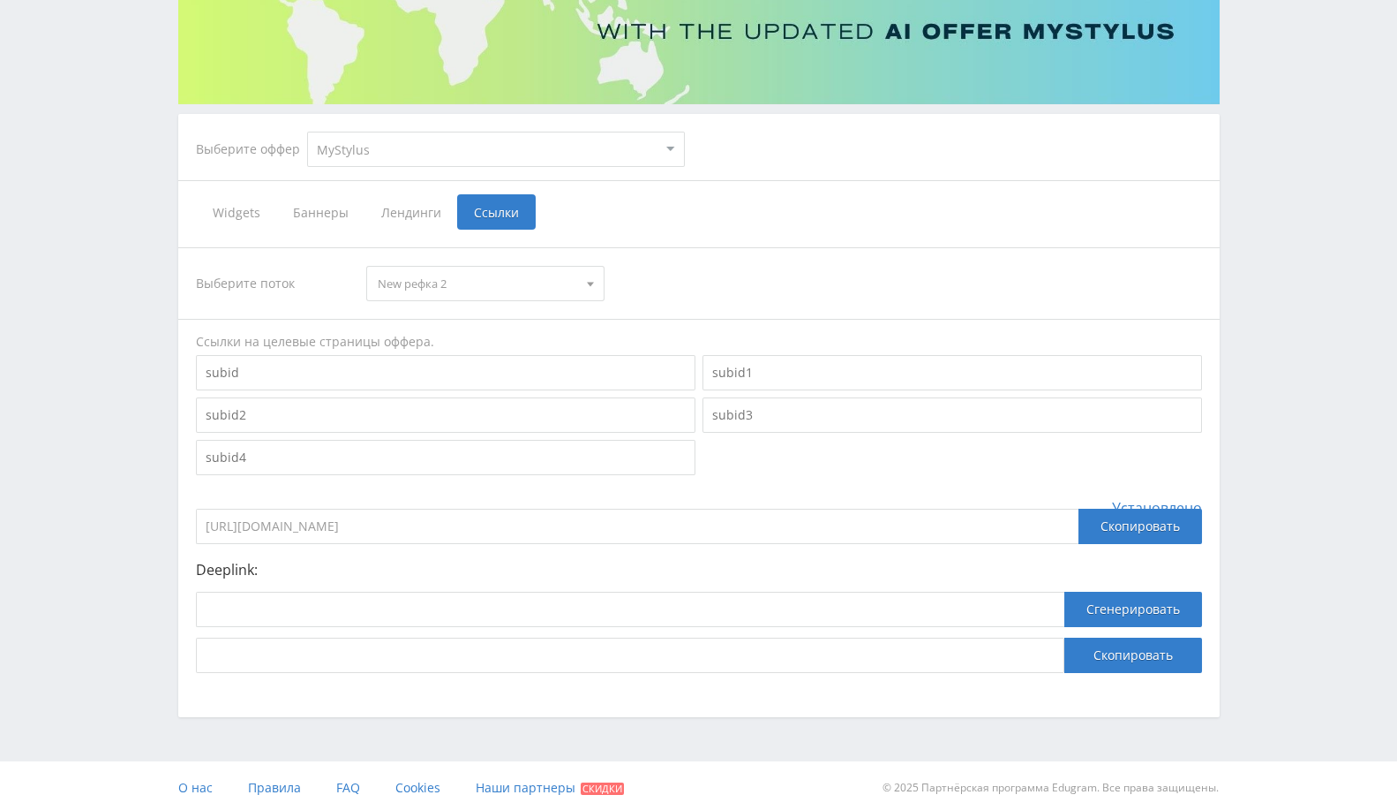
scroll to position [251, 0]
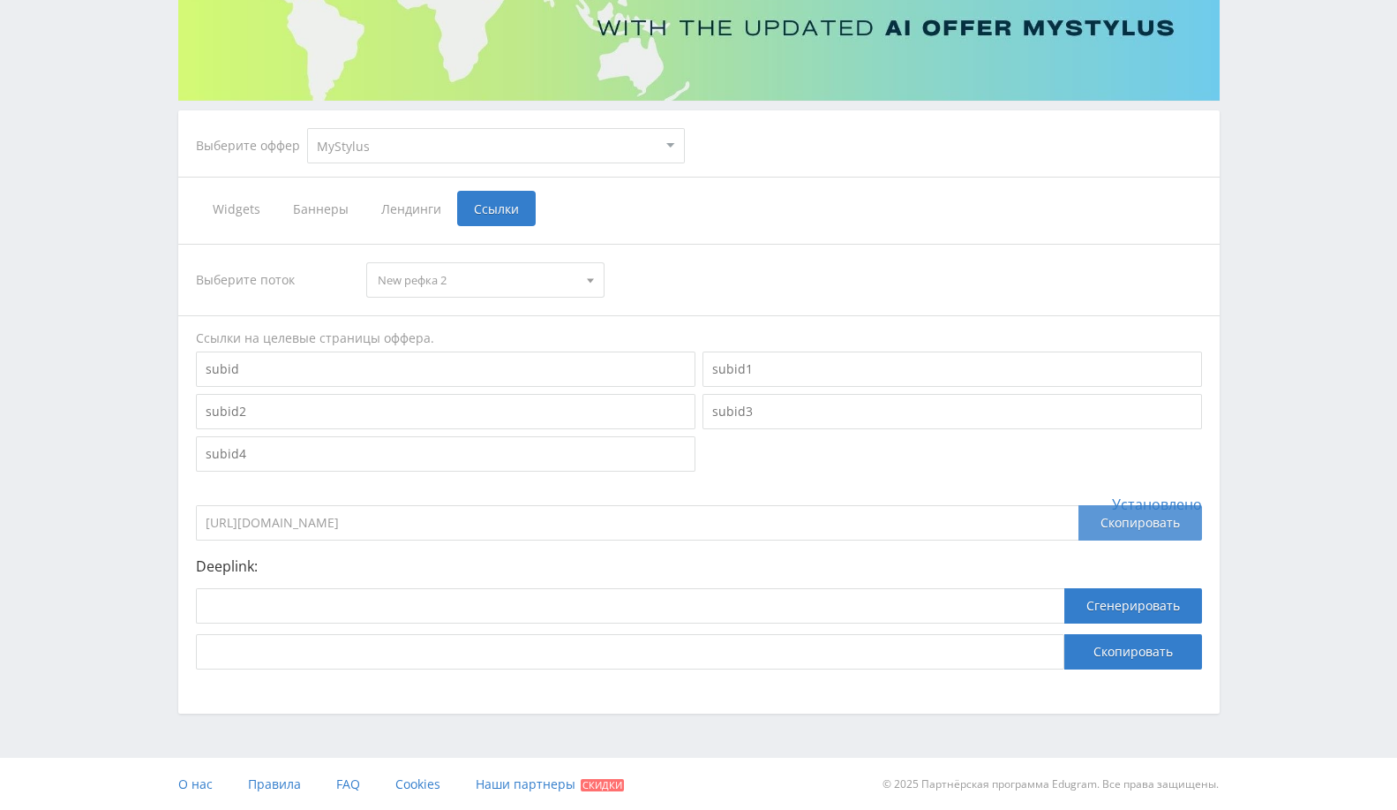
click at [1117, 528] on div "Скопировать" at bounding box center [1141, 522] width 124 height 35
click at [860, 465] on div at bounding box center [698, 411] width 1013 height 127
